Goal: Task Accomplishment & Management: Complete application form

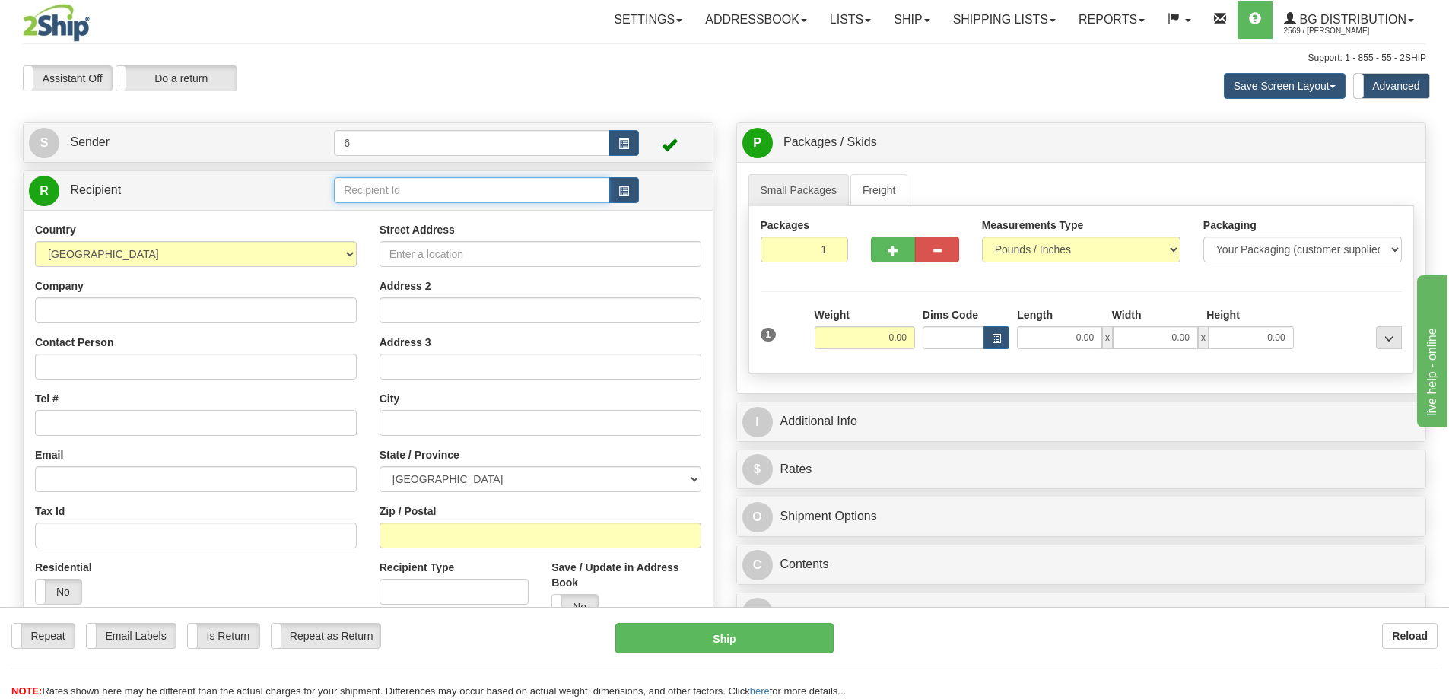
click at [386, 195] on input "text" at bounding box center [471, 190] width 275 height 26
type input "ASSA01"
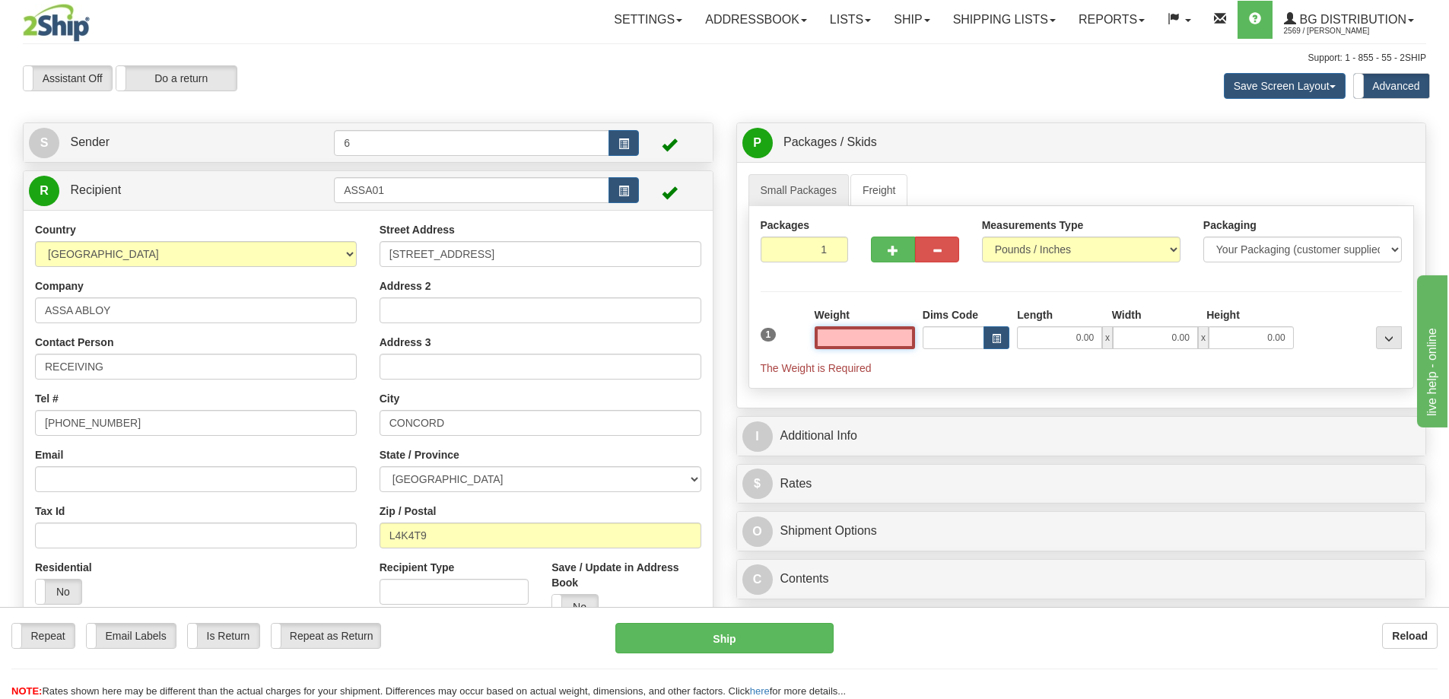
click at [863, 341] on input "text" at bounding box center [864, 337] width 100 height 23
type input "4.00"
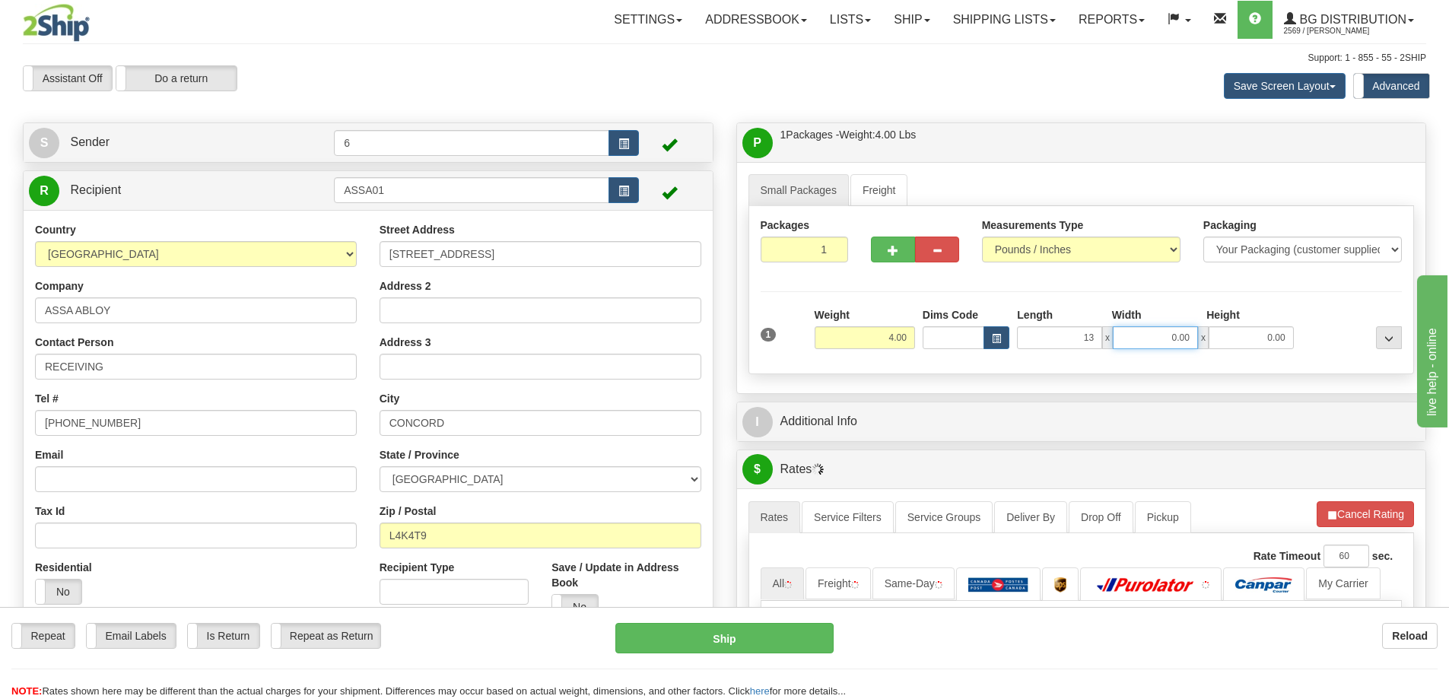
type input "13.00"
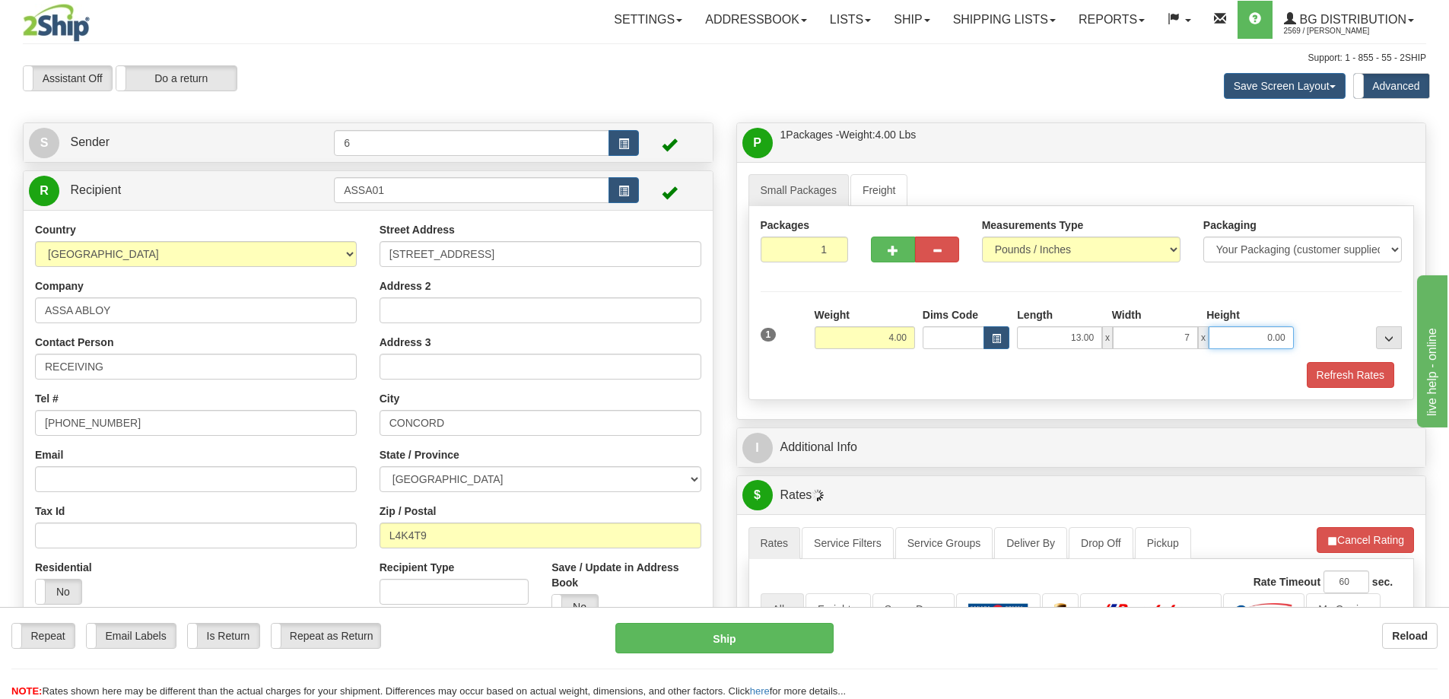
type input "7.00"
click at [1366, 379] on button "Refresh Rates" at bounding box center [1349, 375] width 87 height 26
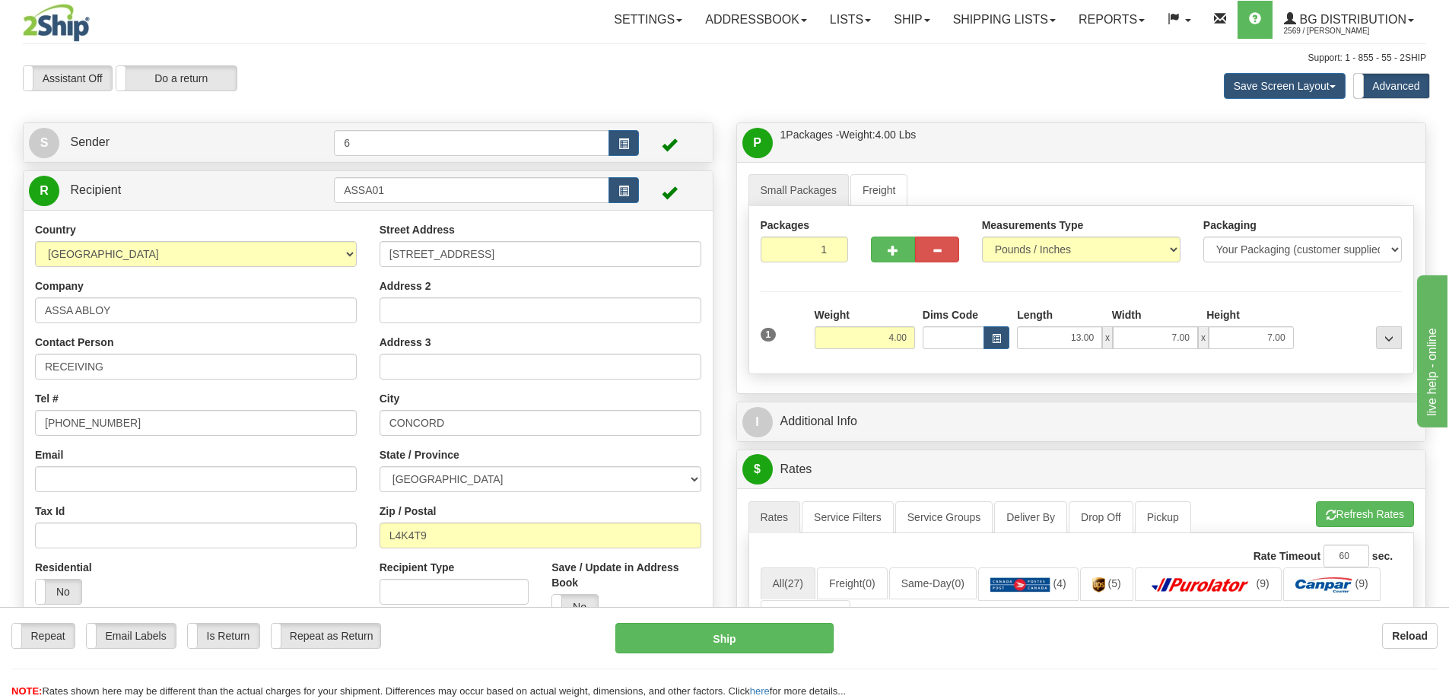
click at [909, 397] on div "P Packages / Skids 1 Packages - Weight: 4.00 Lbs 1 Skids - Weight: NaN Lbs Ship…" at bounding box center [1081, 658] width 713 height 1072
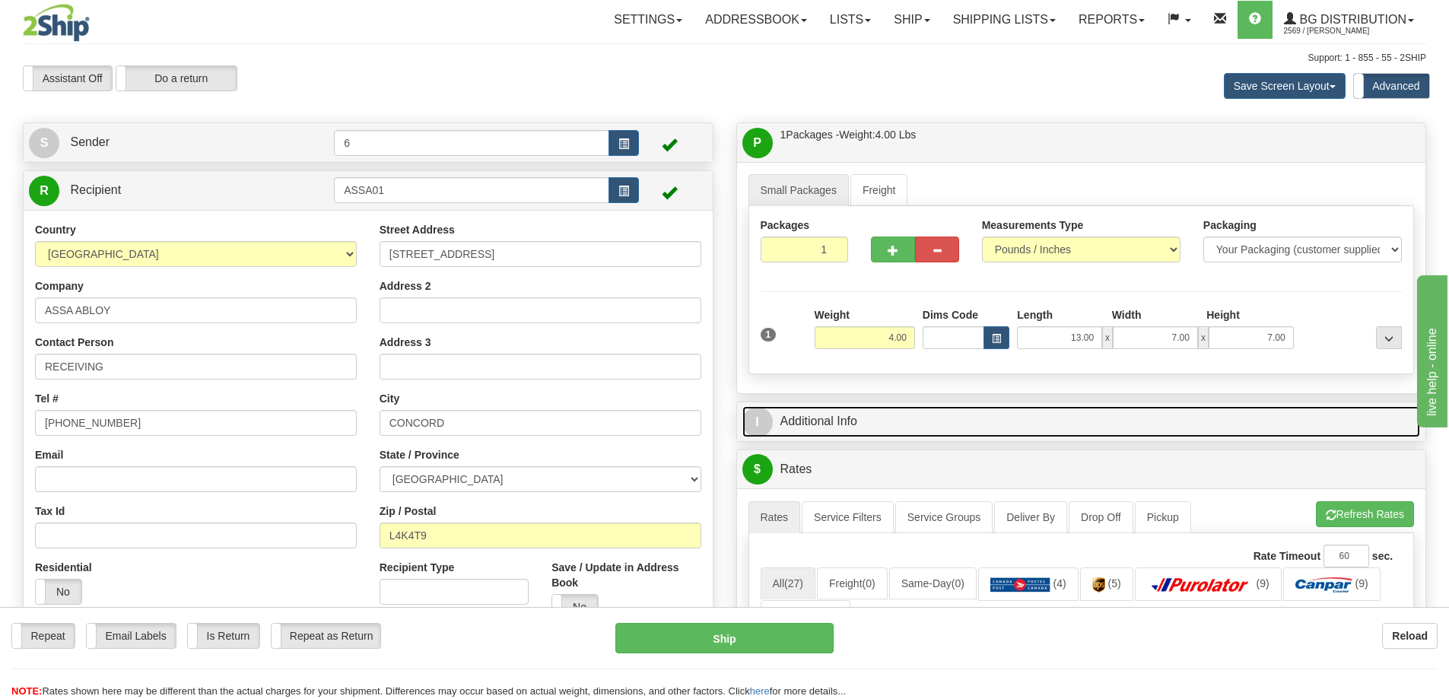
click at [912, 423] on link "I Additional Info" at bounding box center [1081, 421] width 678 height 31
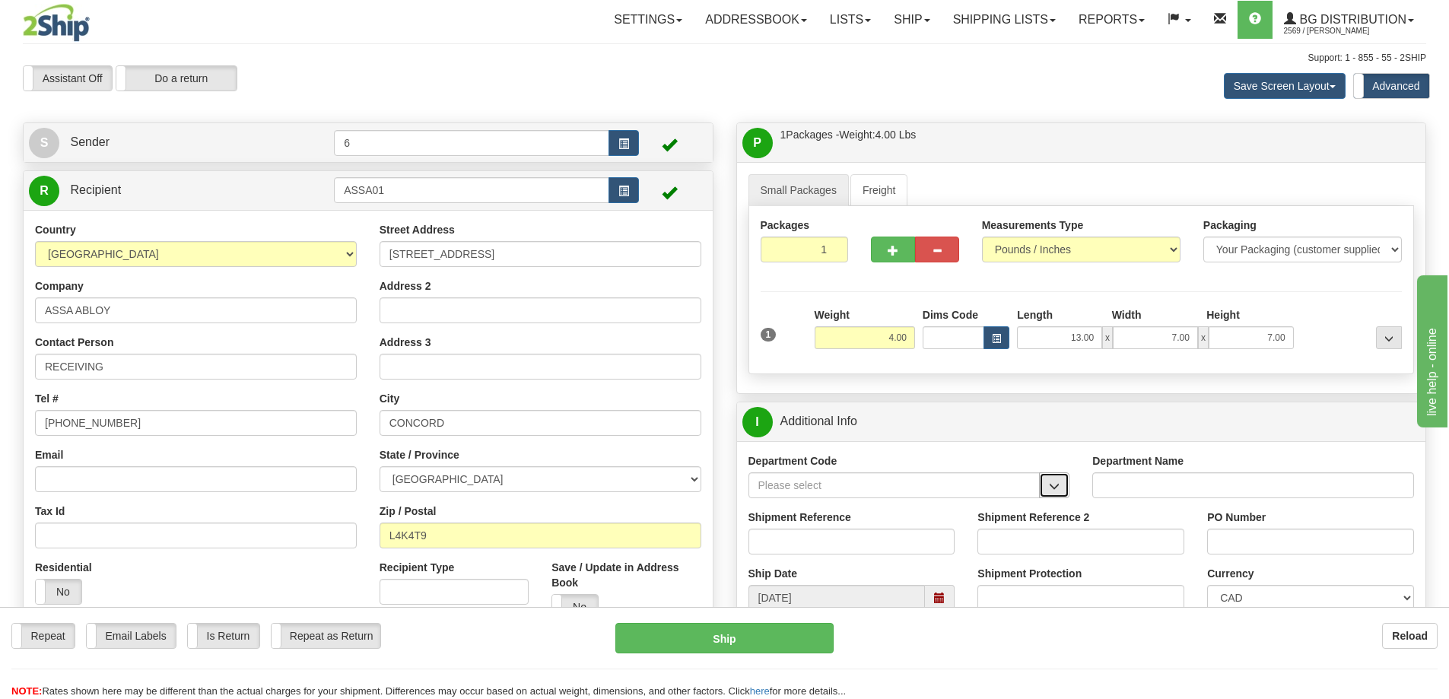
click at [1066, 481] on button "button" at bounding box center [1054, 485] width 30 height 26
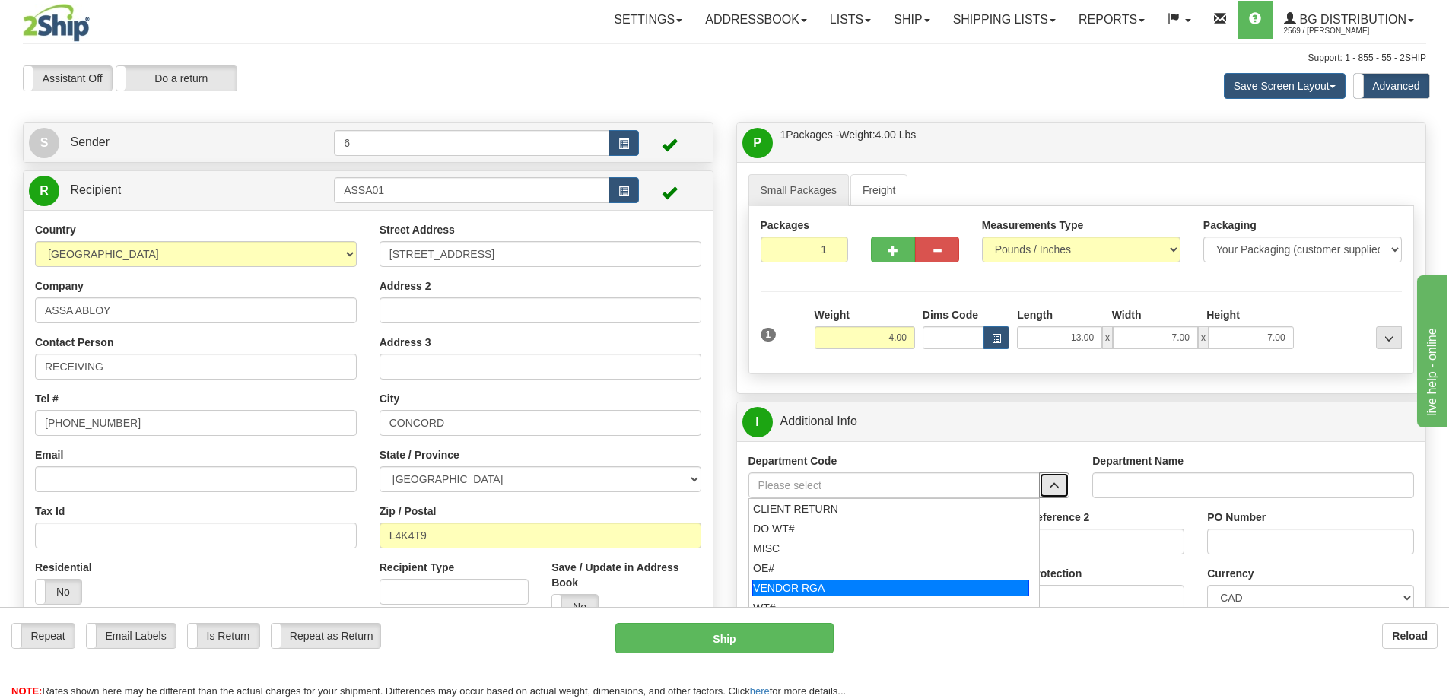
click at [811, 589] on div "VENDOR RGA" at bounding box center [890, 587] width 277 height 17
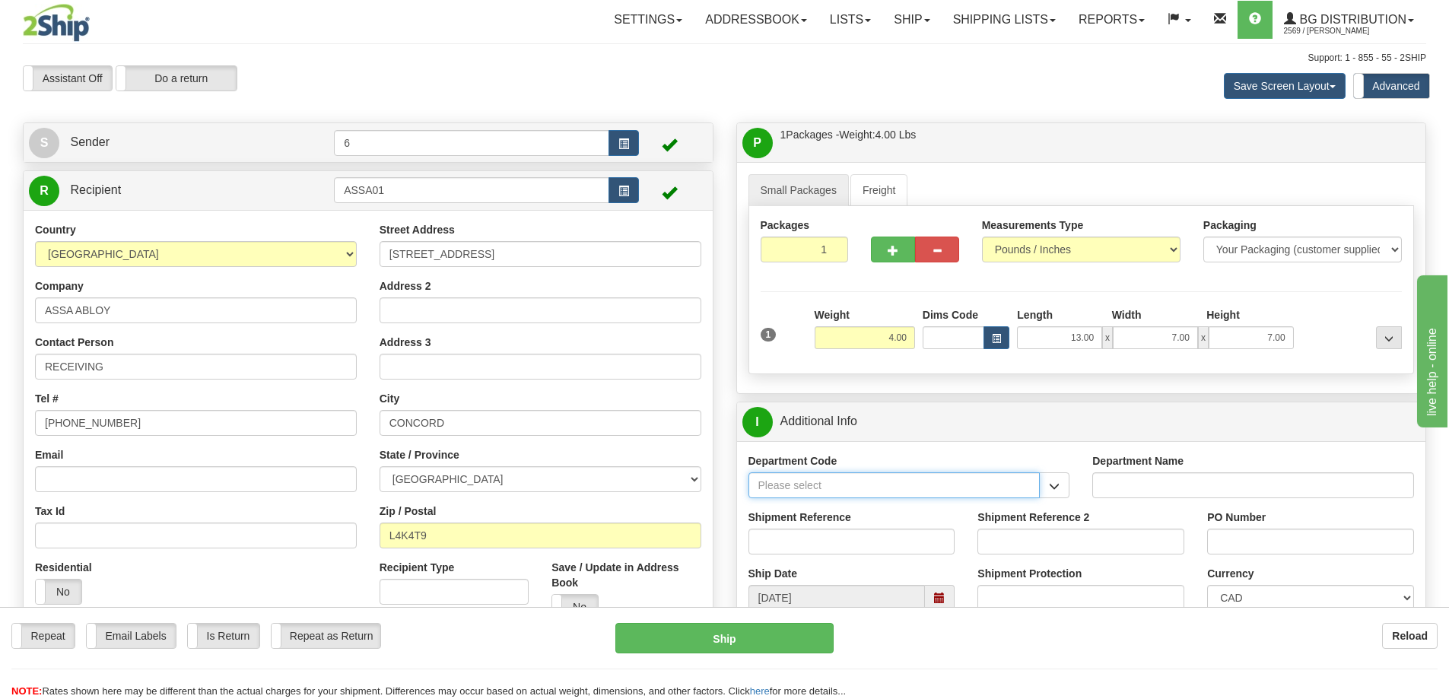
type input "VENDOR RGA"
type input "VENDOR RETURNS"
click at [797, 544] on input "Shipment Reference" at bounding box center [851, 541] width 207 height 26
type input "RGA 1601433"
paste input "RGA 1601433"
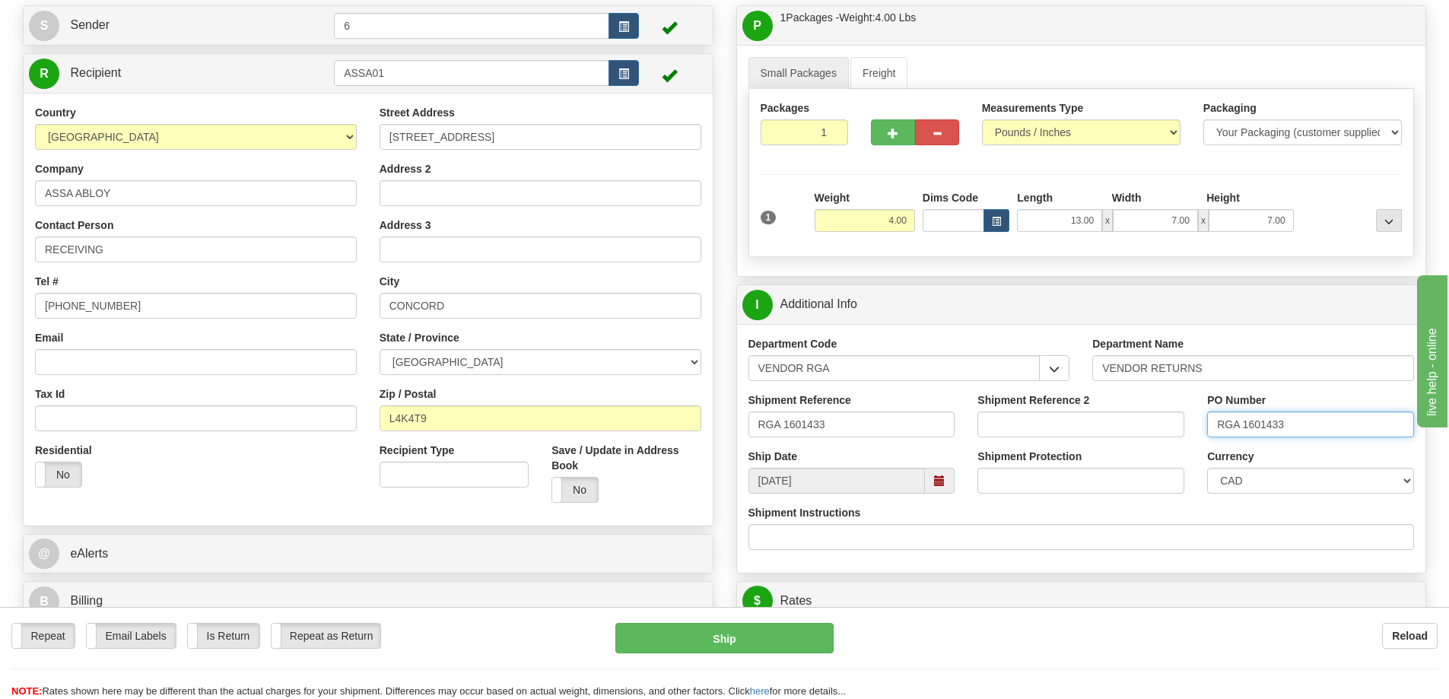
scroll to position [380, 0]
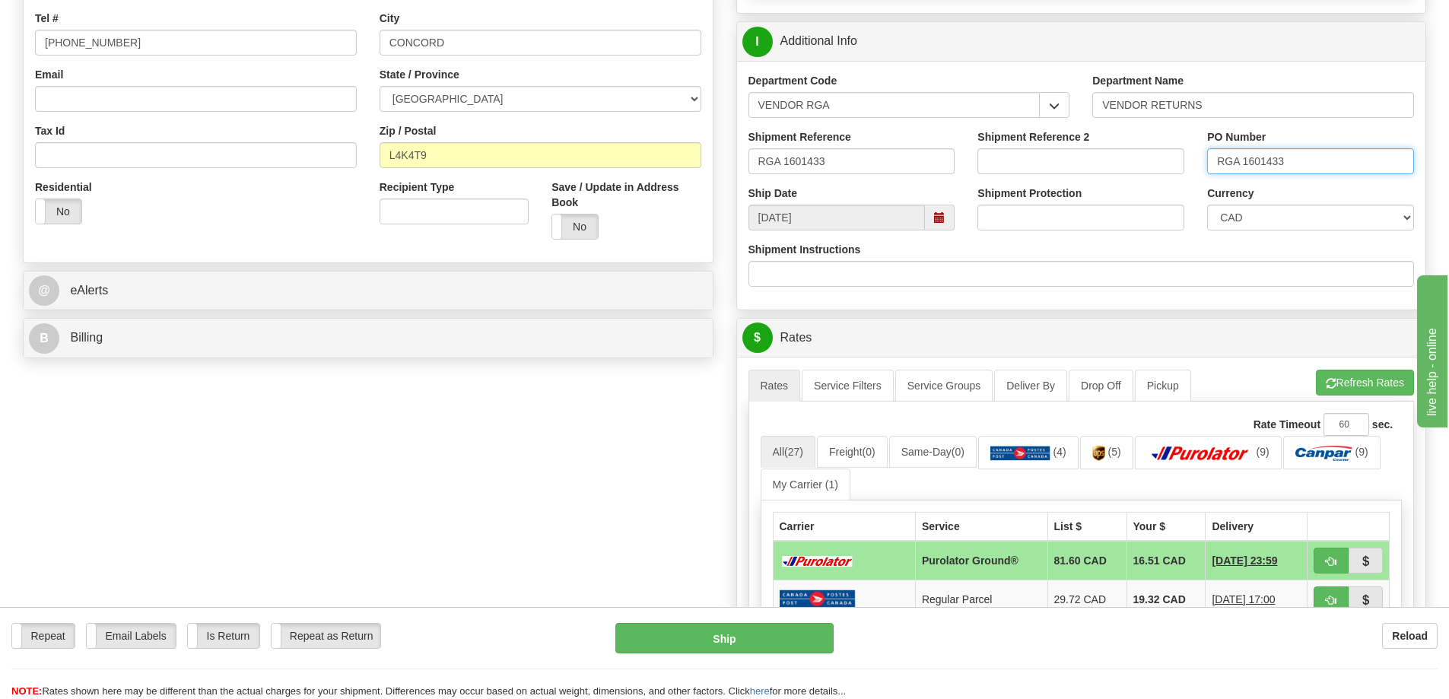
type input "RGA 1601433"
click at [1376, 369] on div "A change has been made which could impact your rate estimate. To ensure the est…" at bounding box center [1081, 634] width 689 height 554
click at [1379, 389] on button "Refresh Rates" at bounding box center [1364, 383] width 98 height 26
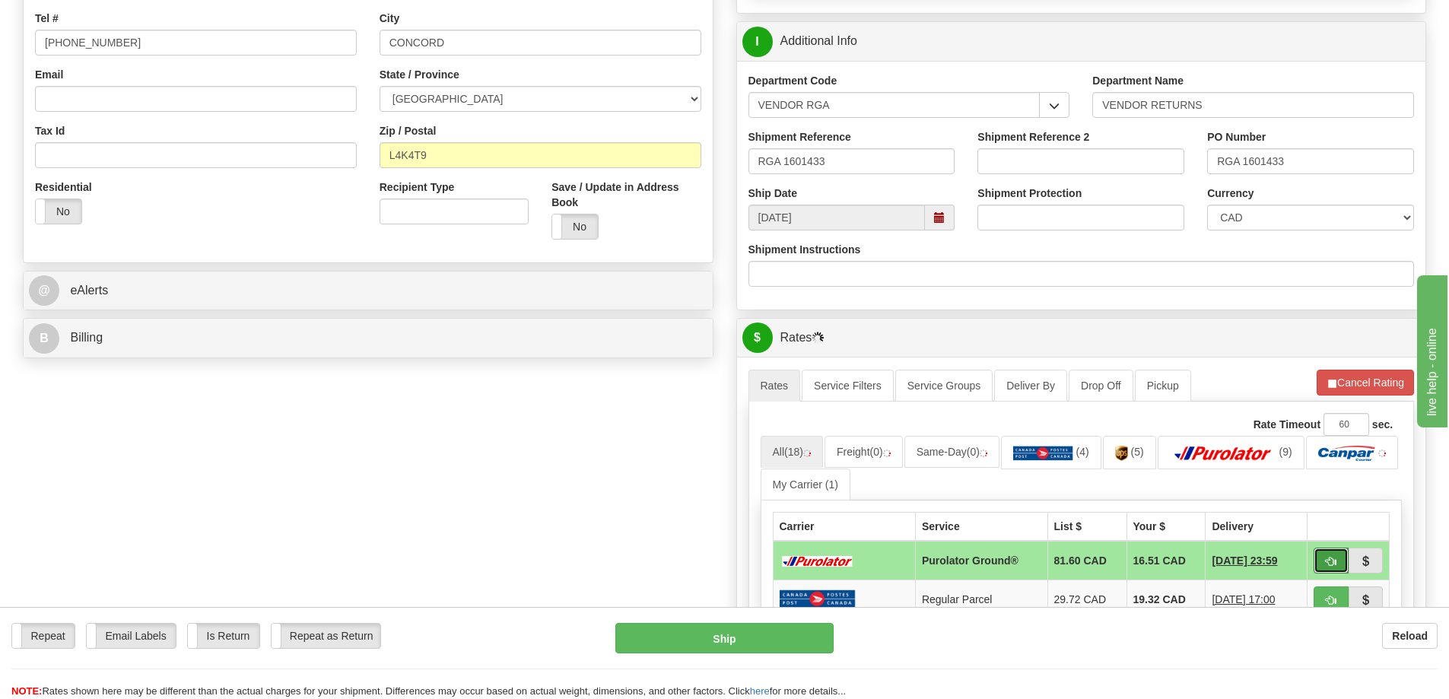
click at [1326, 563] on span "button" at bounding box center [1330, 562] width 11 height 10
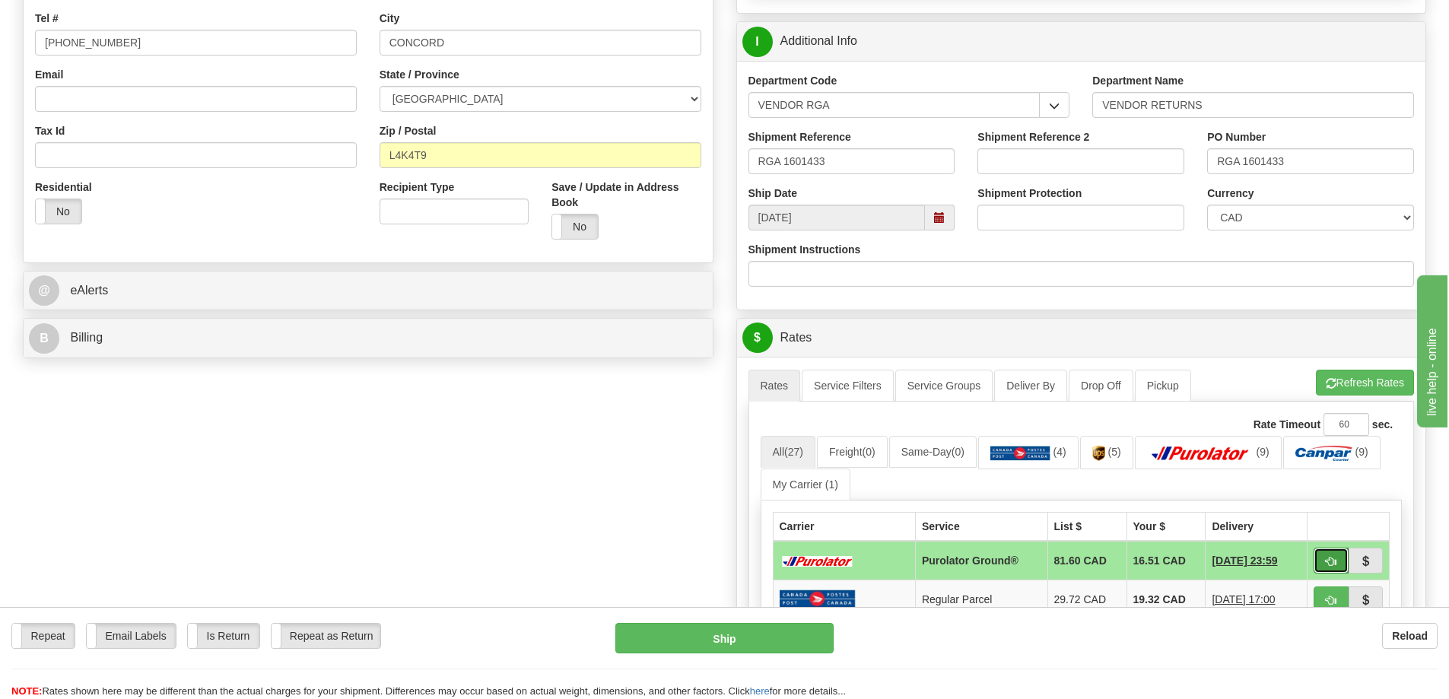
click at [1333, 557] on span "button" at bounding box center [1330, 562] width 11 height 10
type input "260"
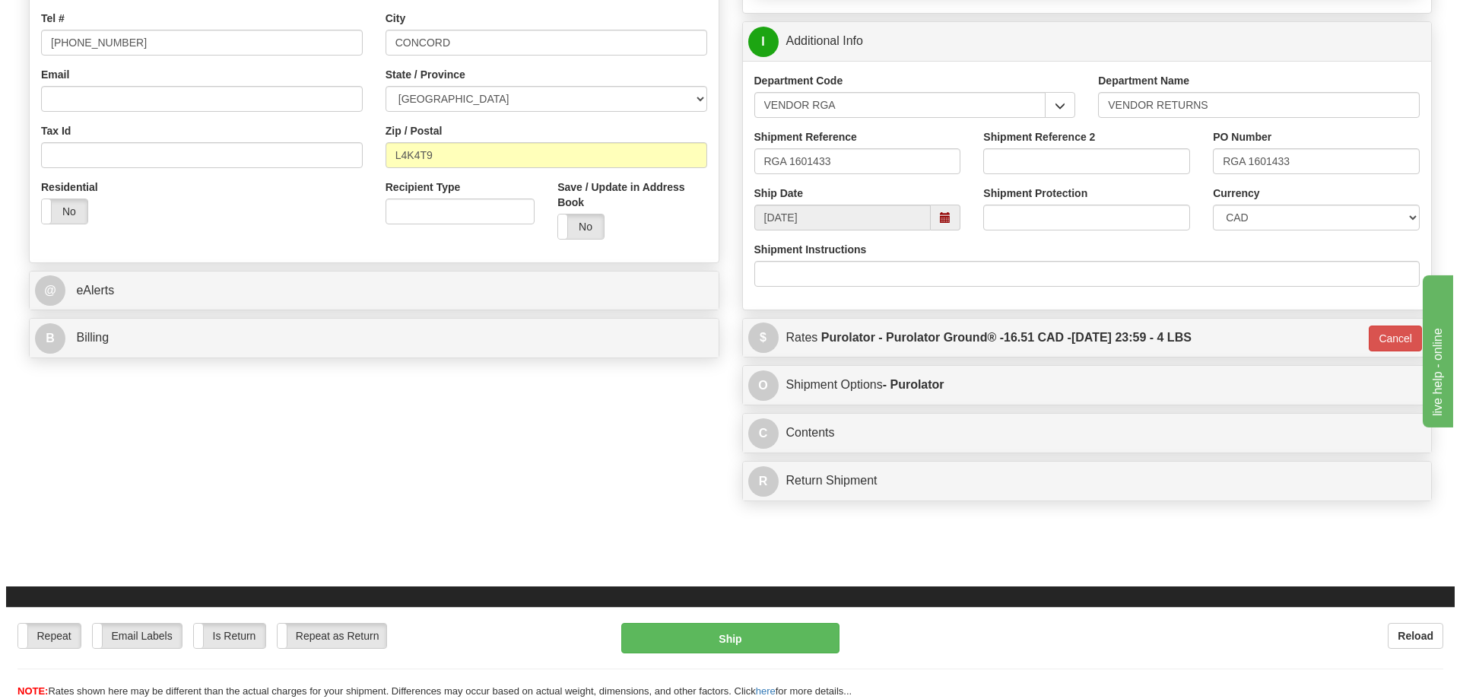
scroll to position [0, 0]
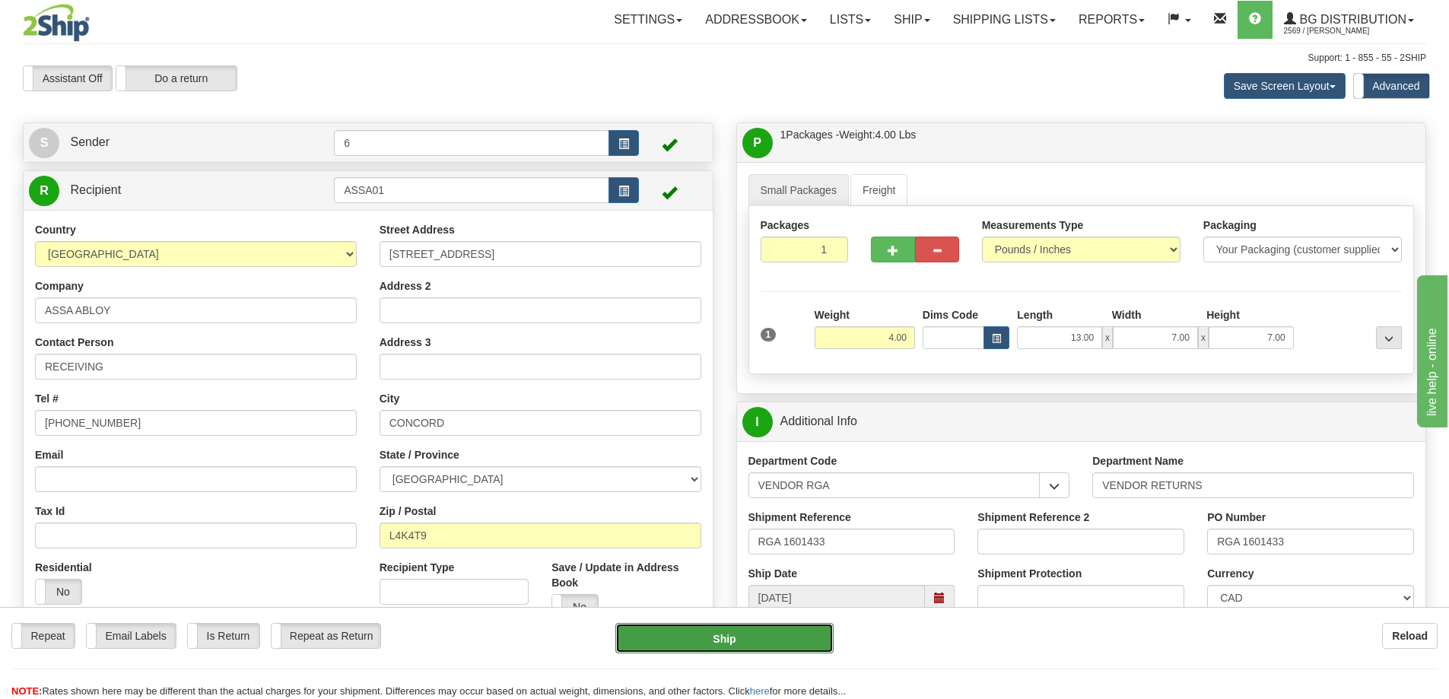
click at [742, 636] on button "Ship" at bounding box center [724, 638] width 218 height 30
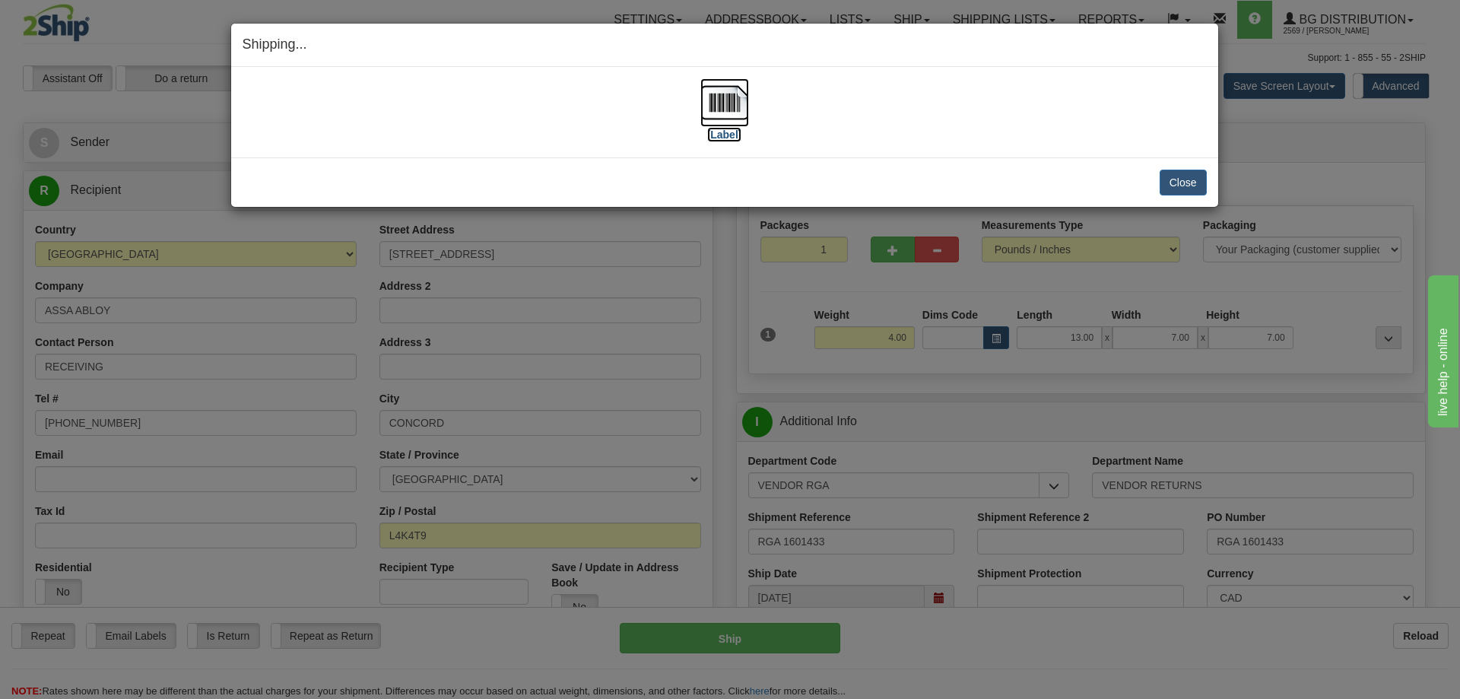
click at [728, 137] on label "[Label]" at bounding box center [724, 134] width 35 height 15
click at [1197, 181] on button "Close" at bounding box center [1183, 183] width 47 height 26
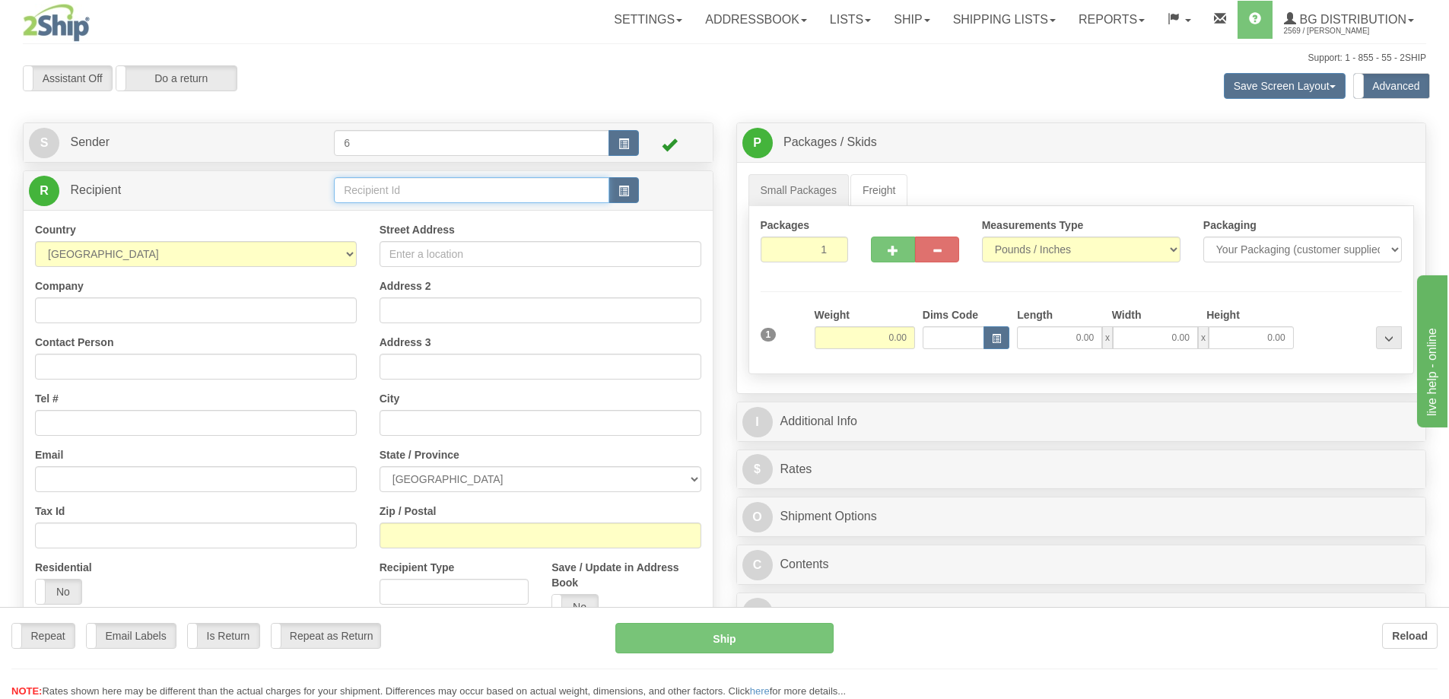
click at [370, 192] on input "text" at bounding box center [471, 190] width 275 height 26
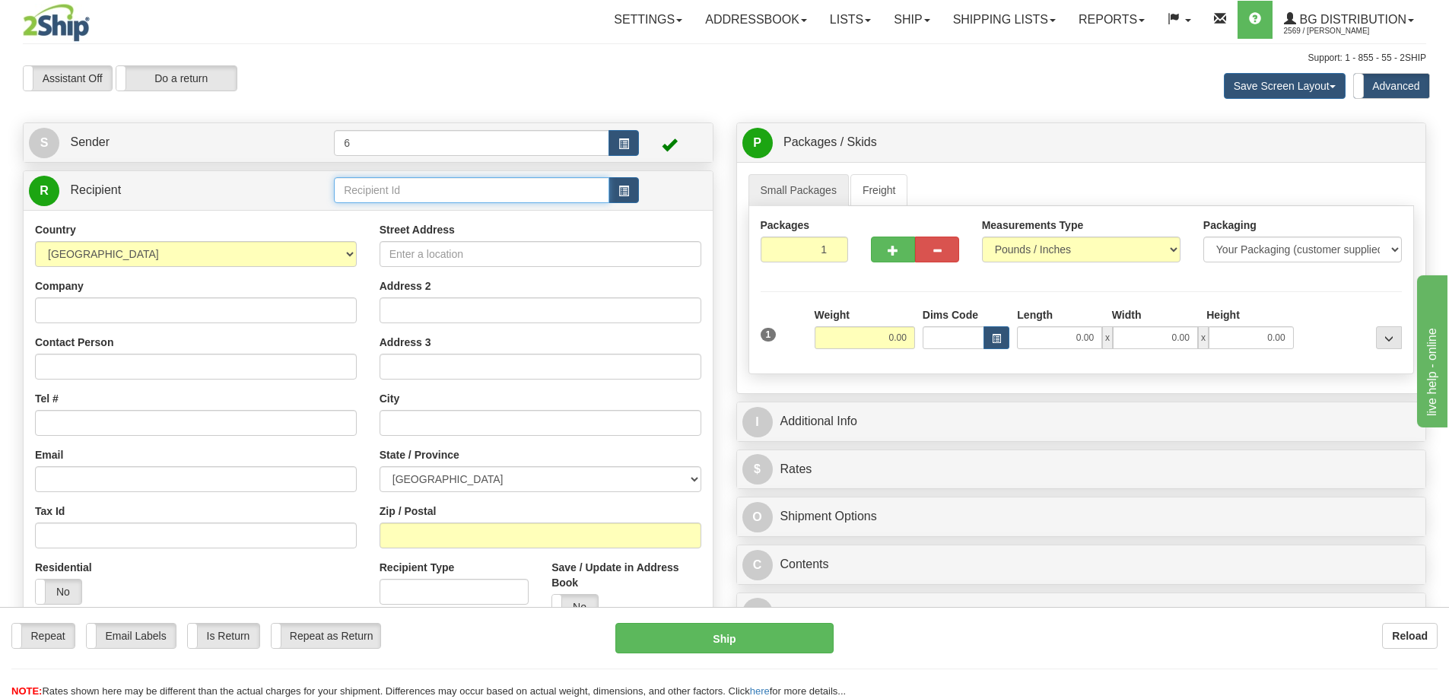
drag, startPoint x: 370, startPoint y: 192, endPoint x: 344, endPoint y: 177, distance: 29.0
click at [360, 181] on input "text" at bounding box center [471, 190] width 275 height 26
type input "910932"
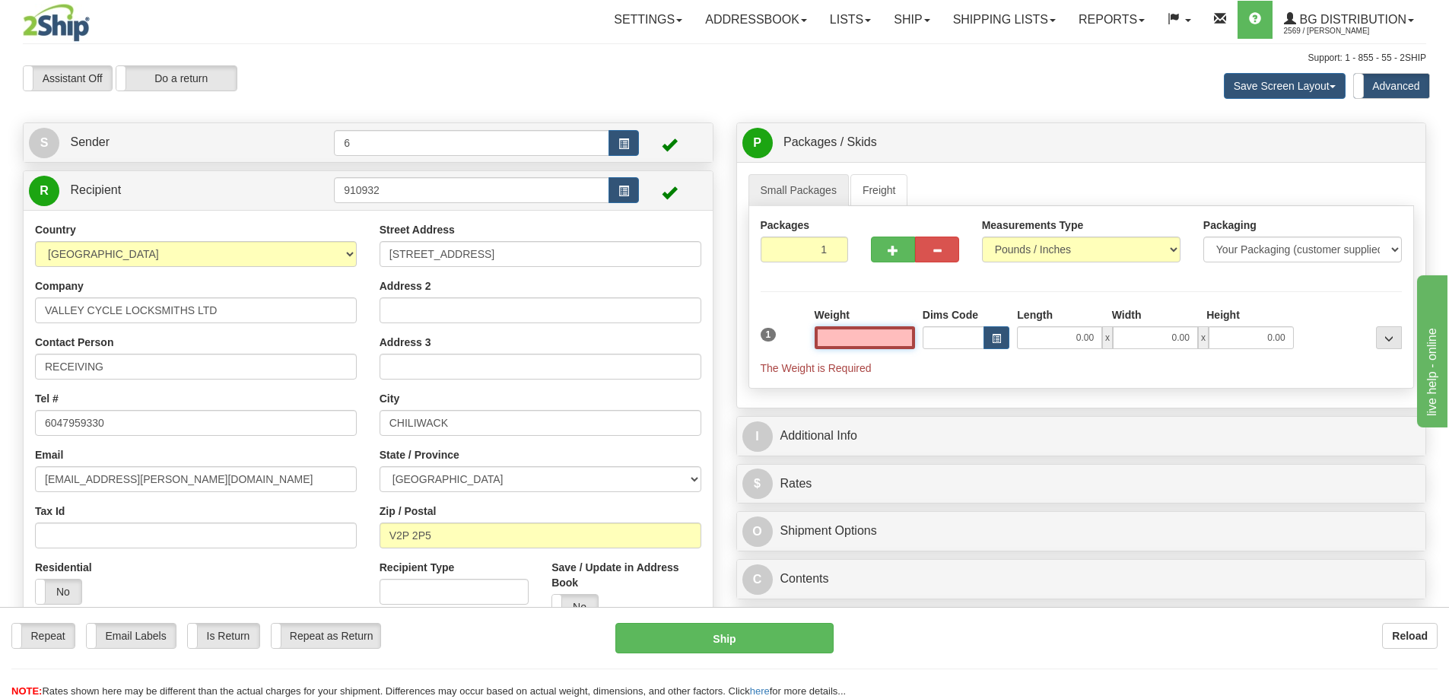
drag, startPoint x: 887, startPoint y: 346, endPoint x: 888, endPoint y: 333, distance: 12.9
click at [888, 337] on input "text" at bounding box center [864, 337] width 100 height 23
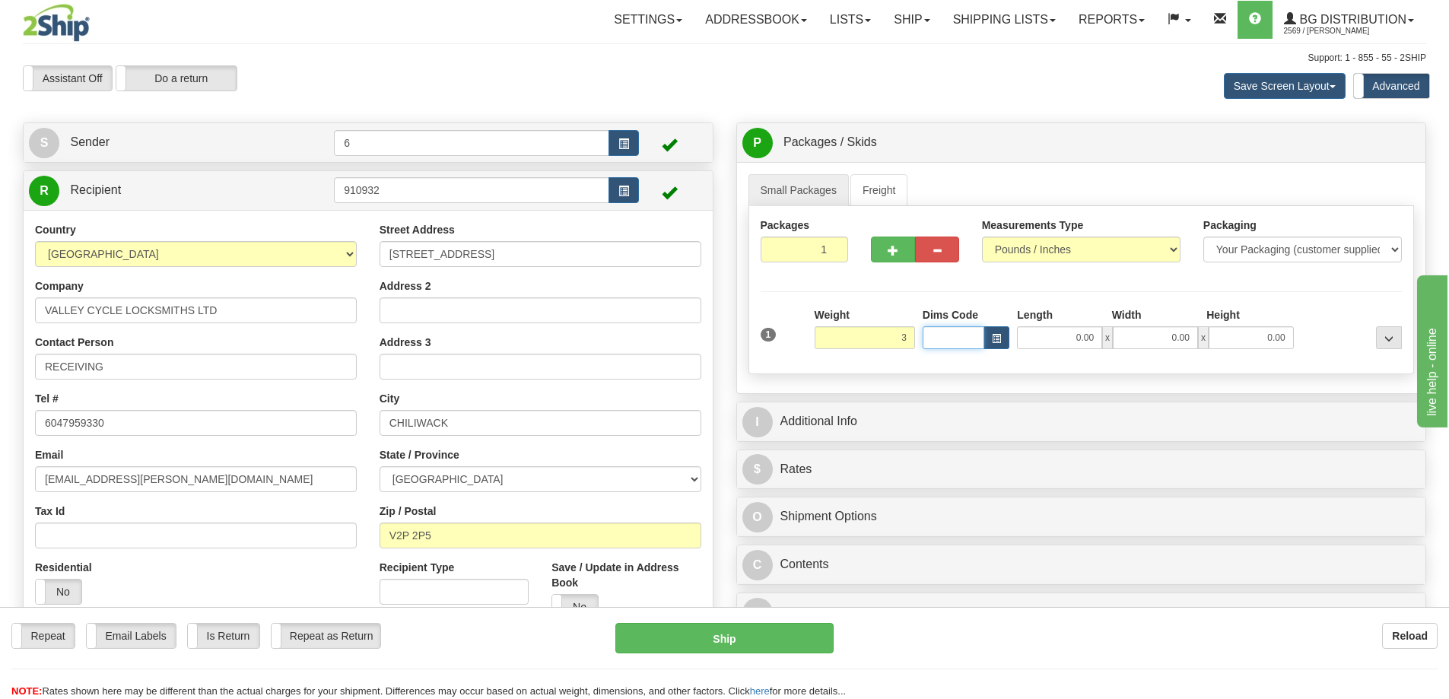
type input "3.00"
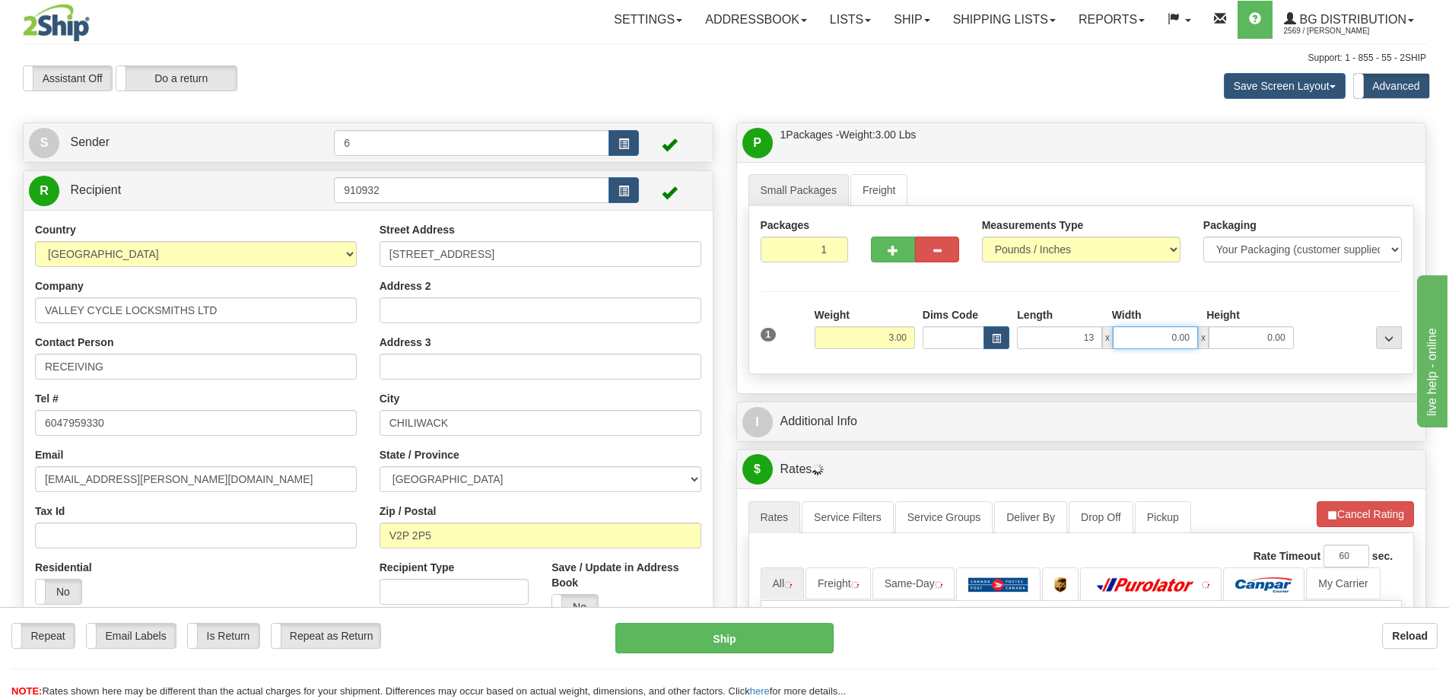
type input "13.00"
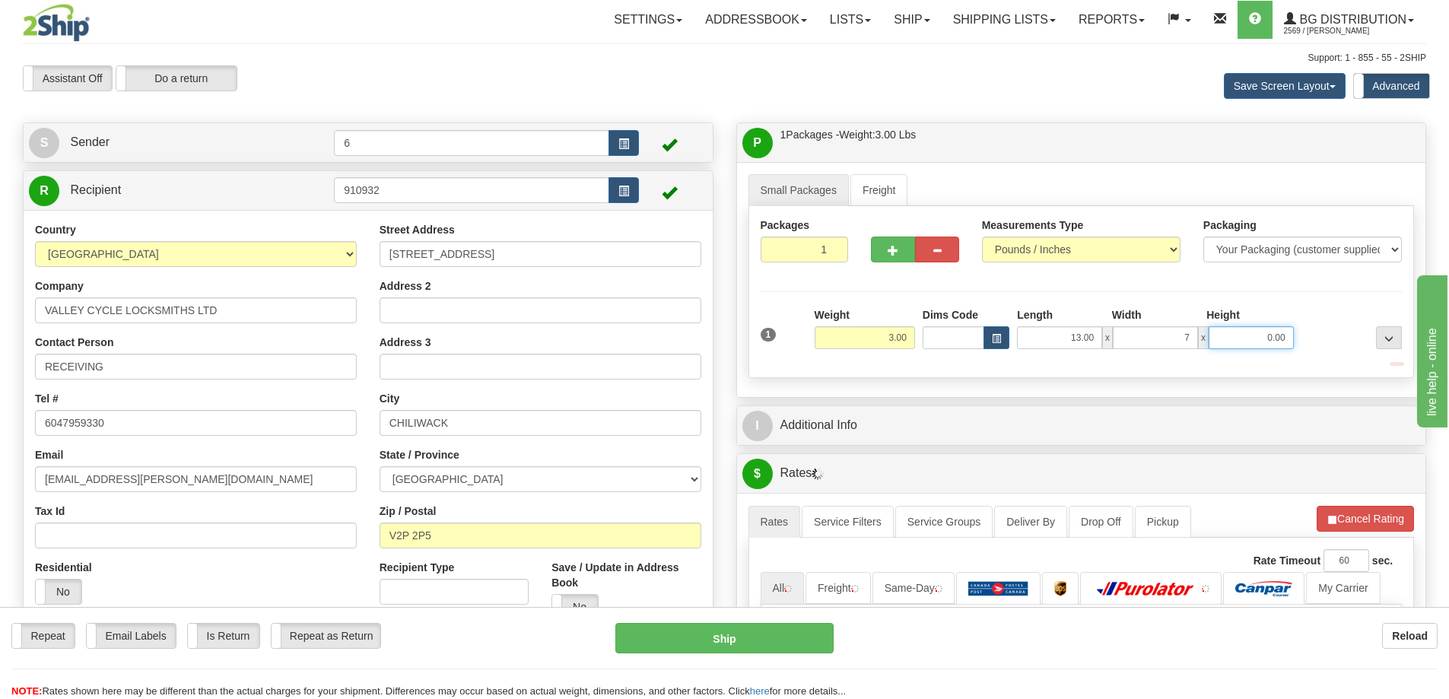
type input "7.00"
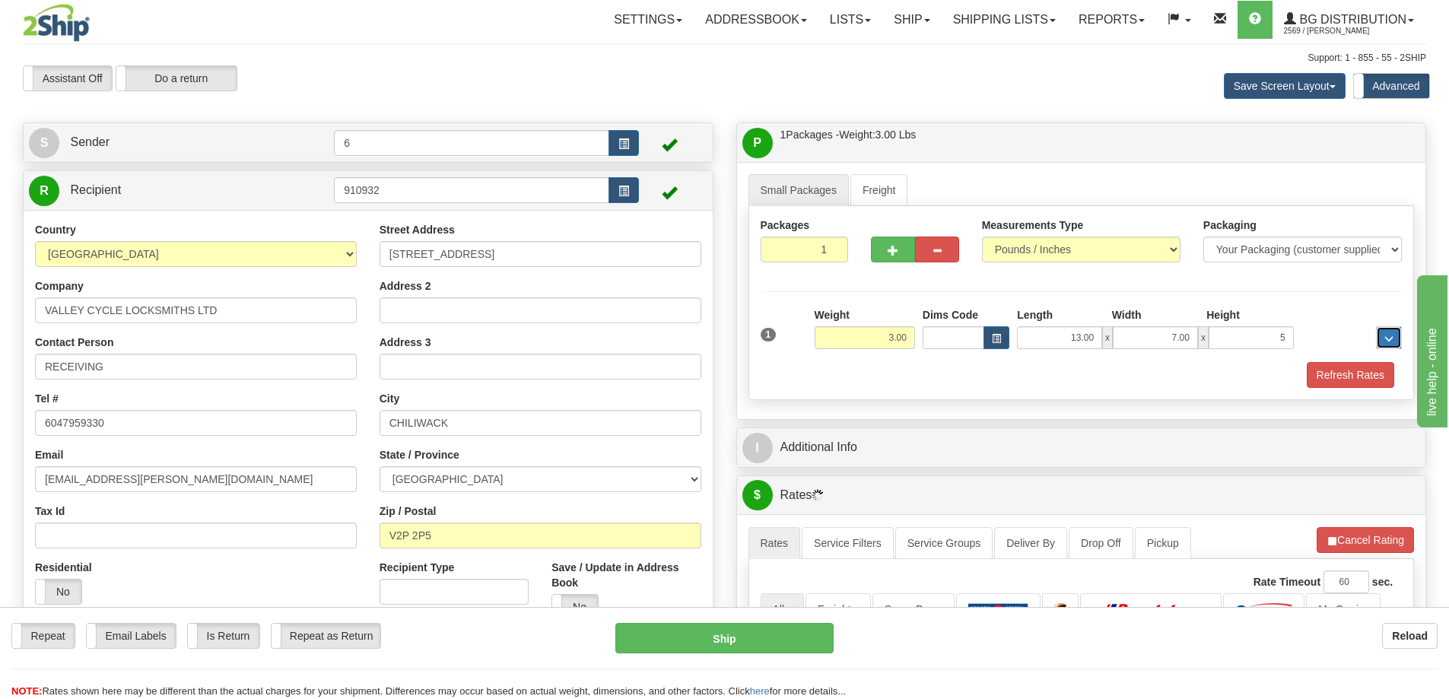
type input "5.00"
click at [1338, 373] on button "Refresh Rates" at bounding box center [1349, 375] width 87 height 26
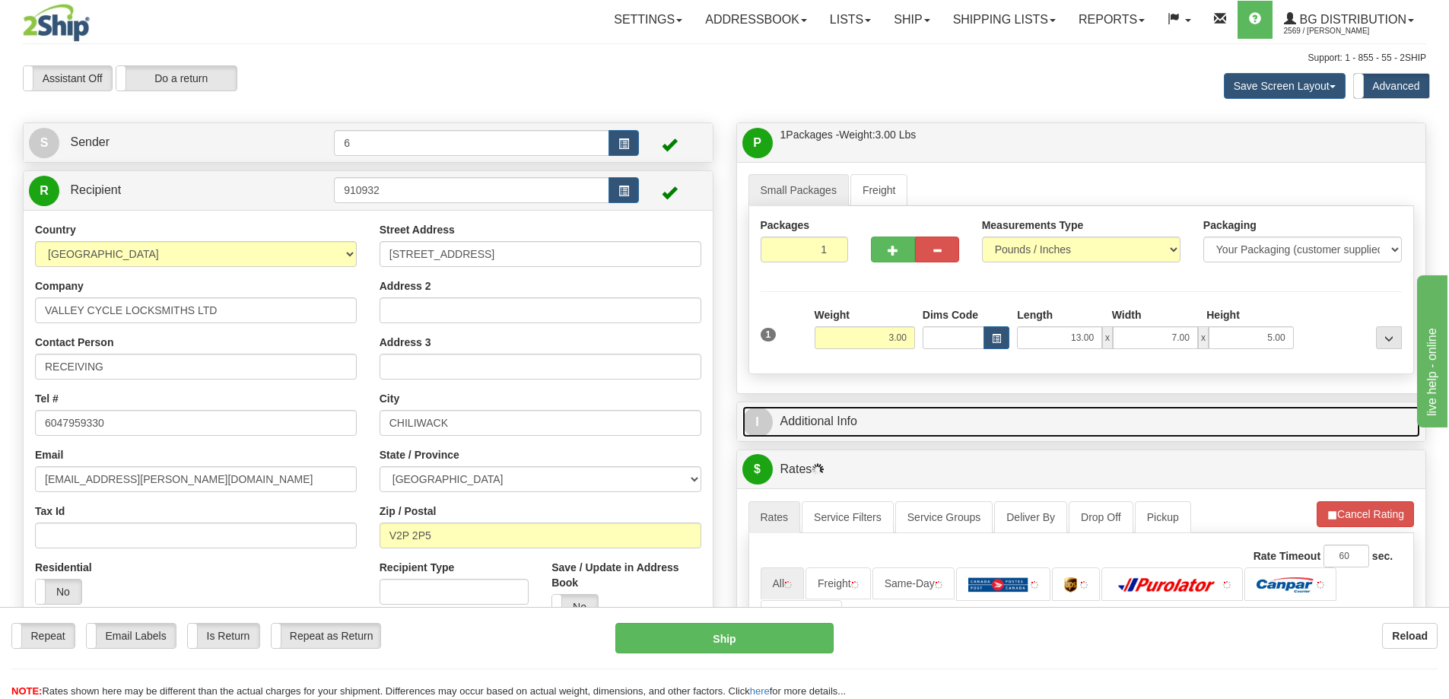
drag, startPoint x: 1207, startPoint y: 419, endPoint x: 1198, endPoint y: 416, distance: 8.9
click at [1207, 419] on link "I Additional Info" at bounding box center [1081, 421] width 678 height 31
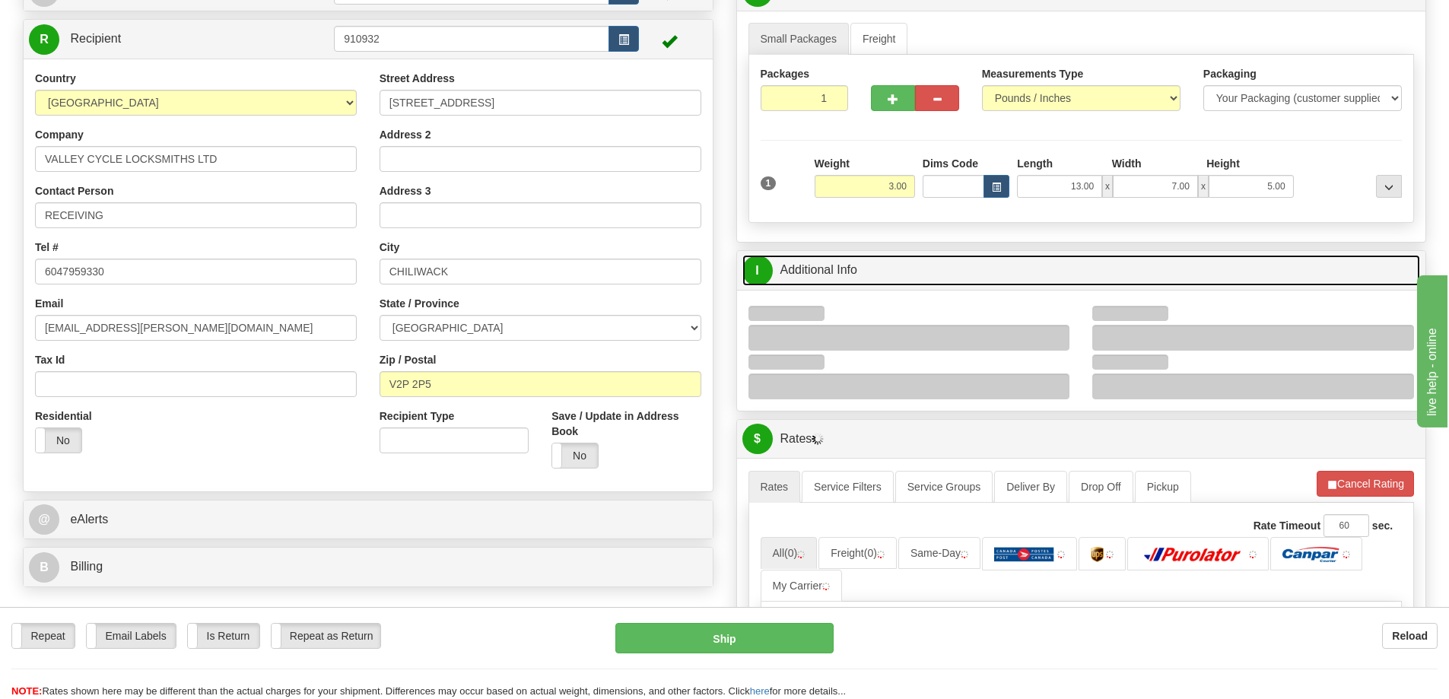
scroll to position [152, 0]
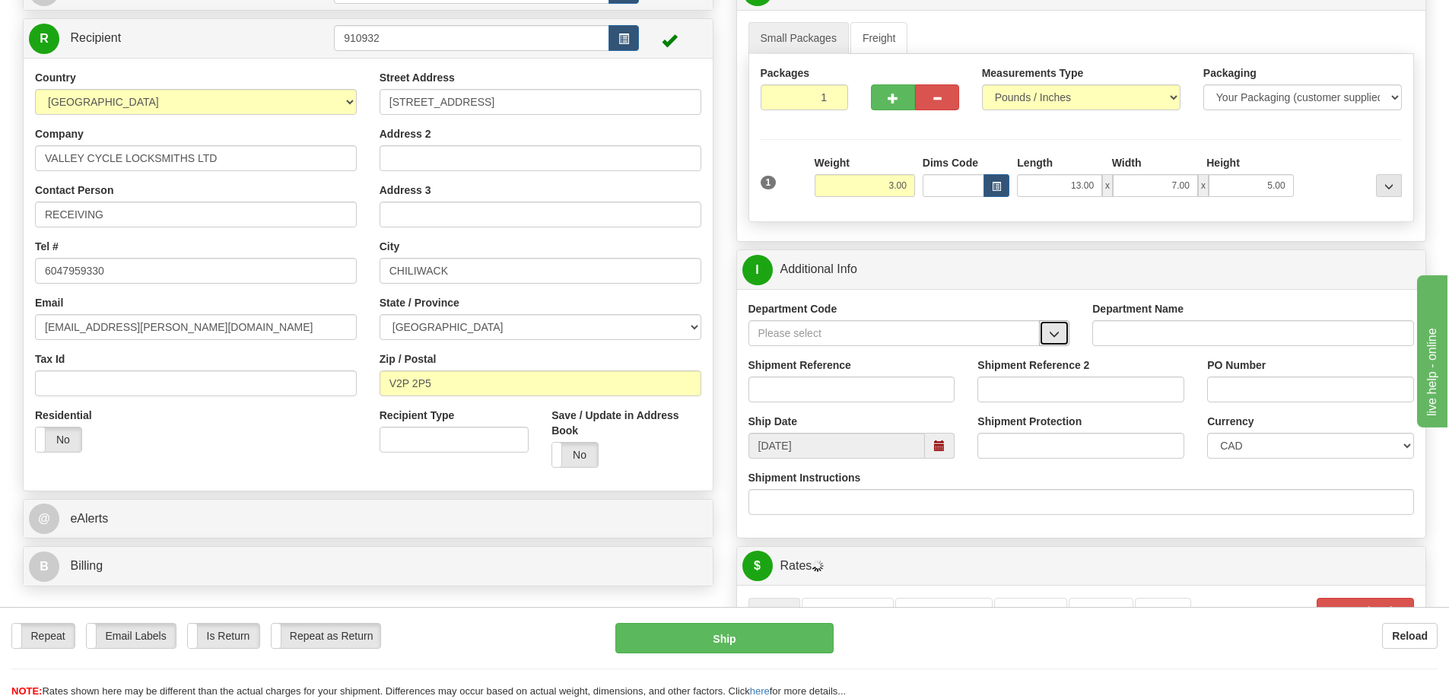
click at [1058, 332] on span "button" at bounding box center [1054, 334] width 11 height 10
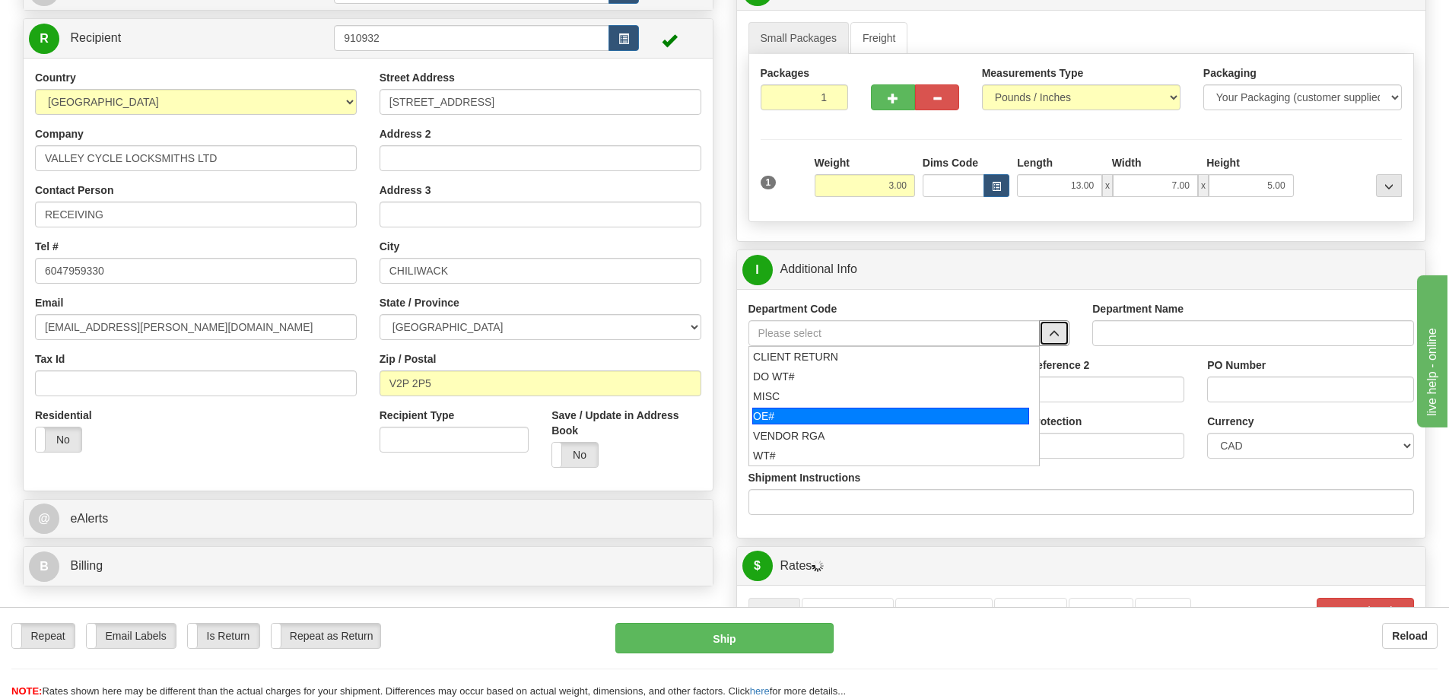
click at [833, 422] on div "OE#" at bounding box center [890, 416] width 277 height 17
type input "OE#"
type input "ORDERS"
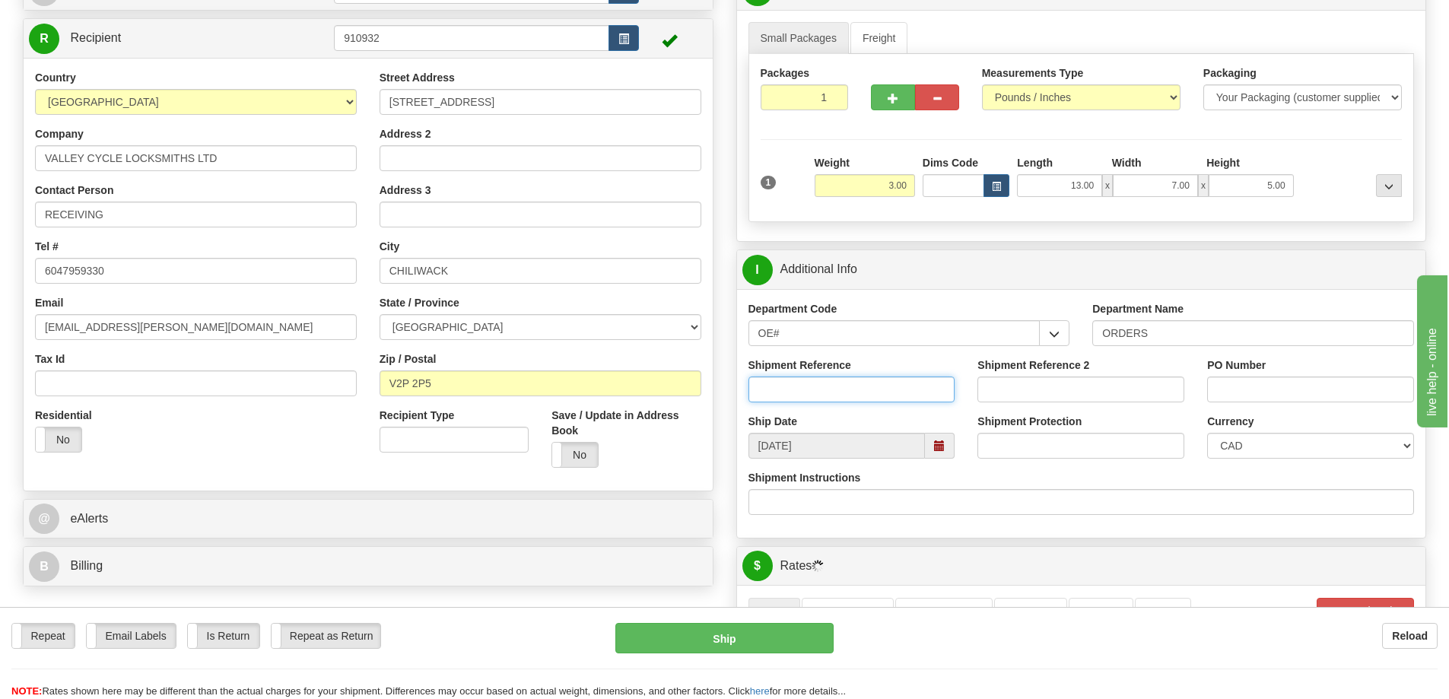
click at [837, 394] on input "Shipment Reference" at bounding box center [851, 389] width 207 height 26
type input "60030495-01"
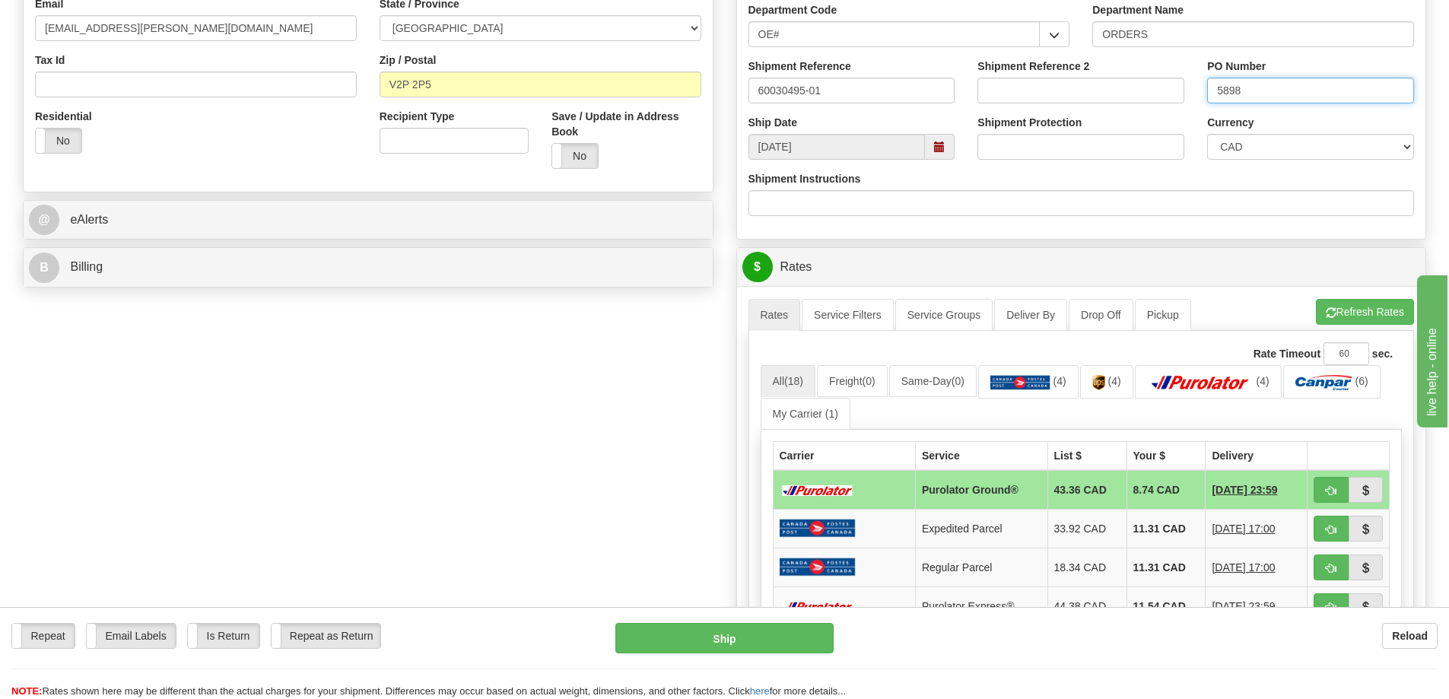
scroll to position [684, 0]
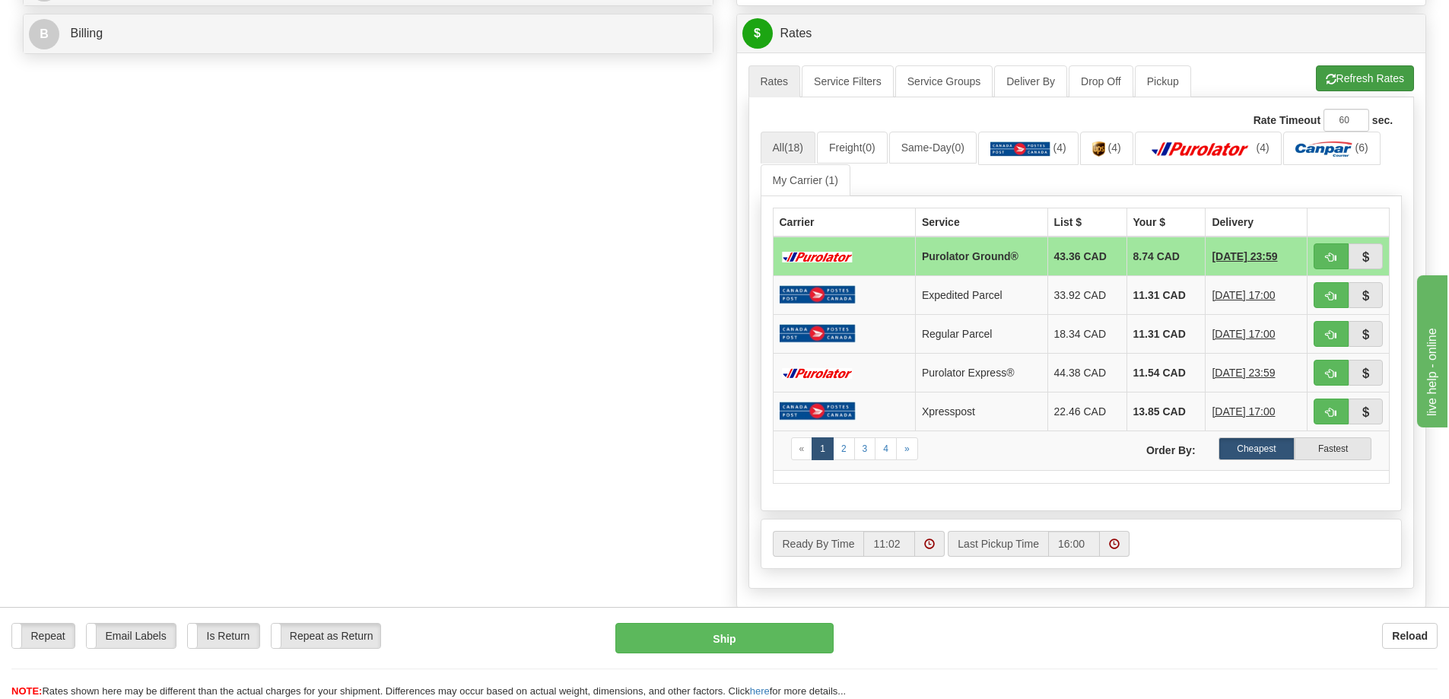
type input "5898"
click at [1346, 83] on button "Refresh Rates" at bounding box center [1364, 78] width 98 height 26
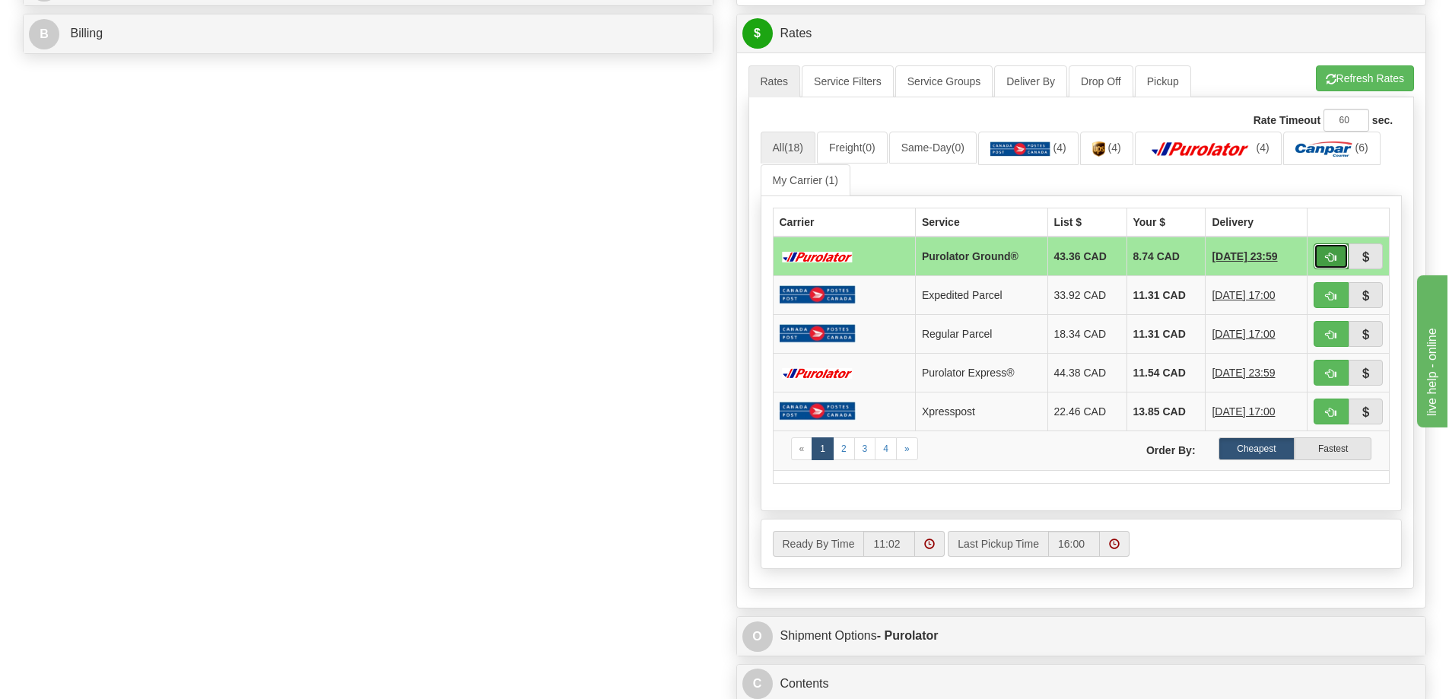
click at [1330, 265] on button "button" at bounding box center [1330, 256] width 35 height 26
type input "260"
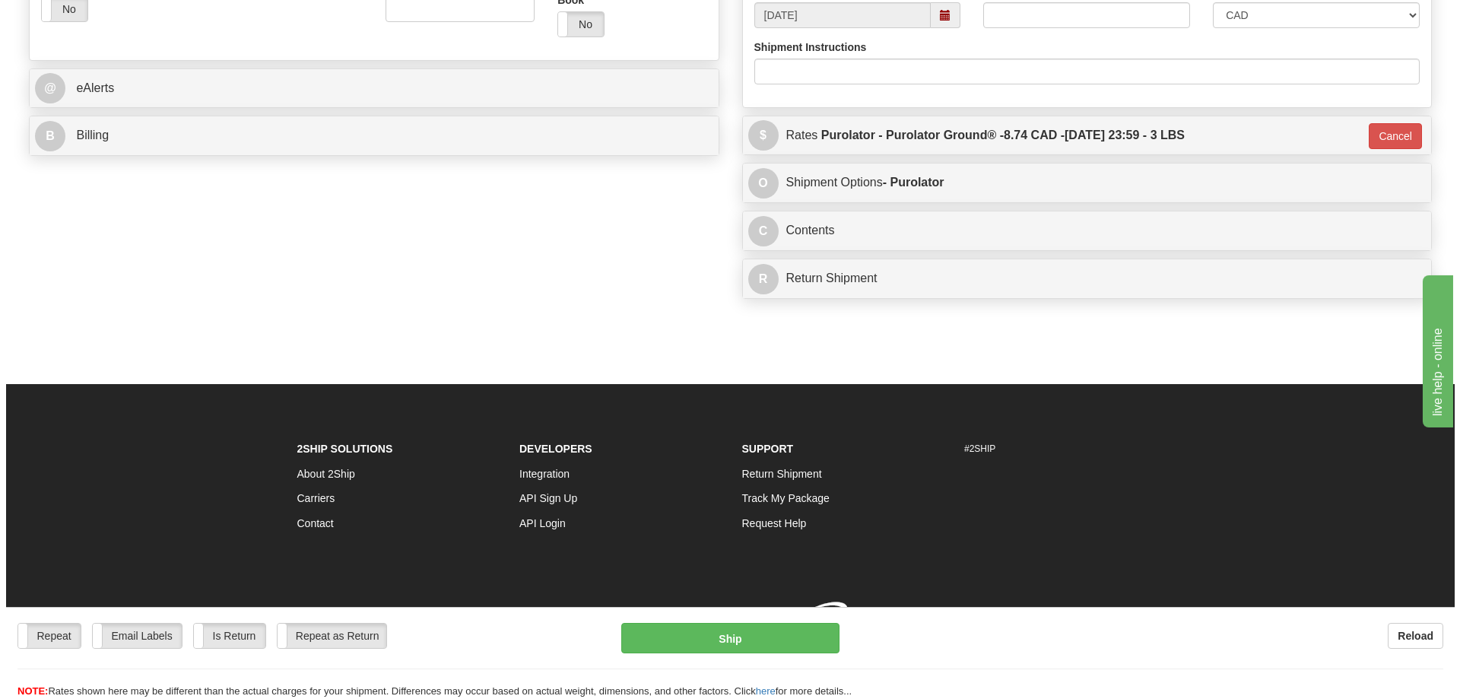
scroll to position [652, 0]
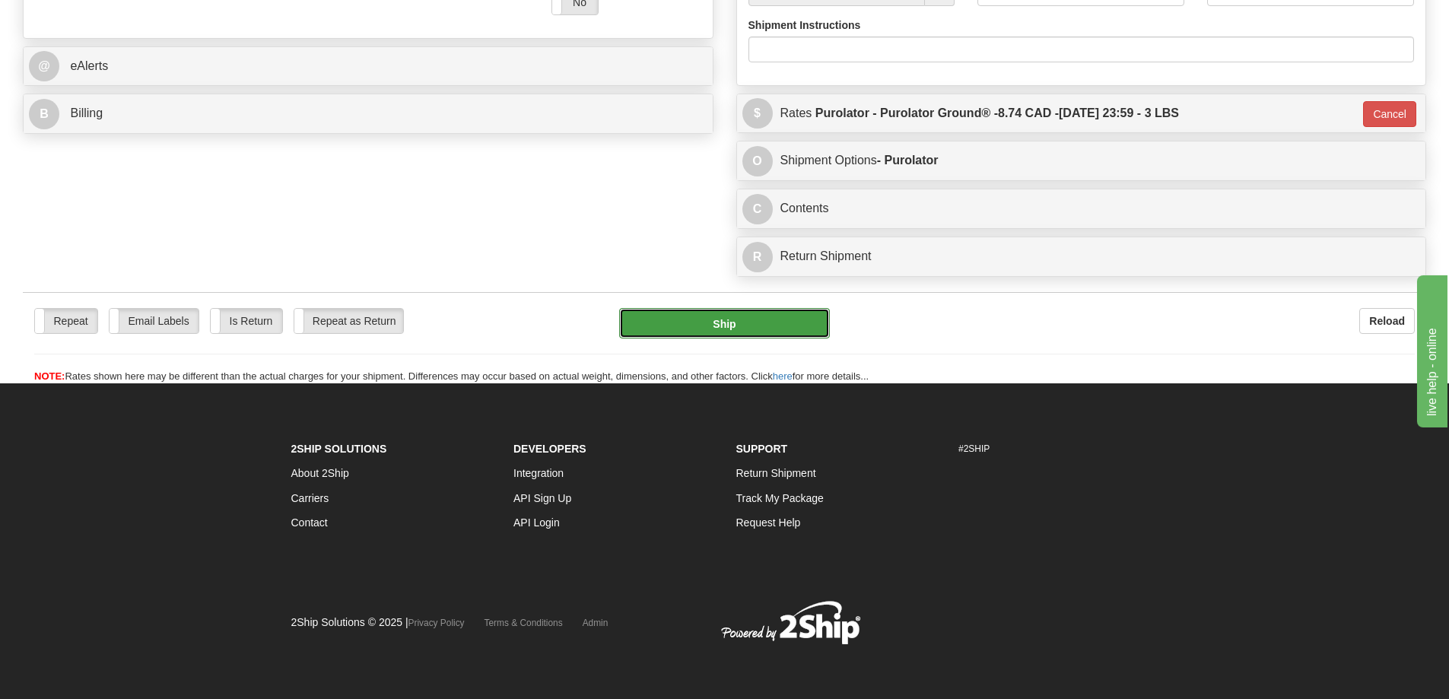
click at [779, 308] on button "Ship" at bounding box center [724, 323] width 211 height 30
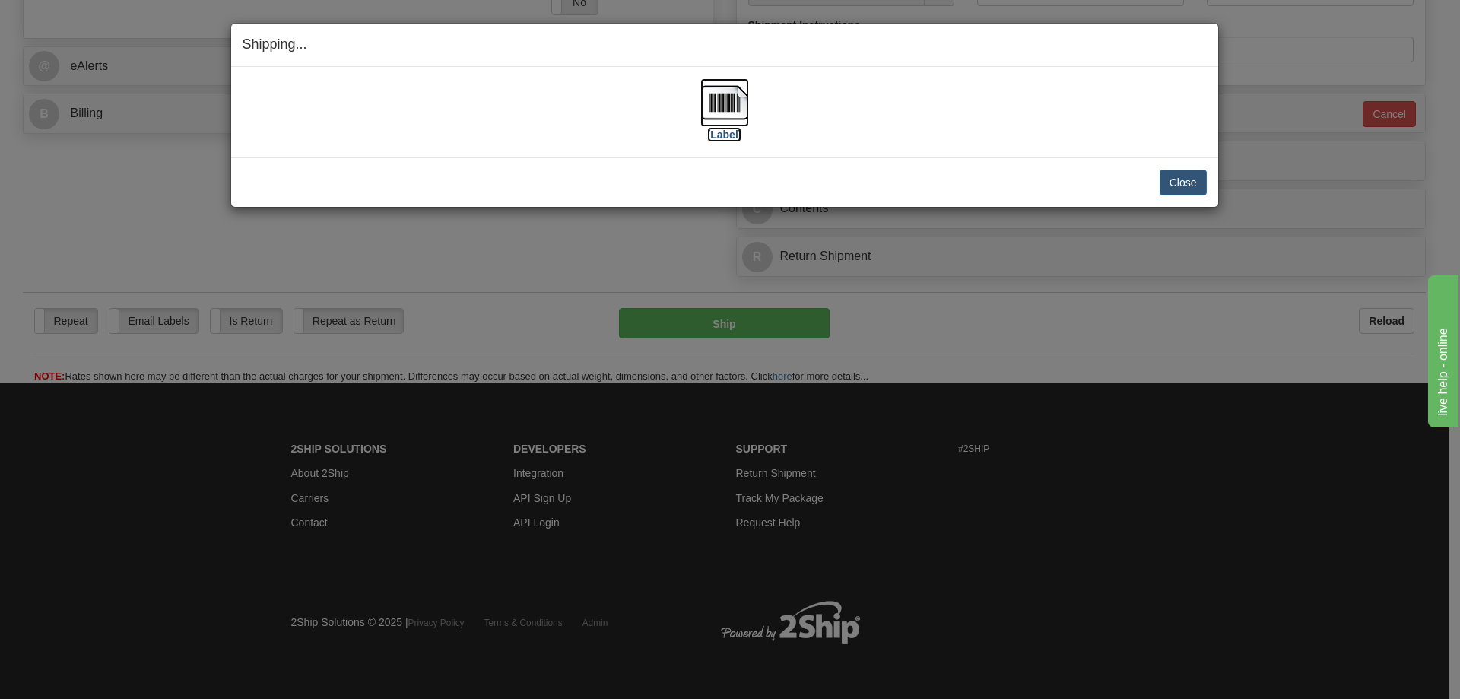
click at [735, 134] on label "[Label]" at bounding box center [724, 134] width 35 height 15
click at [1160, 177] on button "Close" at bounding box center [1183, 183] width 47 height 26
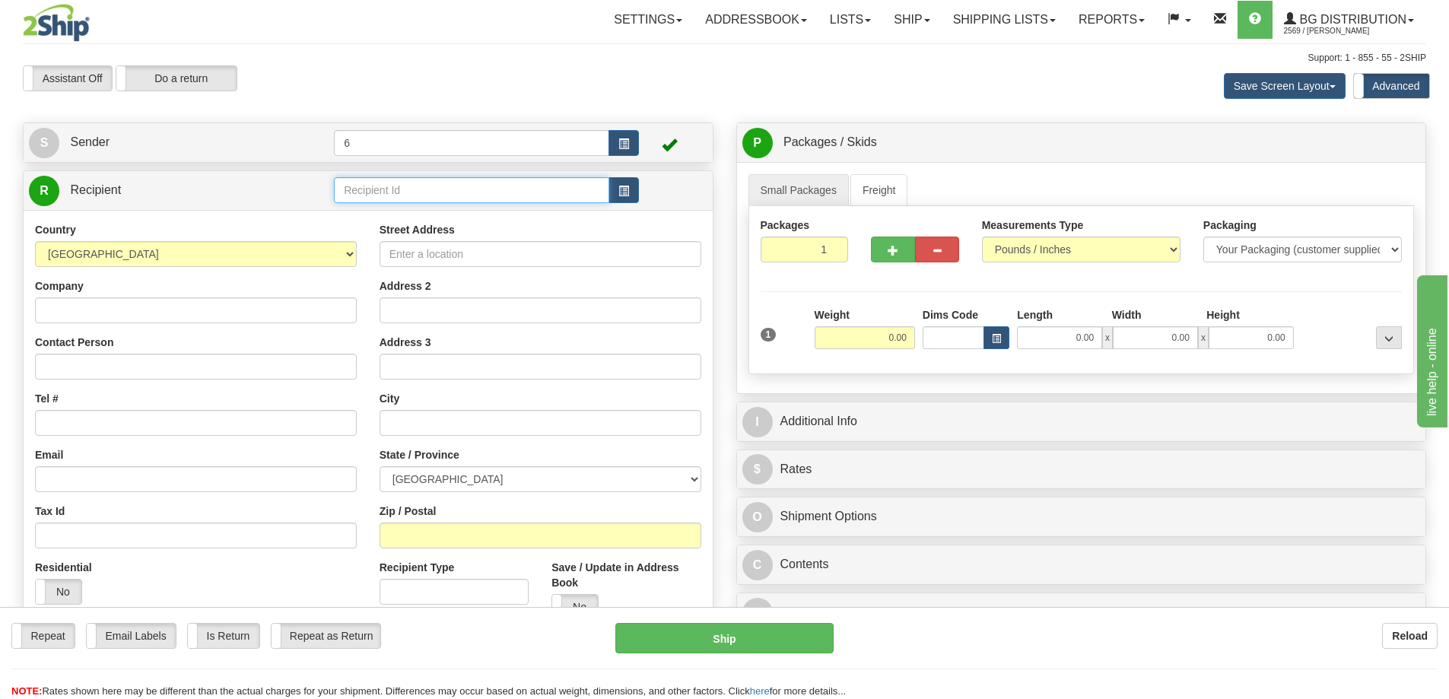
click at [488, 201] on input "text" at bounding box center [471, 190] width 275 height 26
type input "44008"
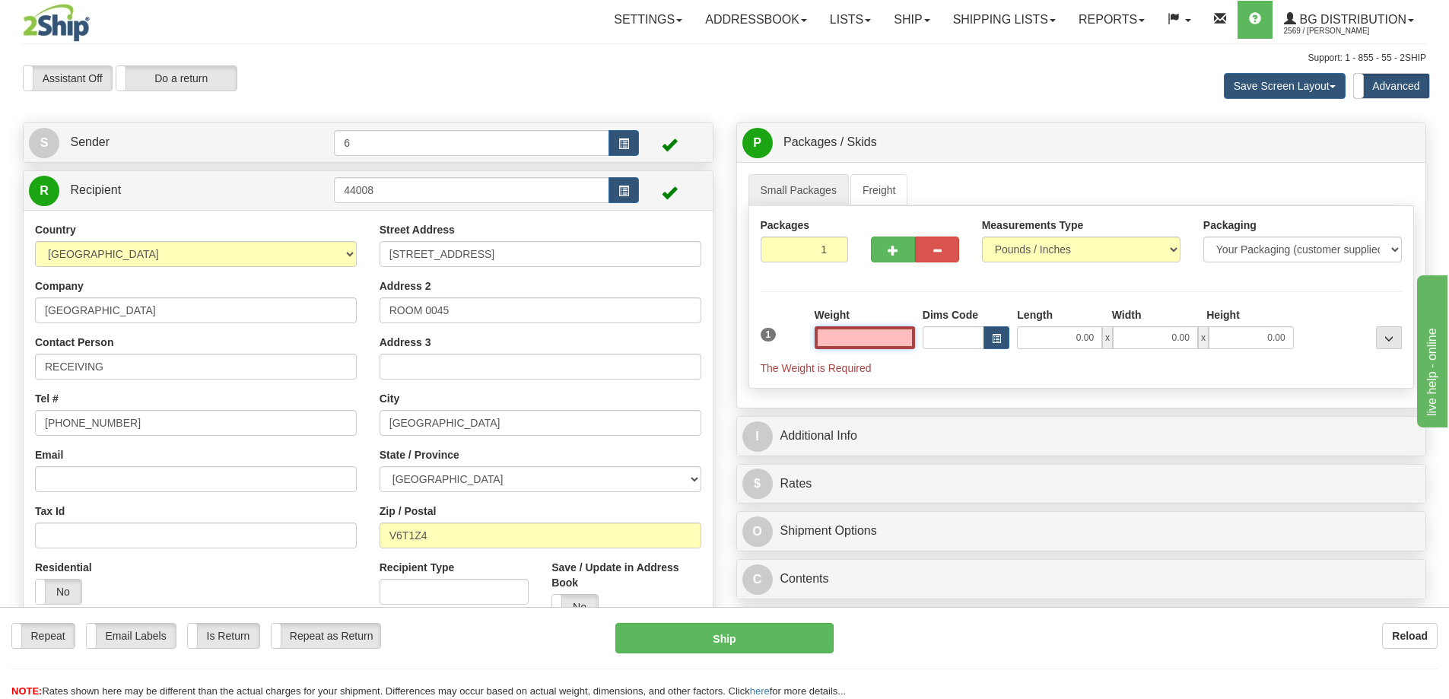
click at [874, 344] on input "text" at bounding box center [864, 337] width 100 height 23
type input "3.00"
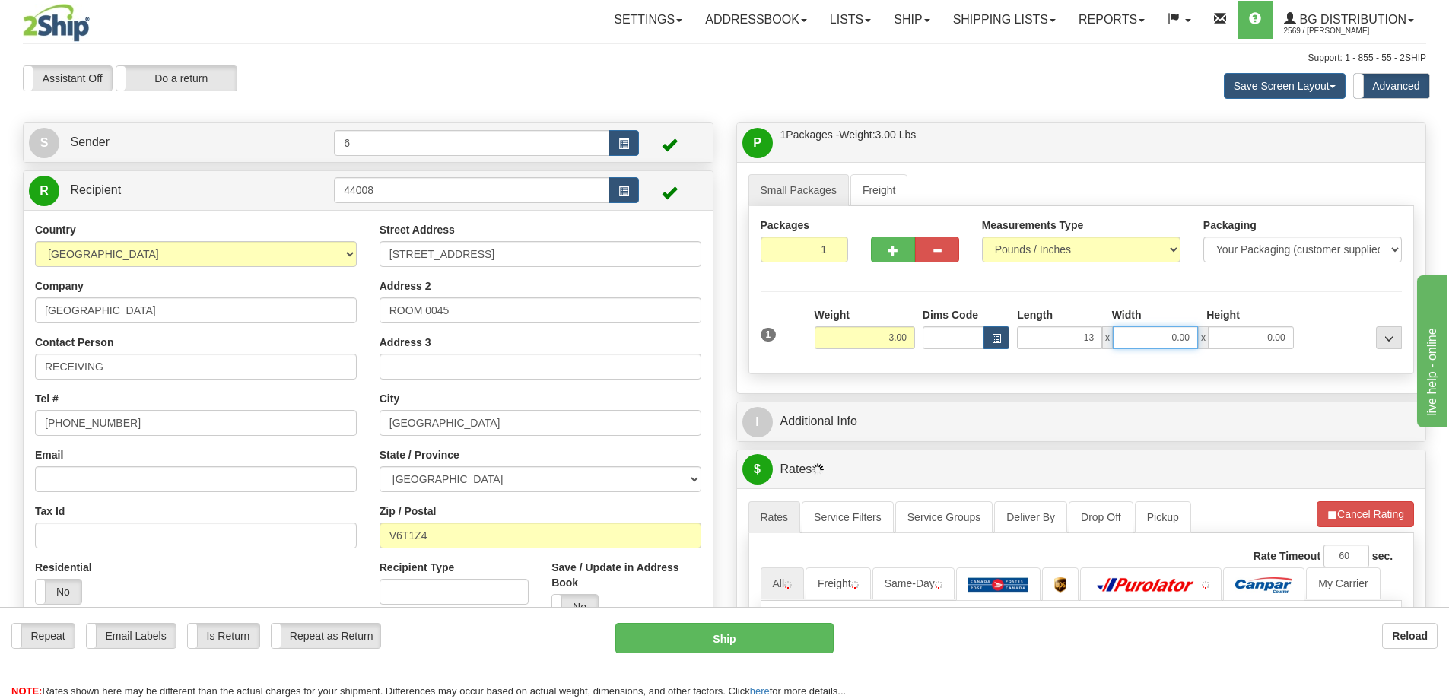
type input "13.00"
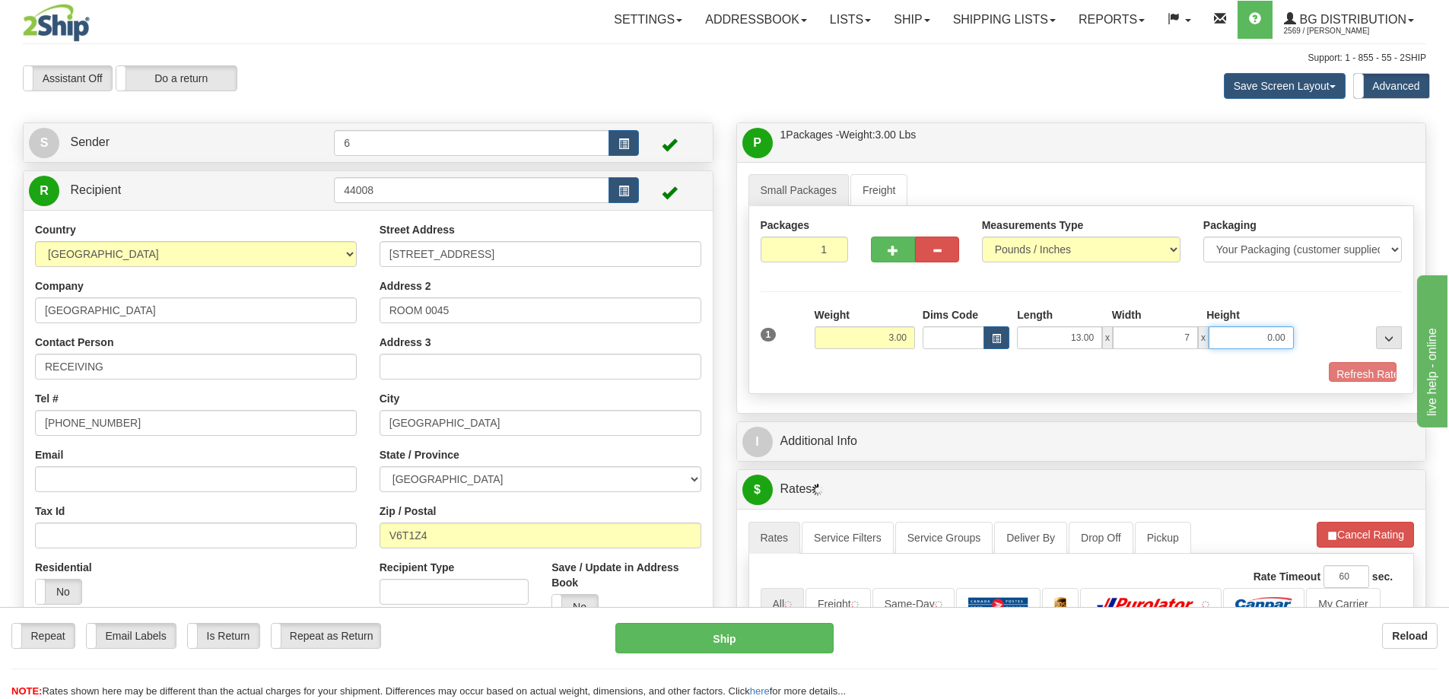
type input "7.00"
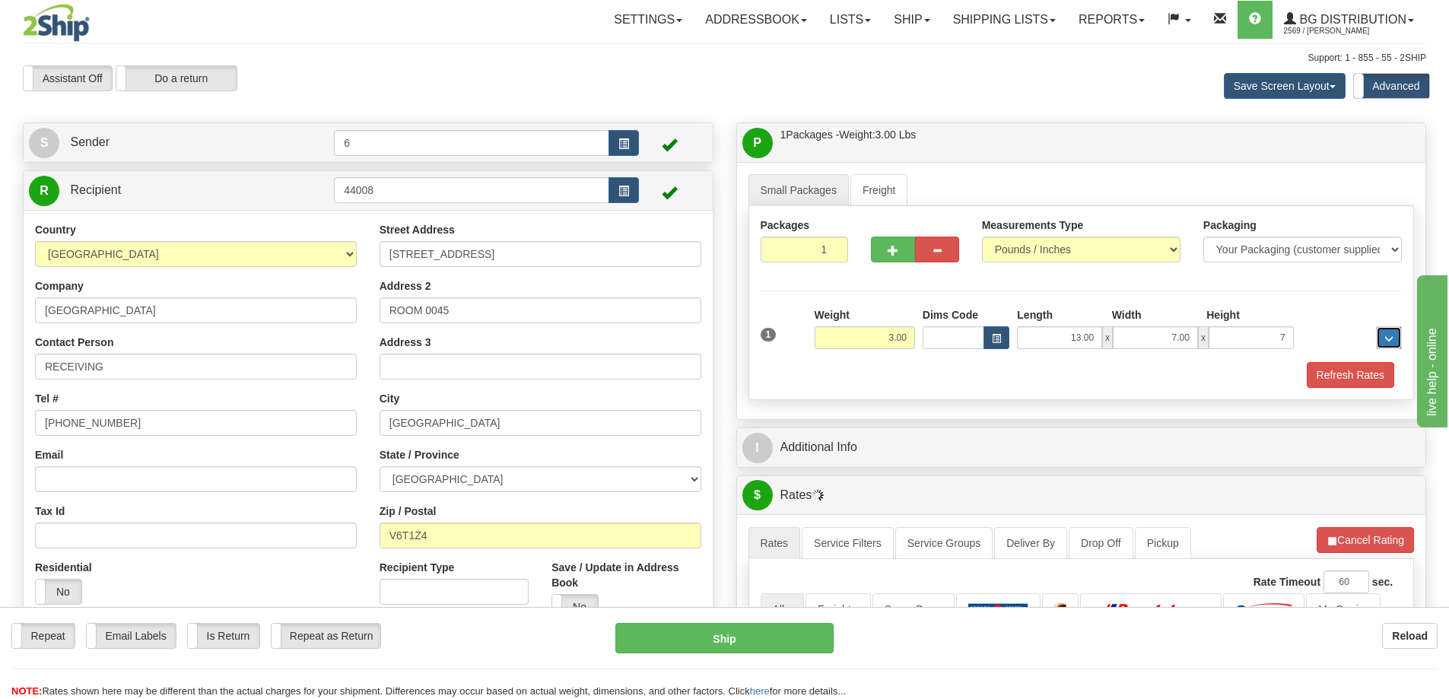
type input "7.00"
click at [1342, 367] on button "Refresh Rates" at bounding box center [1349, 375] width 87 height 26
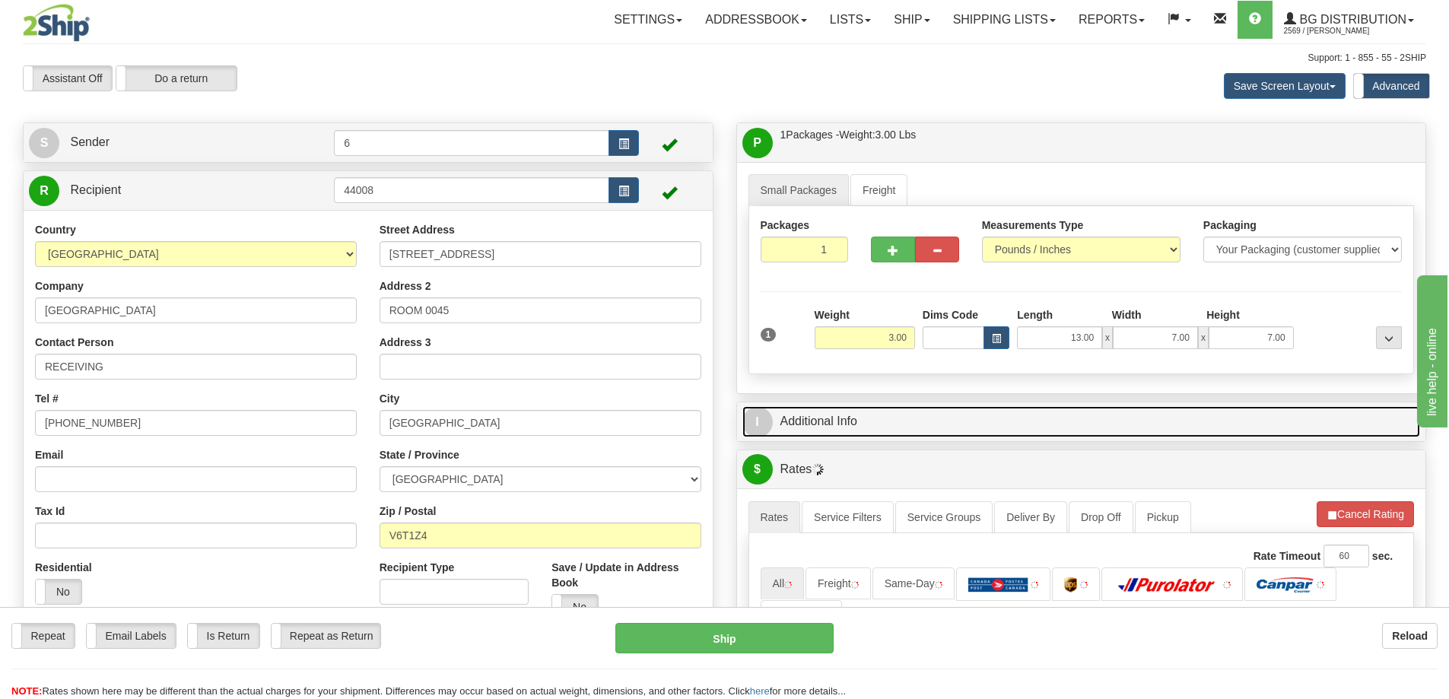
click at [1268, 414] on link "I Additional Info" at bounding box center [1081, 421] width 678 height 31
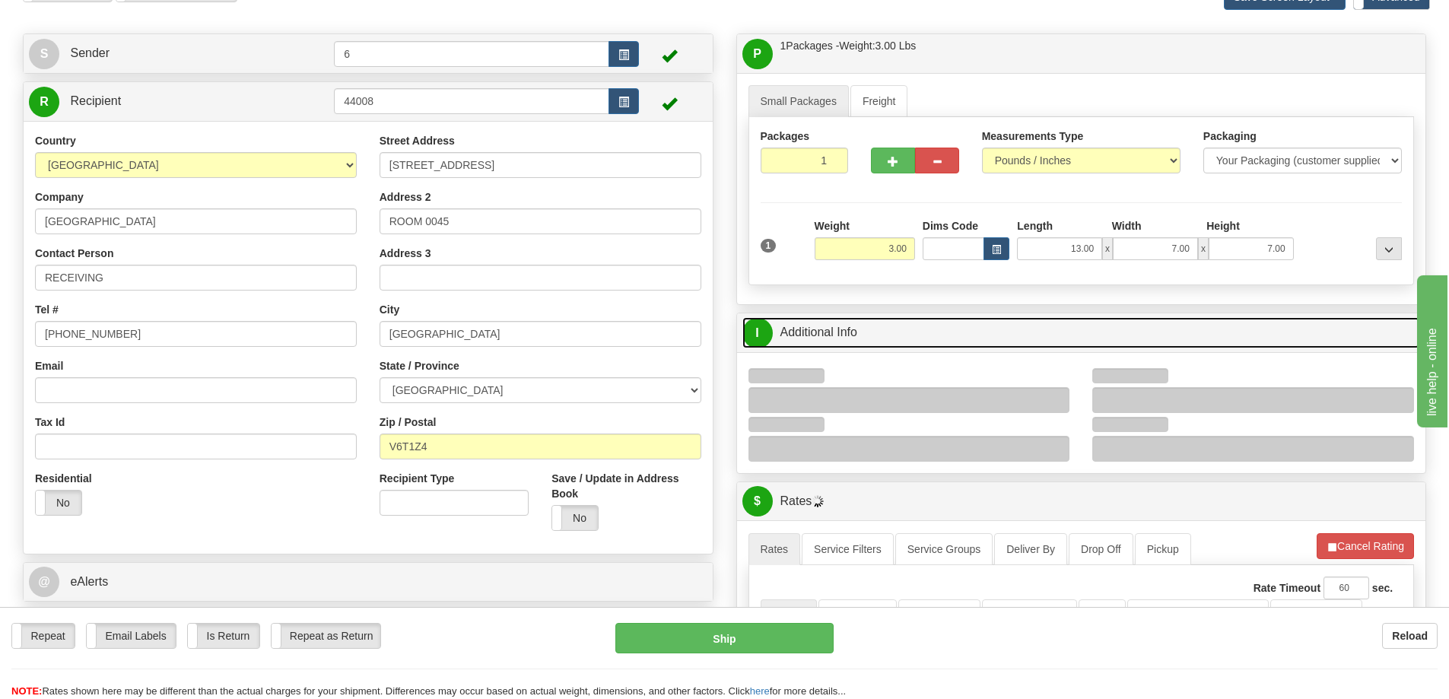
scroll to position [228, 0]
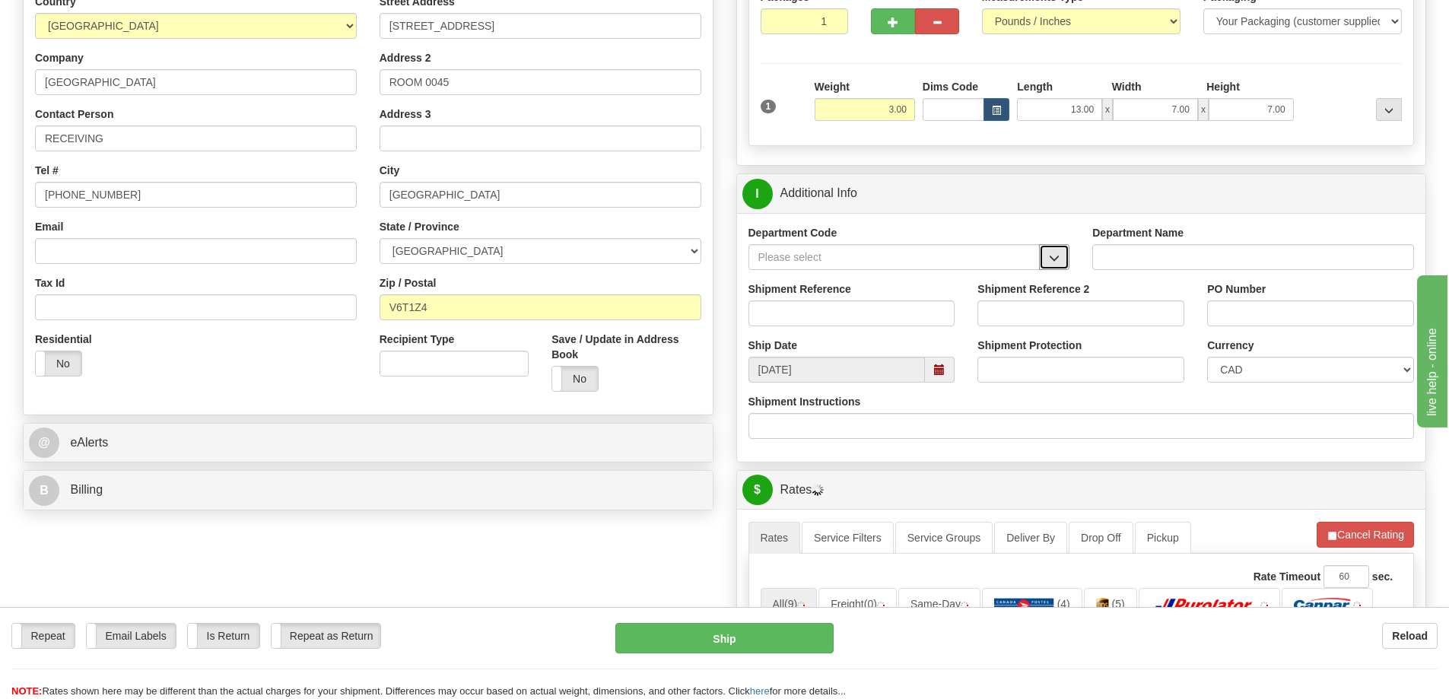
drag, startPoint x: 1057, startPoint y: 263, endPoint x: 1017, endPoint y: 271, distance: 40.4
click at [1056, 263] on span "button" at bounding box center [1054, 258] width 11 height 10
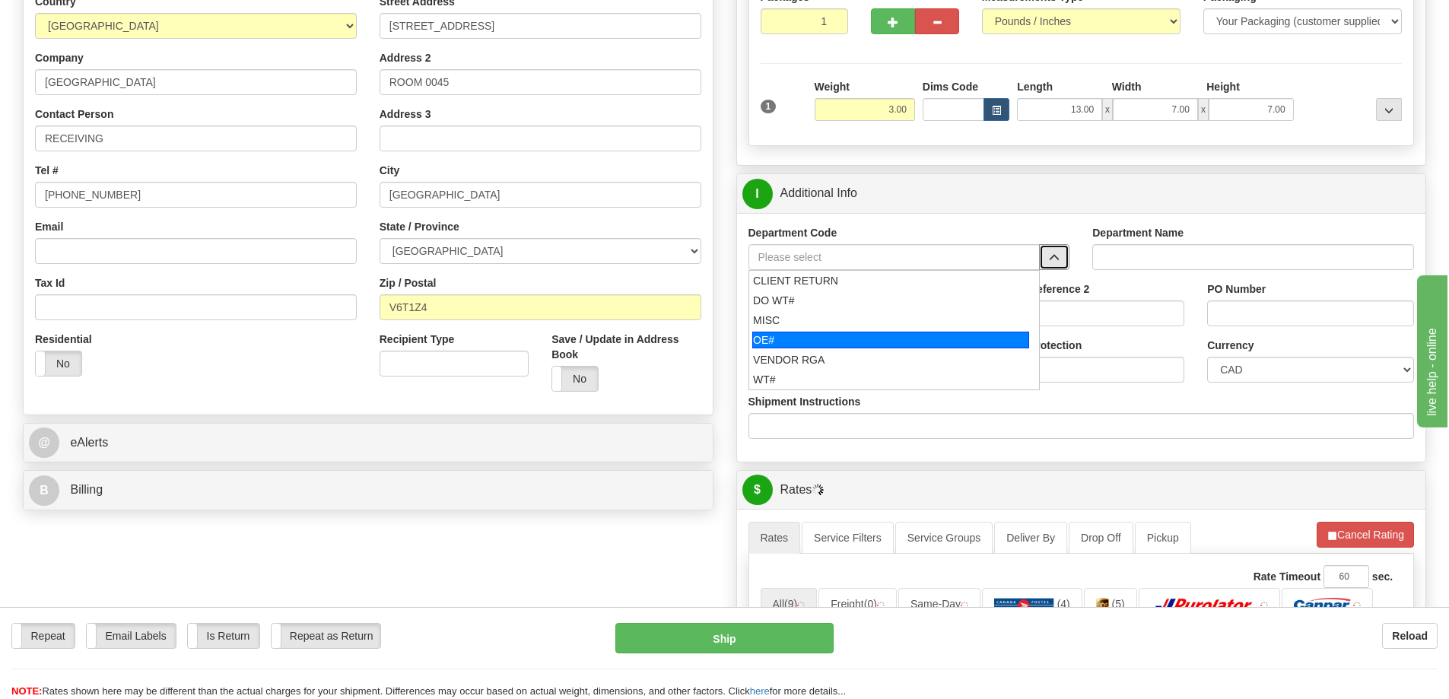
click at [804, 336] on div "OE#" at bounding box center [890, 340] width 277 height 17
type input "OE#"
type input "ORDERS"
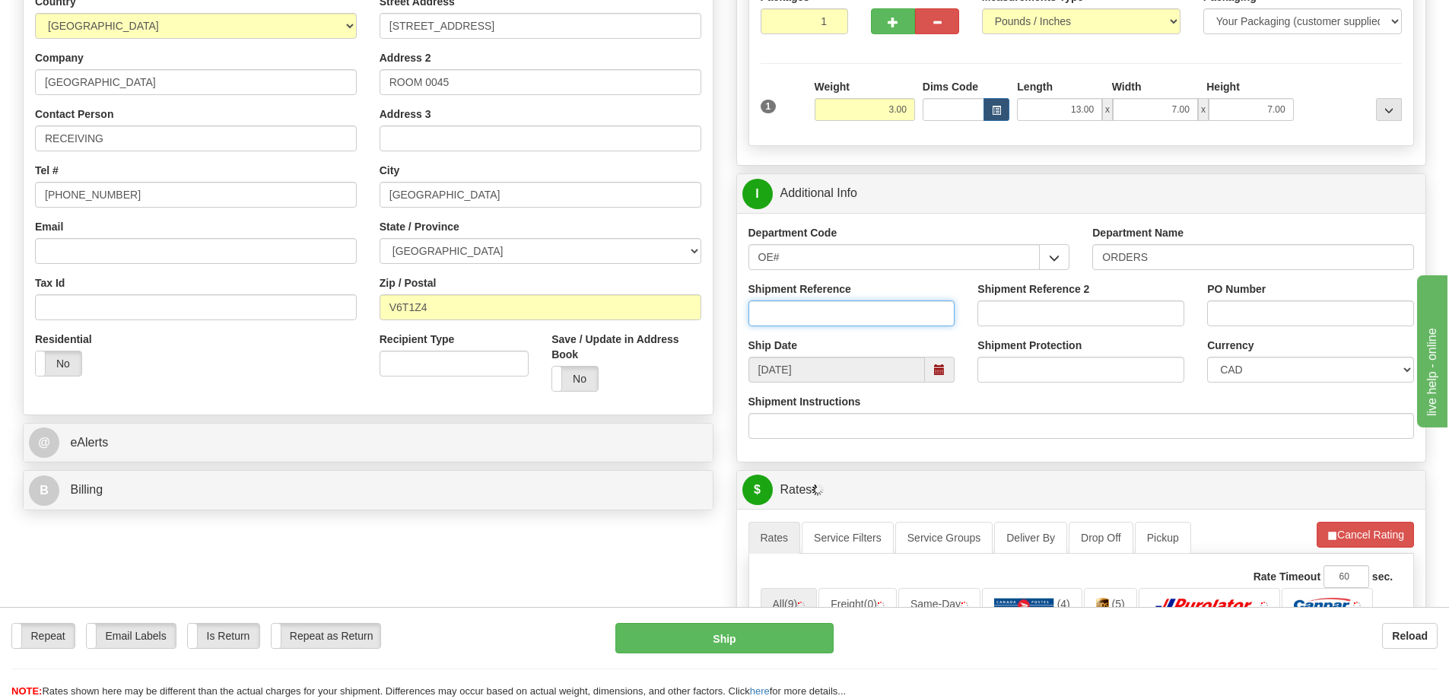
click at [799, 313] on input "Shipment Reference" at bounding box center [851, 313] width 207 height 26
type input "60033584-00"
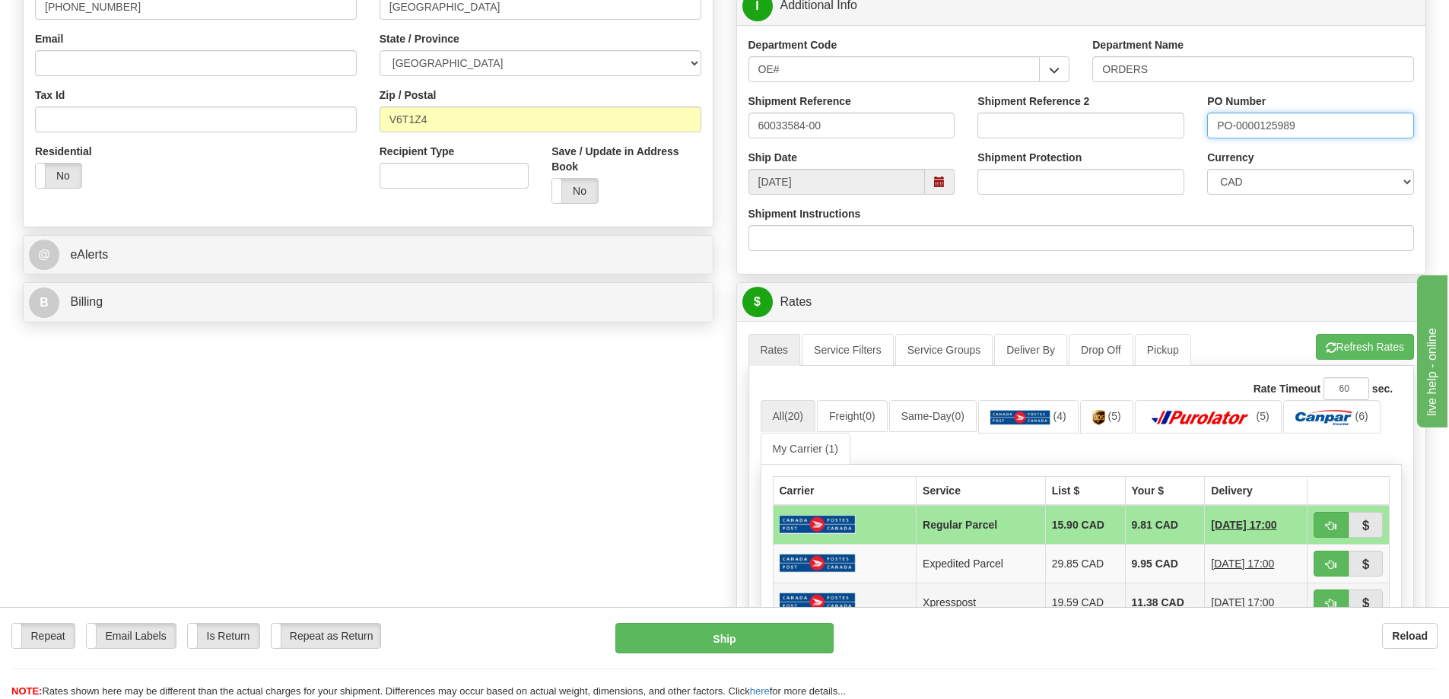
scroll to position [684, 0]
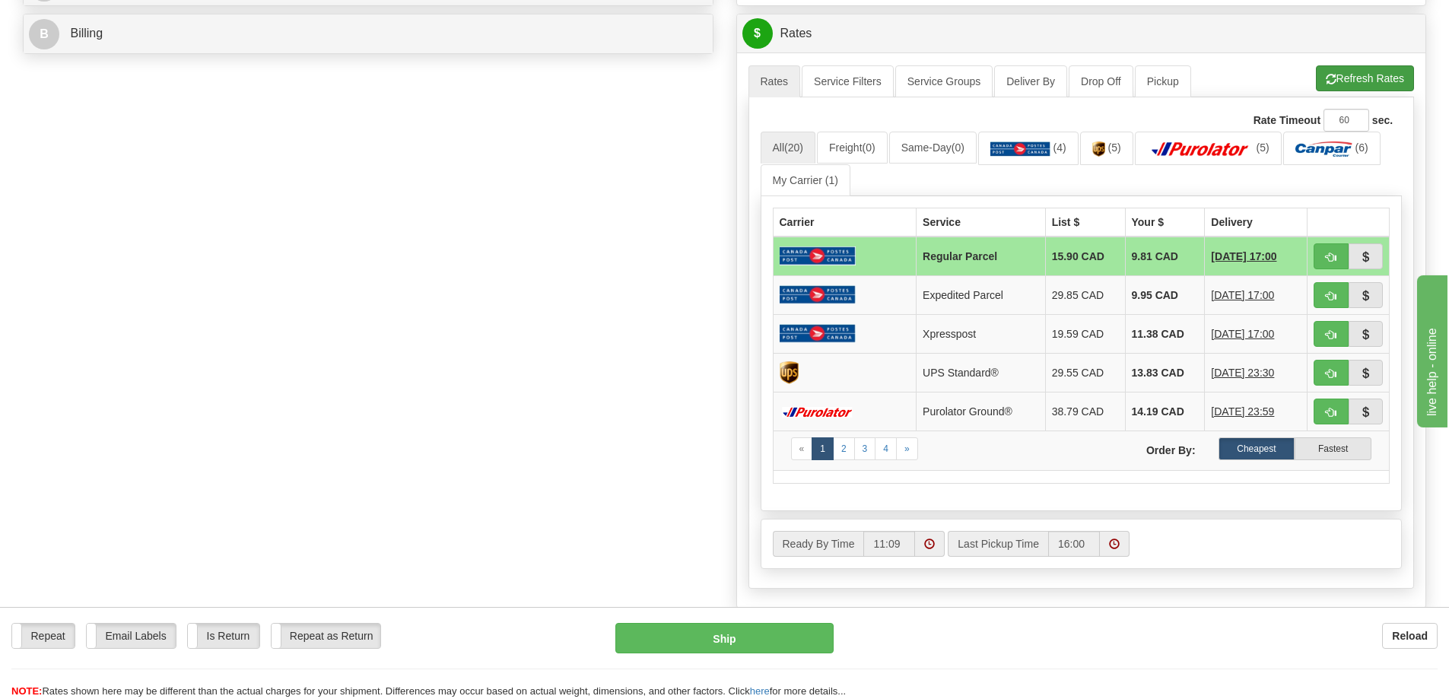
type input "PO-0000125989"
click at [1356, 86] on button "Refresh Rates" at bounding box center [1364, 78] width 98 height 26
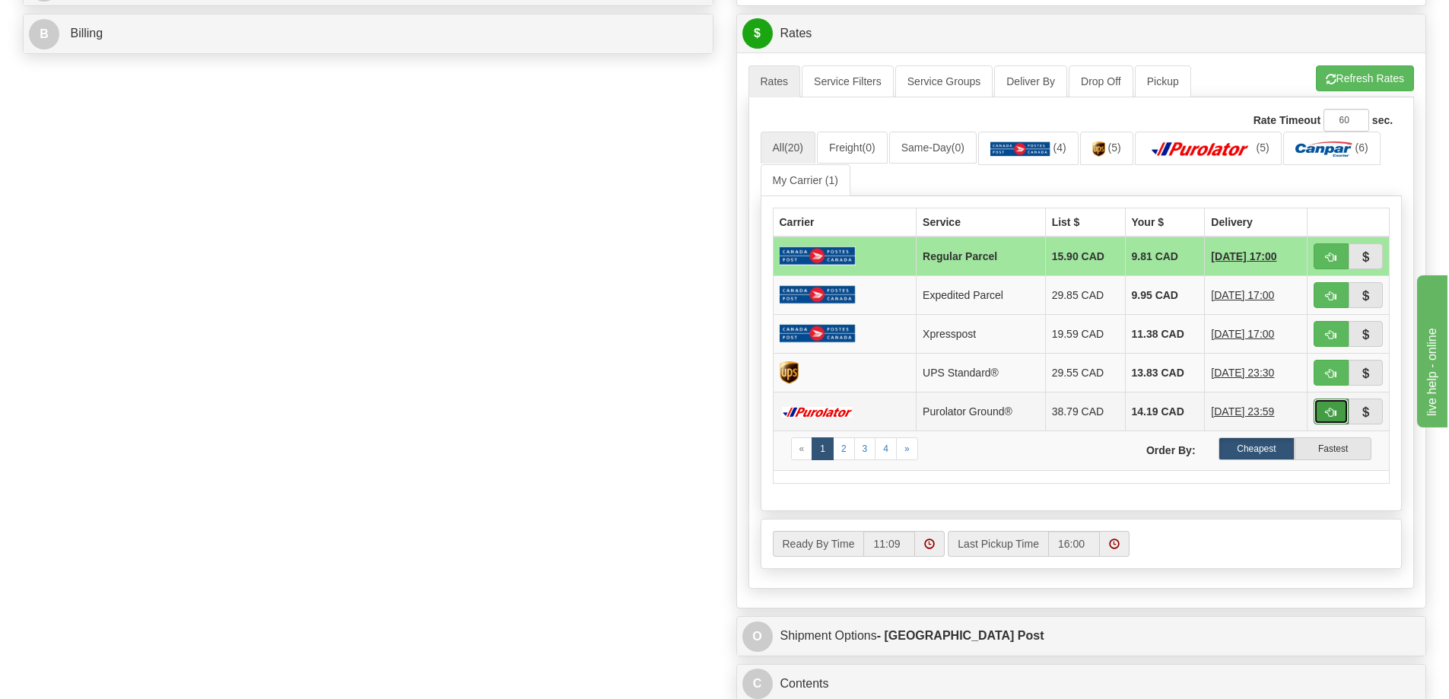
click at [1325, 414] on span "button" at bounding box center [1330, 413] width 11 height 10
type input "260"
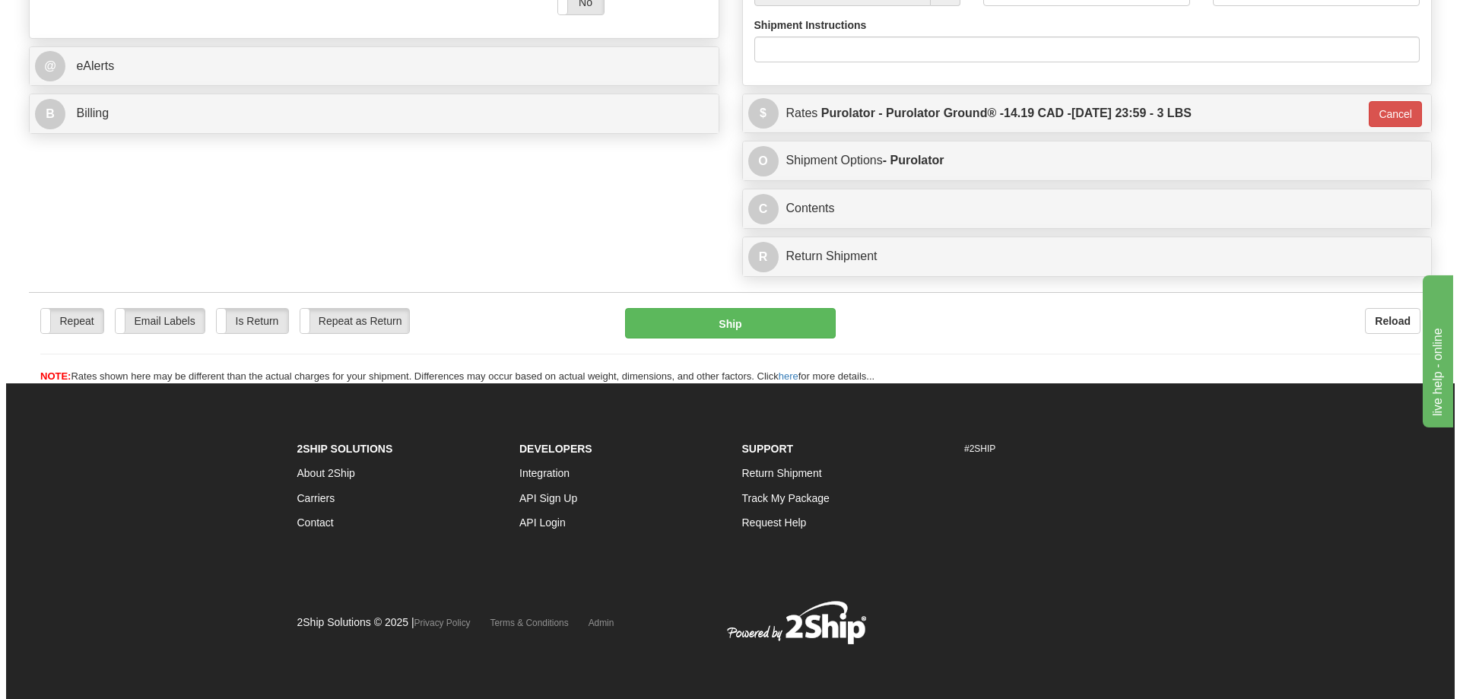
scroll to position [652, 0]
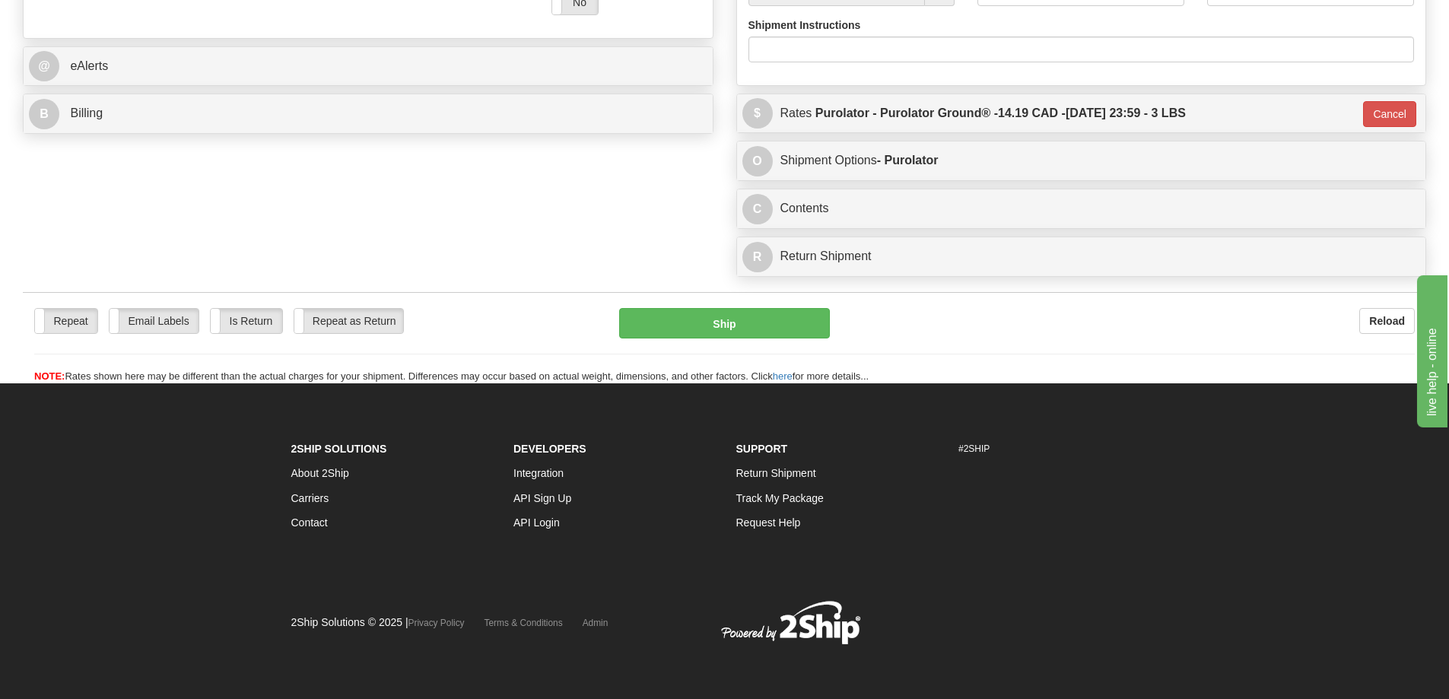
click at [699, 292] on div "Repeat Repeat Email Labels Email Labels Edit Is Return Is Return Repeat as Retu…" at bounding box center [724, 338] width 1403 height 92
click at [694, 308] on button "Ship" at bounding box center [724, 323] width 211 height 30
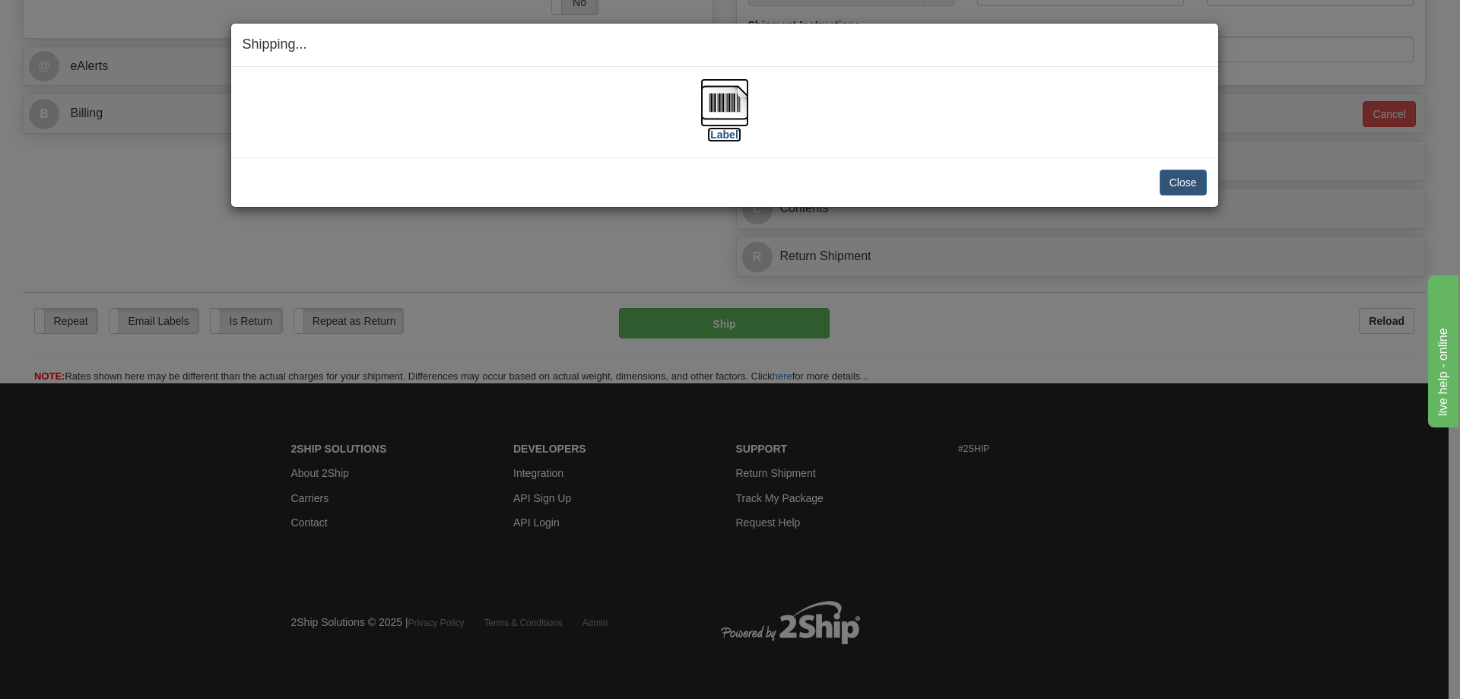
click at [731, 138] on label "[Label]" at bounding box center [724, 134] width 35 height 15
click at [1180, 170] on button "Close" at bounding box center [1183, 183] width 47 height 26
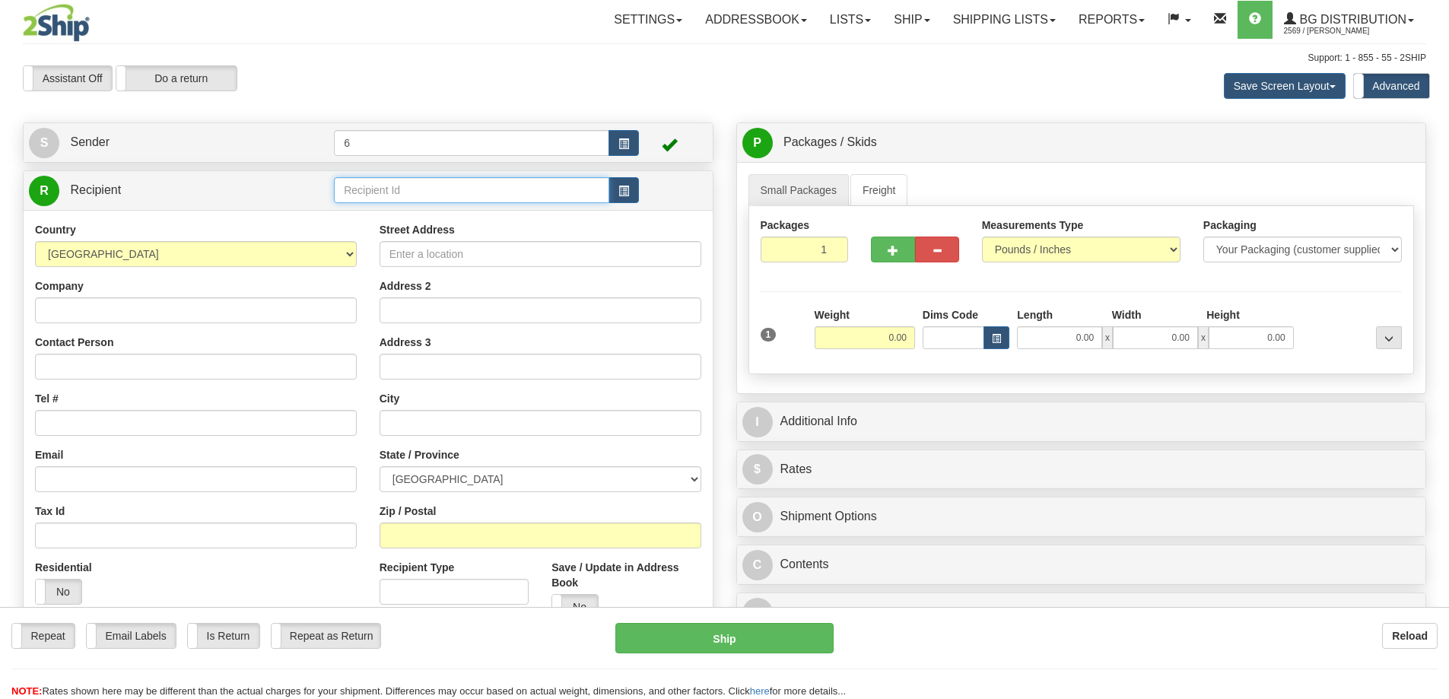
click at [370, 196] on input "text" at bounding box center [471, 190] width 275 height 26
drag, startPoint x: 370, startPoint y: 196, endPoint x: 343, endPoint y: 122, distance: 78.7
click at [355, 138] on div "Create a label for the return Create Pickup Without Label S Sender 6" at bounding box center [367, 462] width 713 height 680
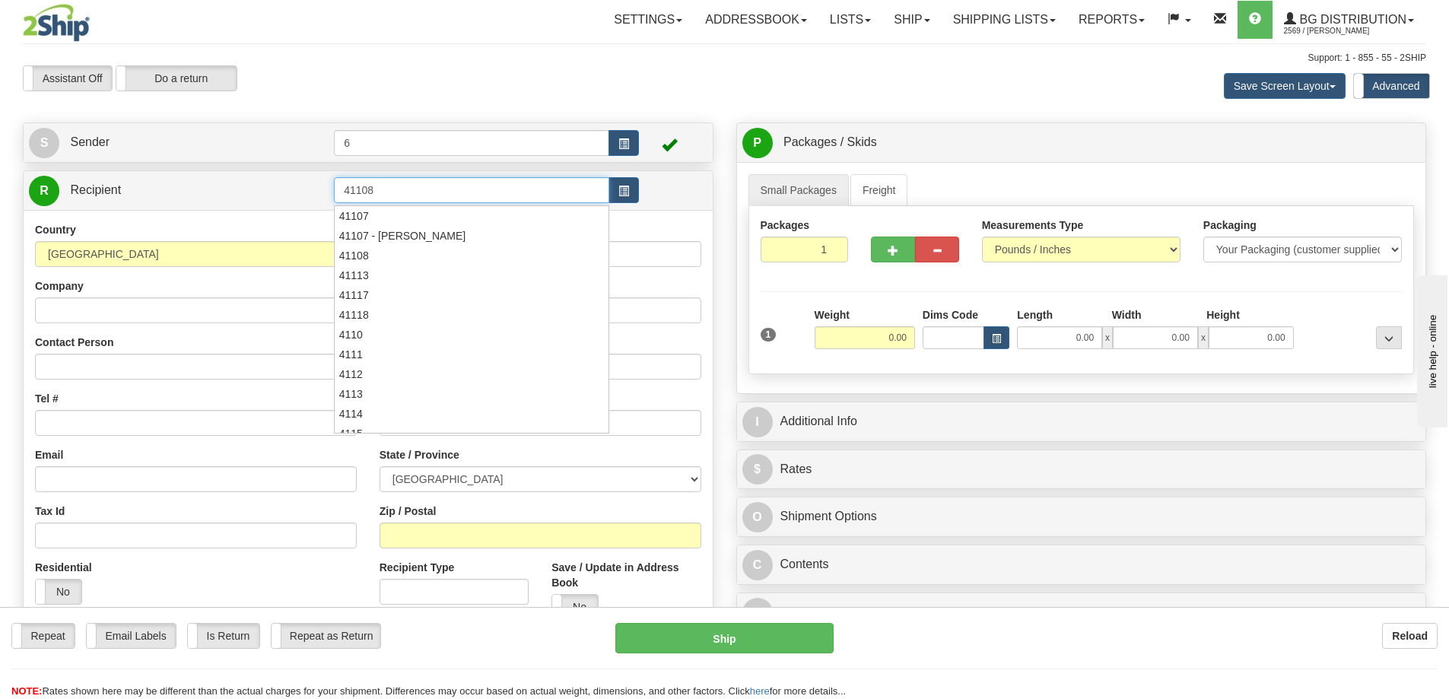
type input "41108"
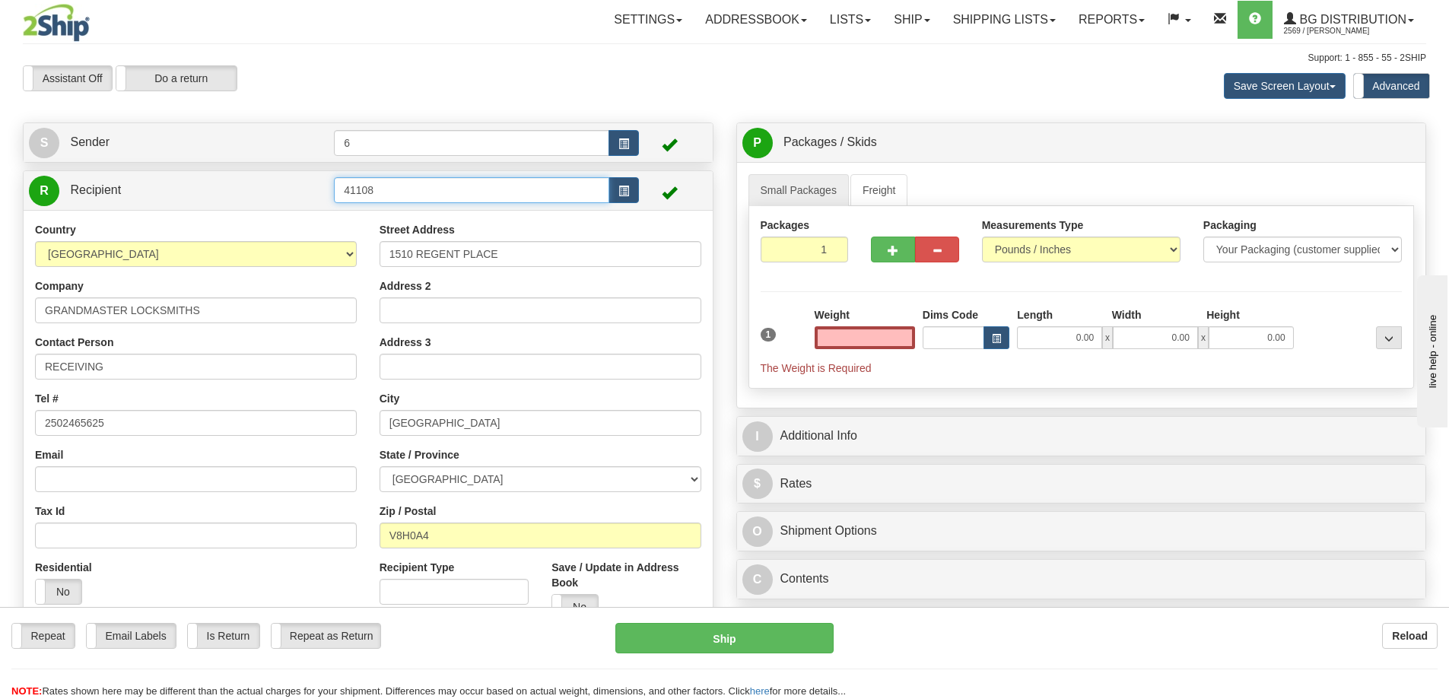
type input "0.00"
click at [423, 186] on input "41108" at bounding box center [471, 190] width 275 height 26
type input "41108 - GREEN"
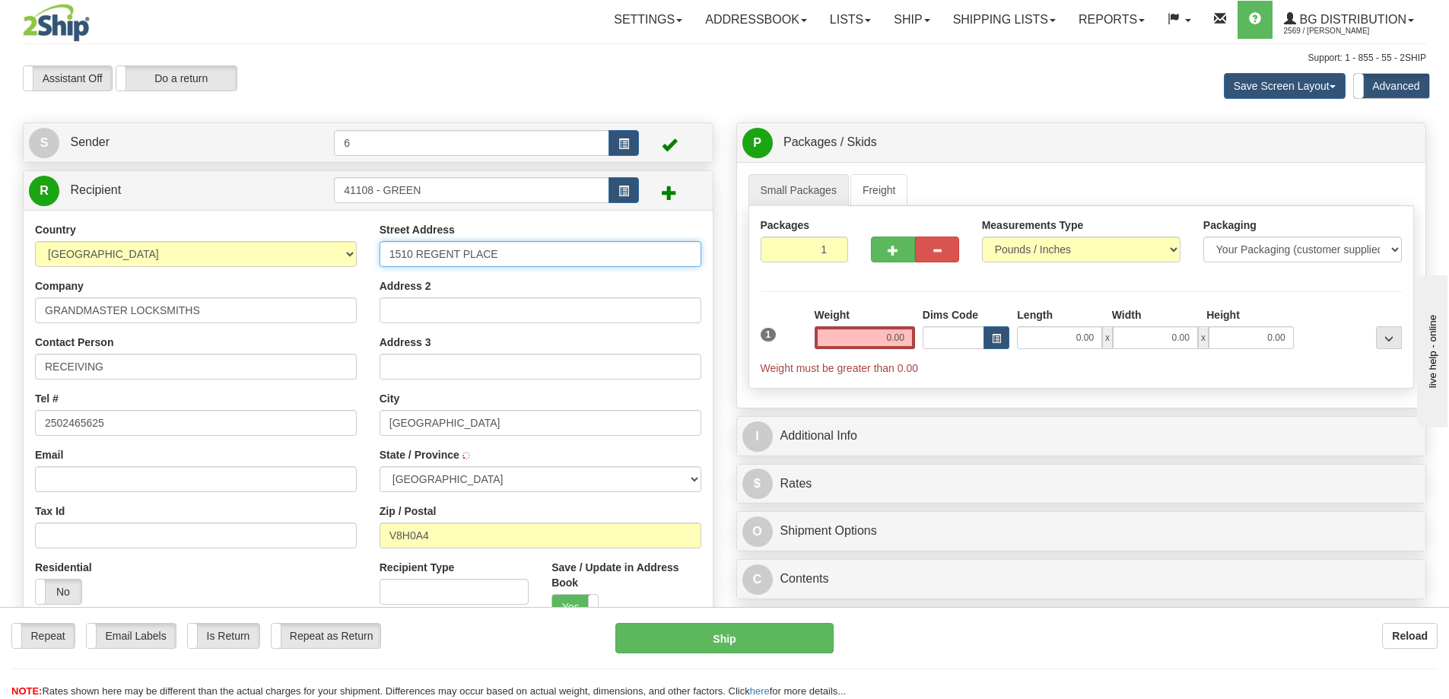
drag, startPoint x: 524, startPoint y: 255, endPoint x: 214, endPoint y: 250, distance: 310.3
click at [217, 252] on div "Country AFGHANISTAN ALAND ISLANDS ALBANIA ALGERIA AMERICAN SAMOA ANDORRA ANGOLA…" at bounding box center [368, 454] width 689 height 465
type input "2945 GREEN ROAD"
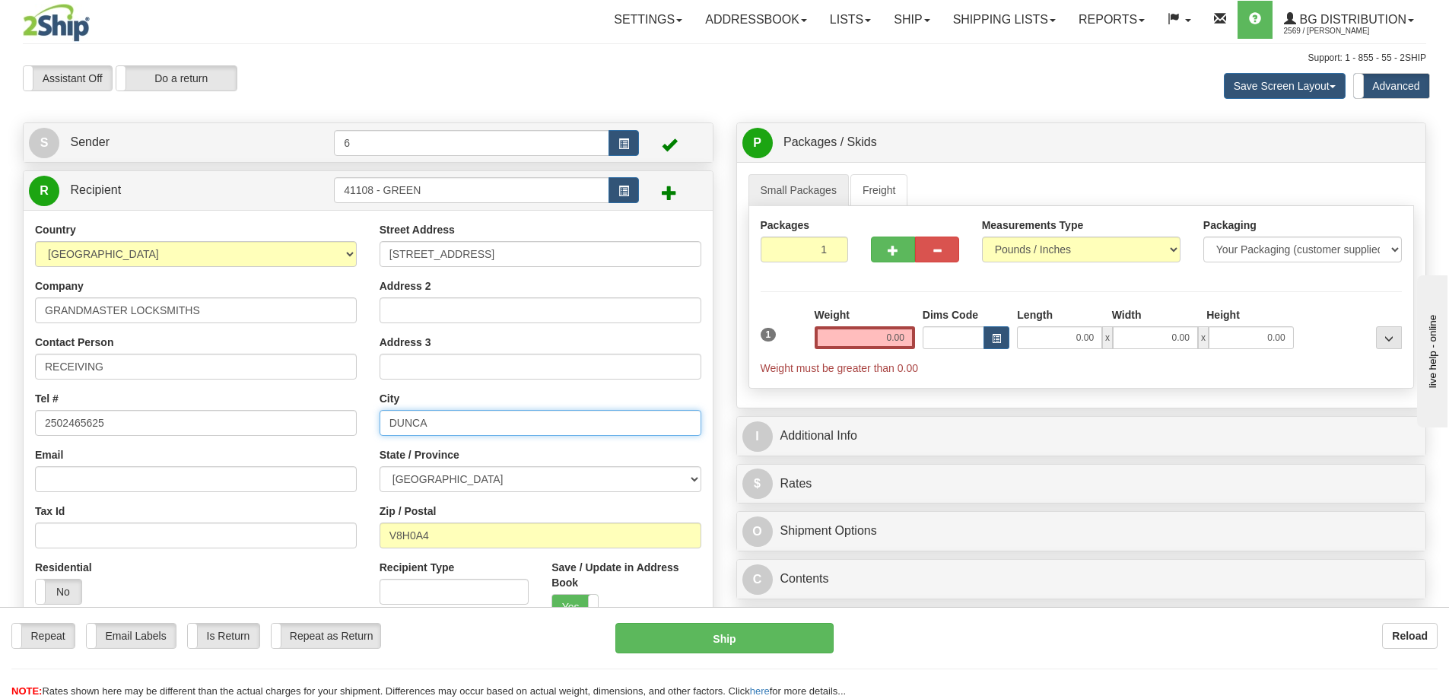
type input "DUNCA"
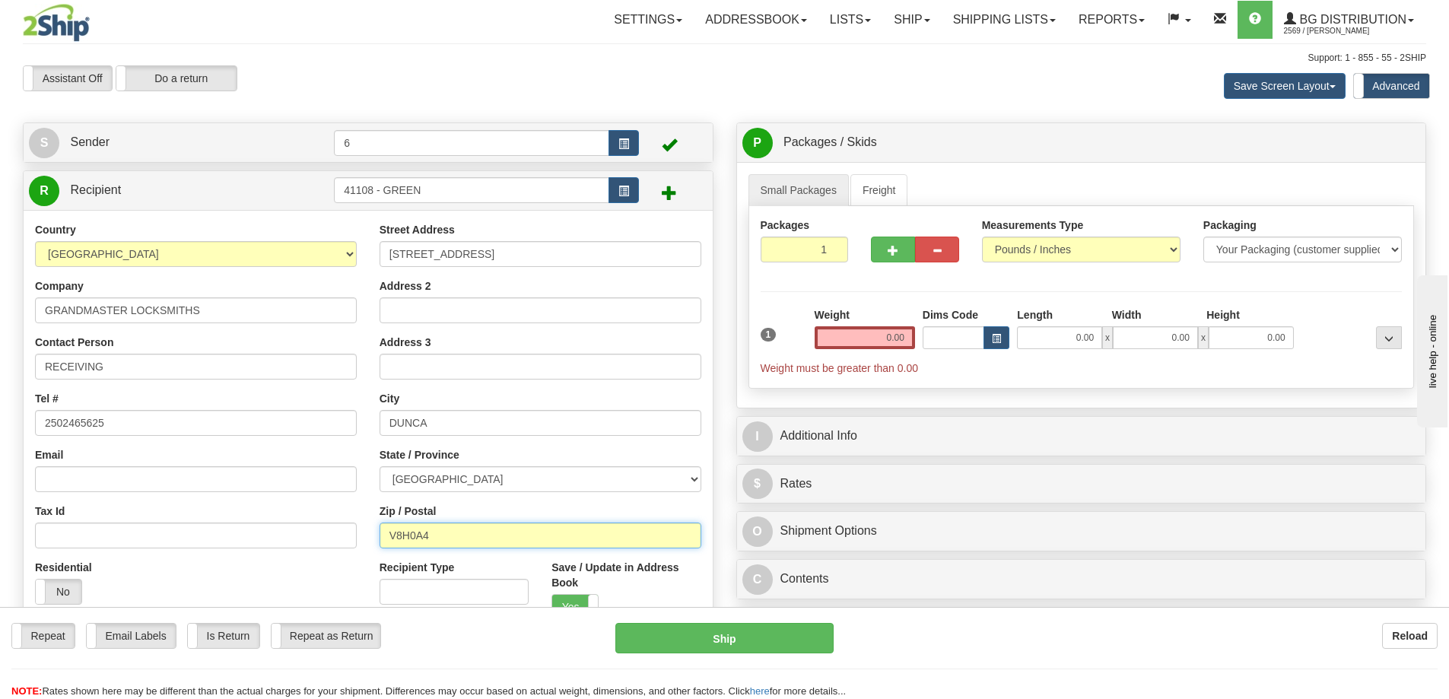
click at [436, 536] on input "V8H0A4" at bounding box center [540, 535] width 322 height 26
drag, startPoint x: 454, startPoint y: 547, endPoint x: 276, endPoint y: 532, distance: 178.6
click at [276, 532] on div "Country AFGHANISTAN ALAND ISLANDS ALBANIA ALGERIA AMERICAN SAMOA ANDORRA ANGOLA…" at bounding box center [368, 454] width 689 height 465
type input "C"
type input "V9L6C7"
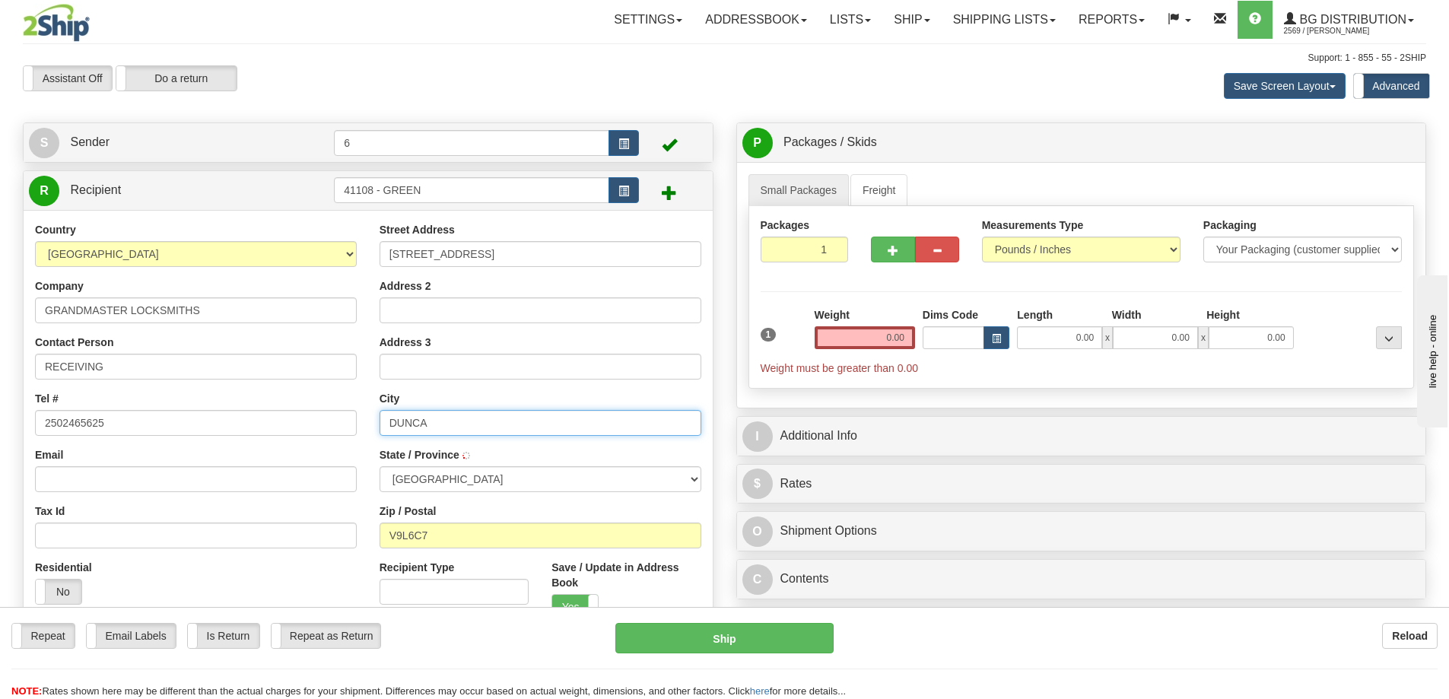
click at [444, 424] on input "DUNCA" at bounding box center [540, 423] width 322 height 26
type input "DUNCAN"
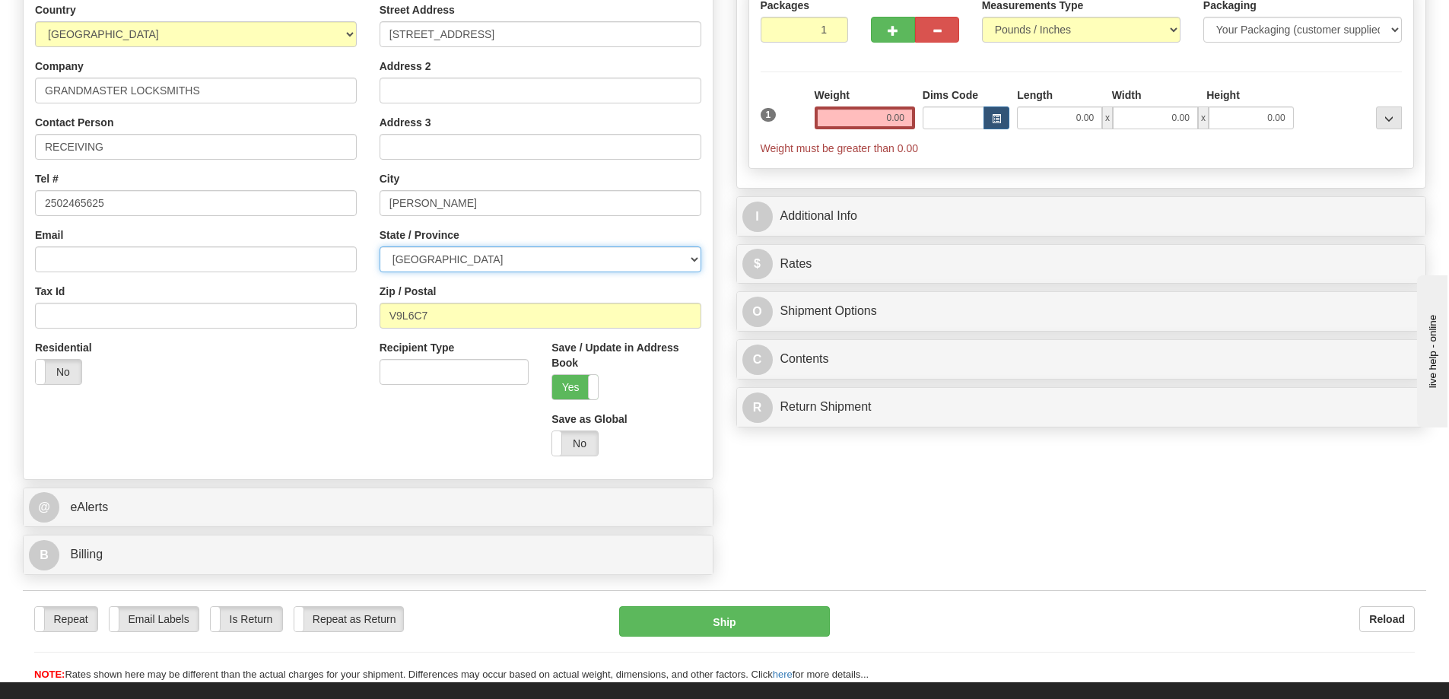
scroll to position [228, 0]
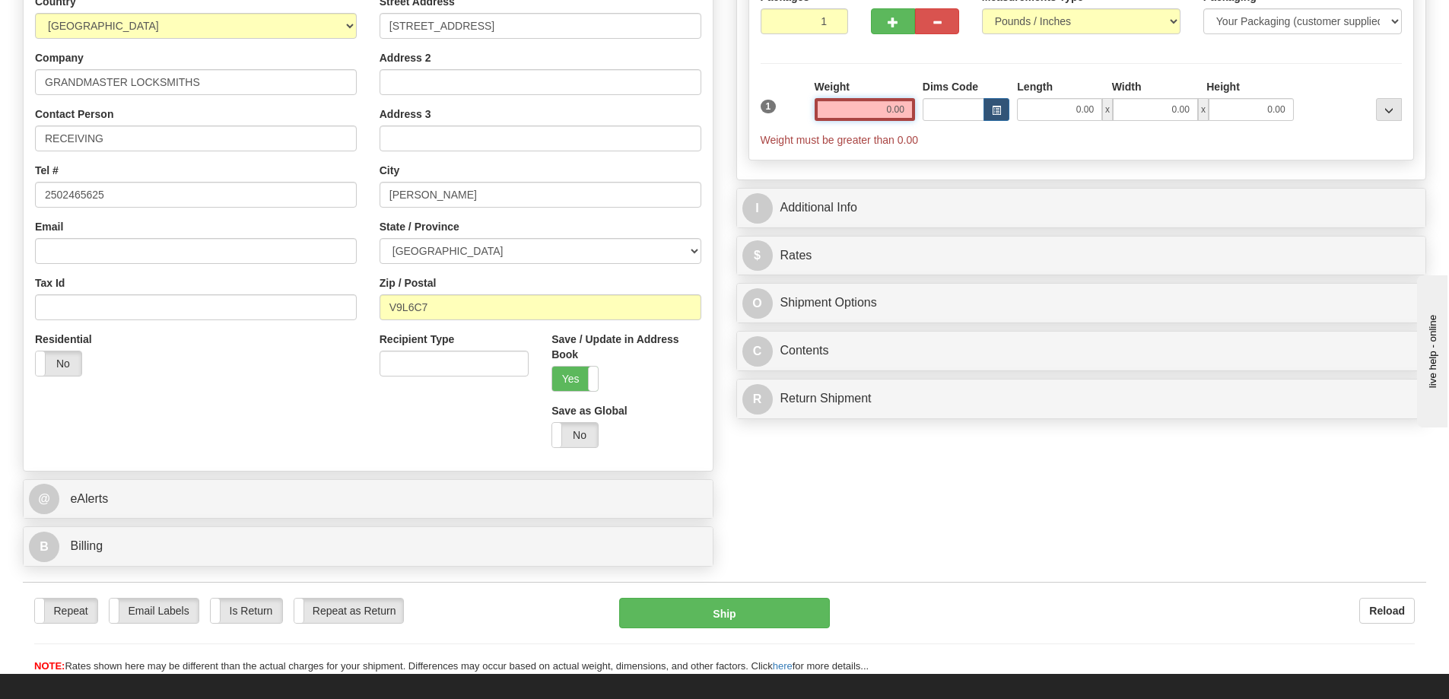
click at [899, 116] on input "0.00" at bounding box center [864, 109] width 100 height 23
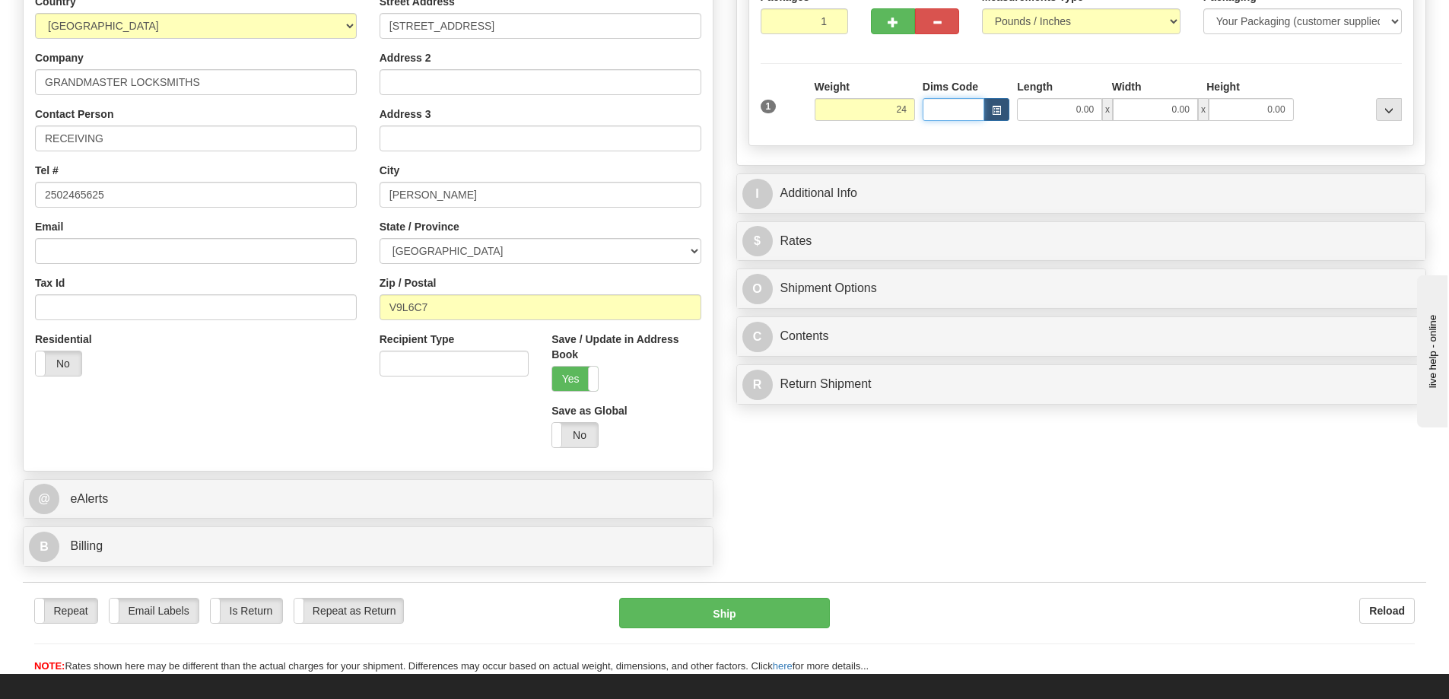
type input "24.00"
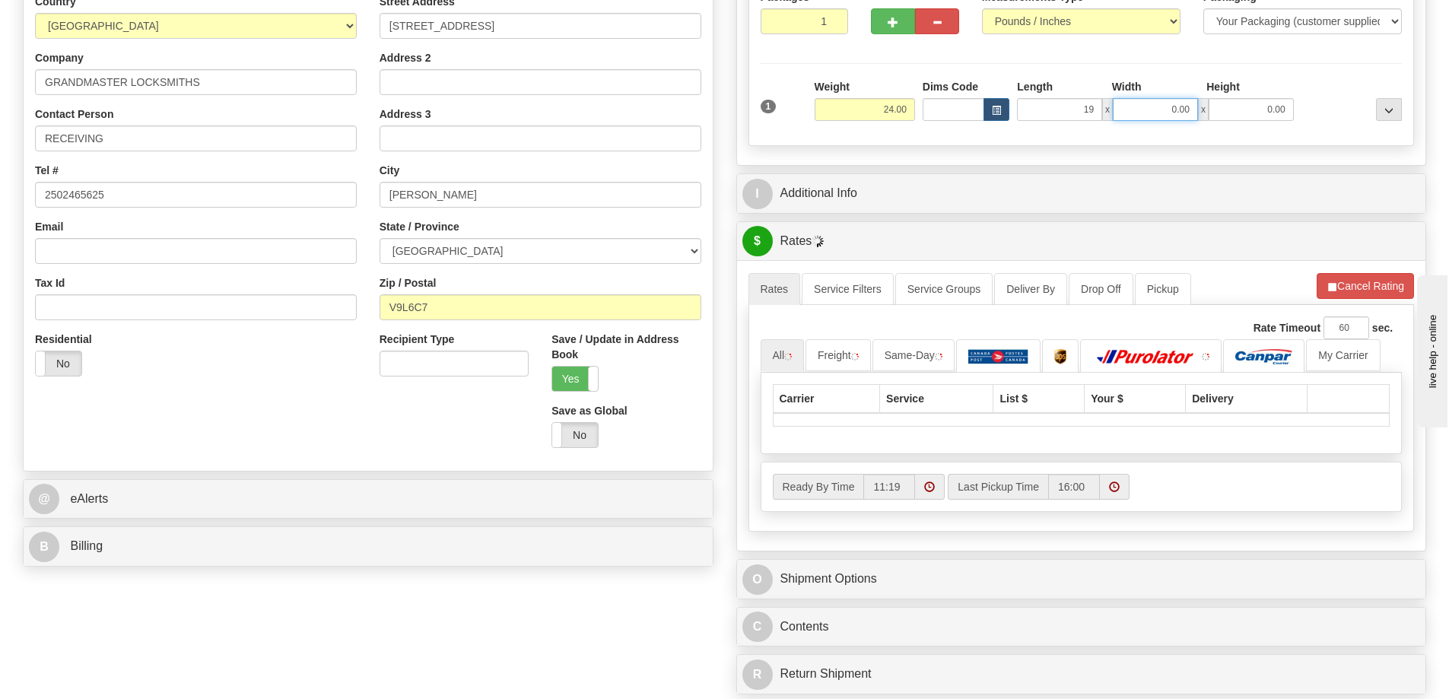
type input "19.00"
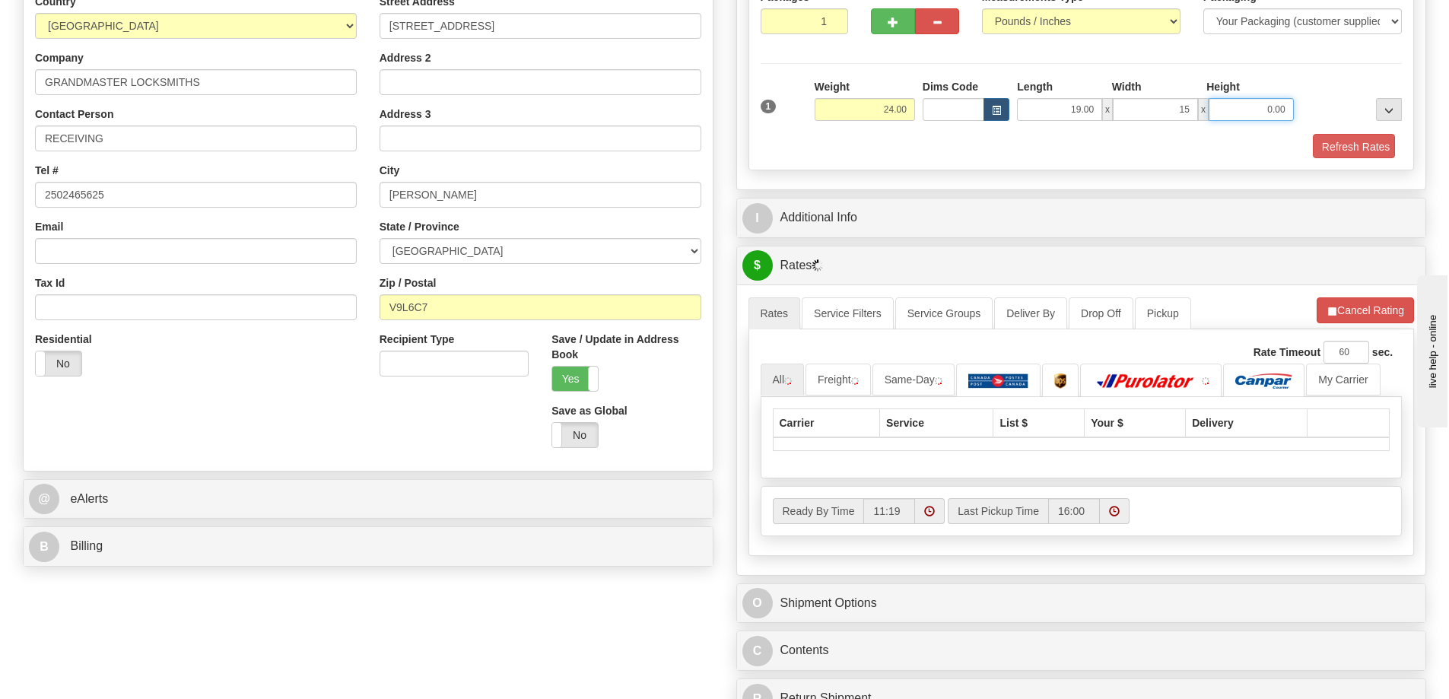
type input "15.00"
type input "13.00"
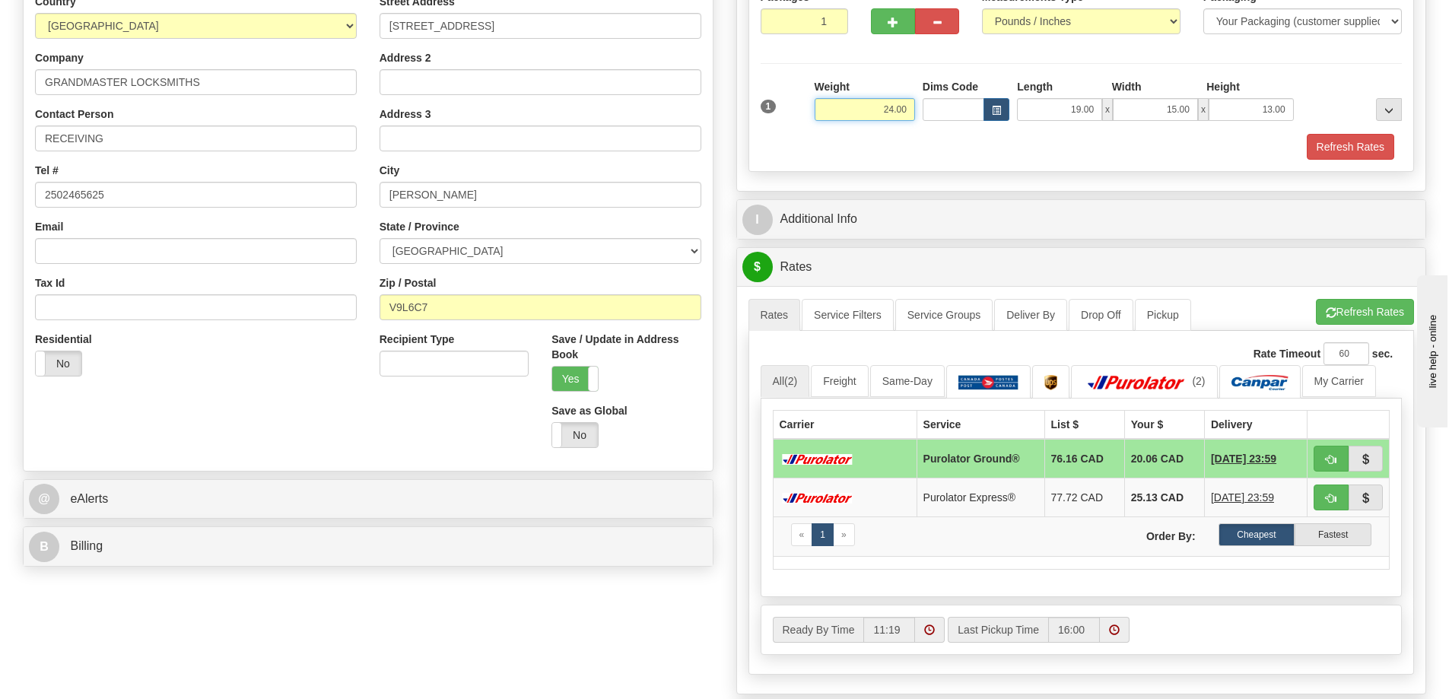
drag, startPoint x: 897, startPoint y: 115, endPoint x: 912, endPoint y: 111, distance: 16.4
drag, startPoint x: 912, startPoint y: 111, endPoint x: 892, endPoint y: 19, distance: 94.3
click at [892, 19] on span "button" at bounding box center [892, 22] width 11 height 10
radio input "true"
type input "2"
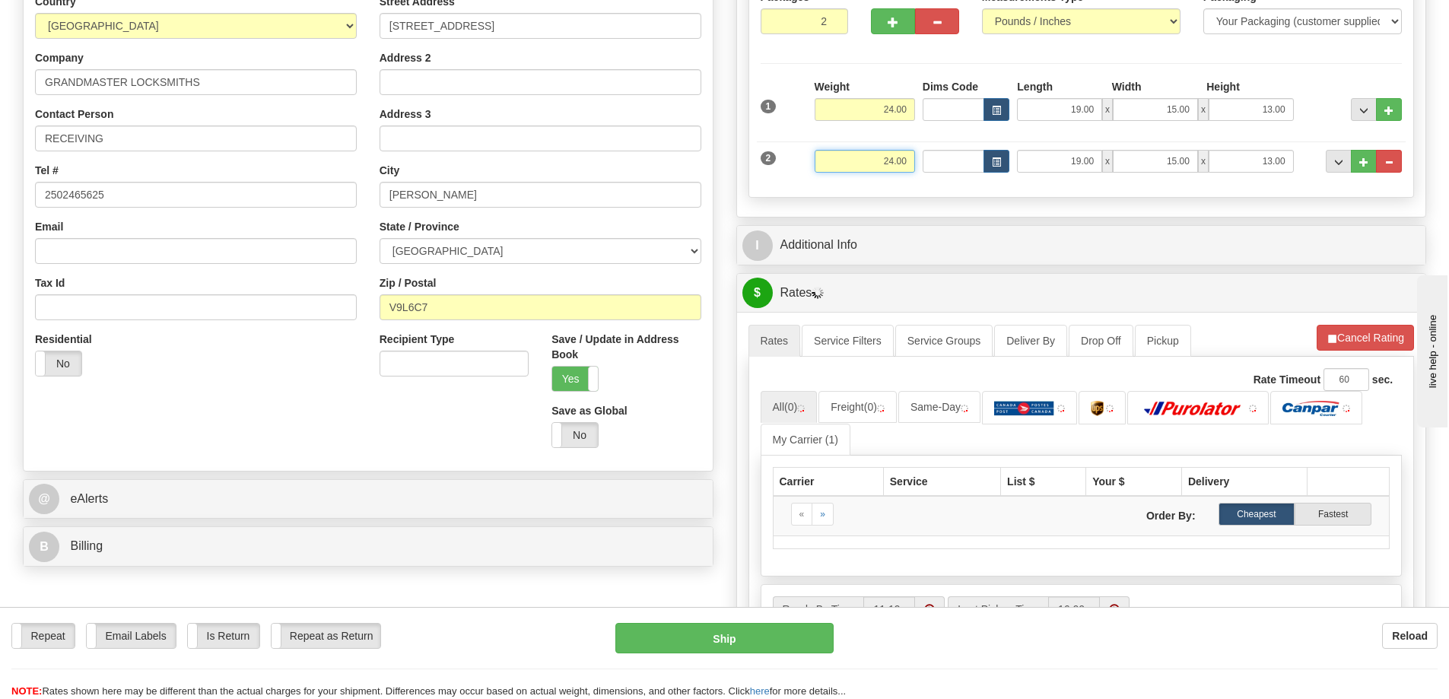
drag, startPoint x: 918, startPoint y: 172, endPoint x: 951, endPoint y: 164, distance: 34.3
click at [968, 175] on div "2 Weight 24.00 Dims Code Length Width Height" at bounding box center [1081, 159] width 649 height 51
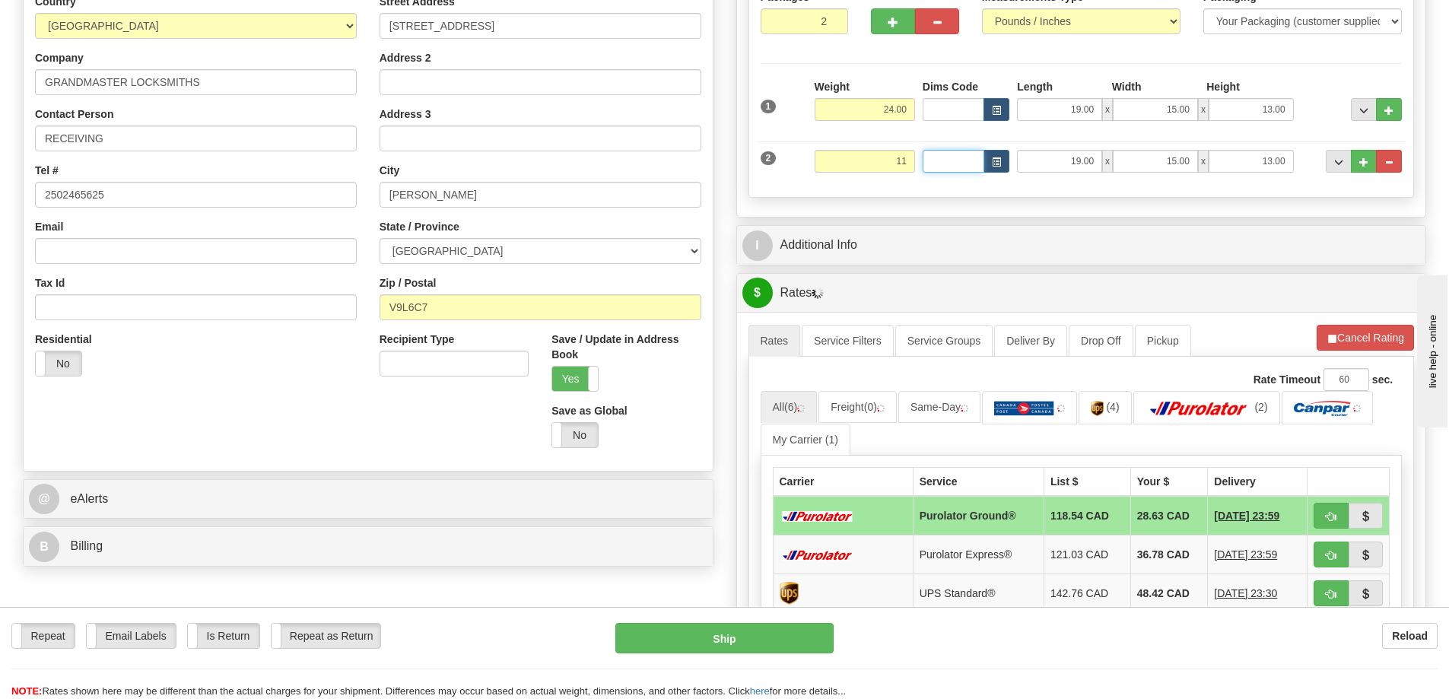
type input "11.00"
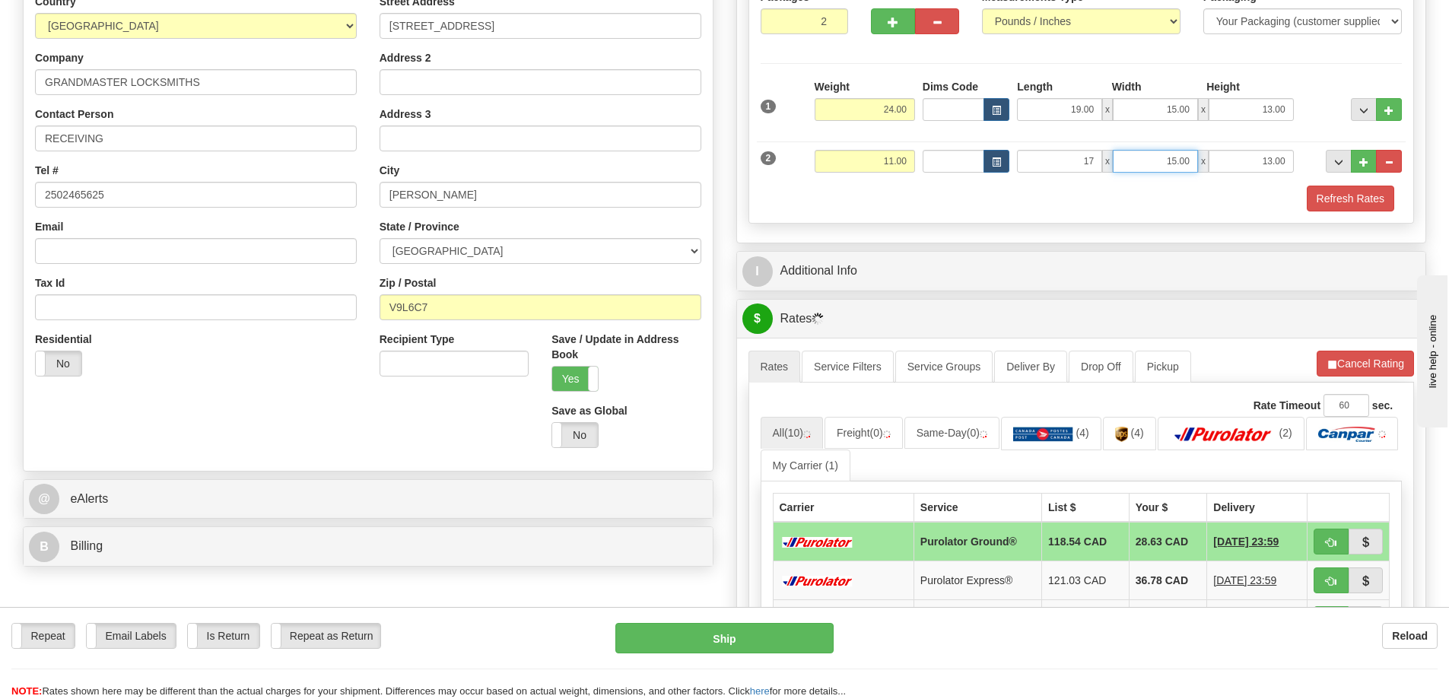
type input "17.00"
type input "11.00"
type input "12.00"
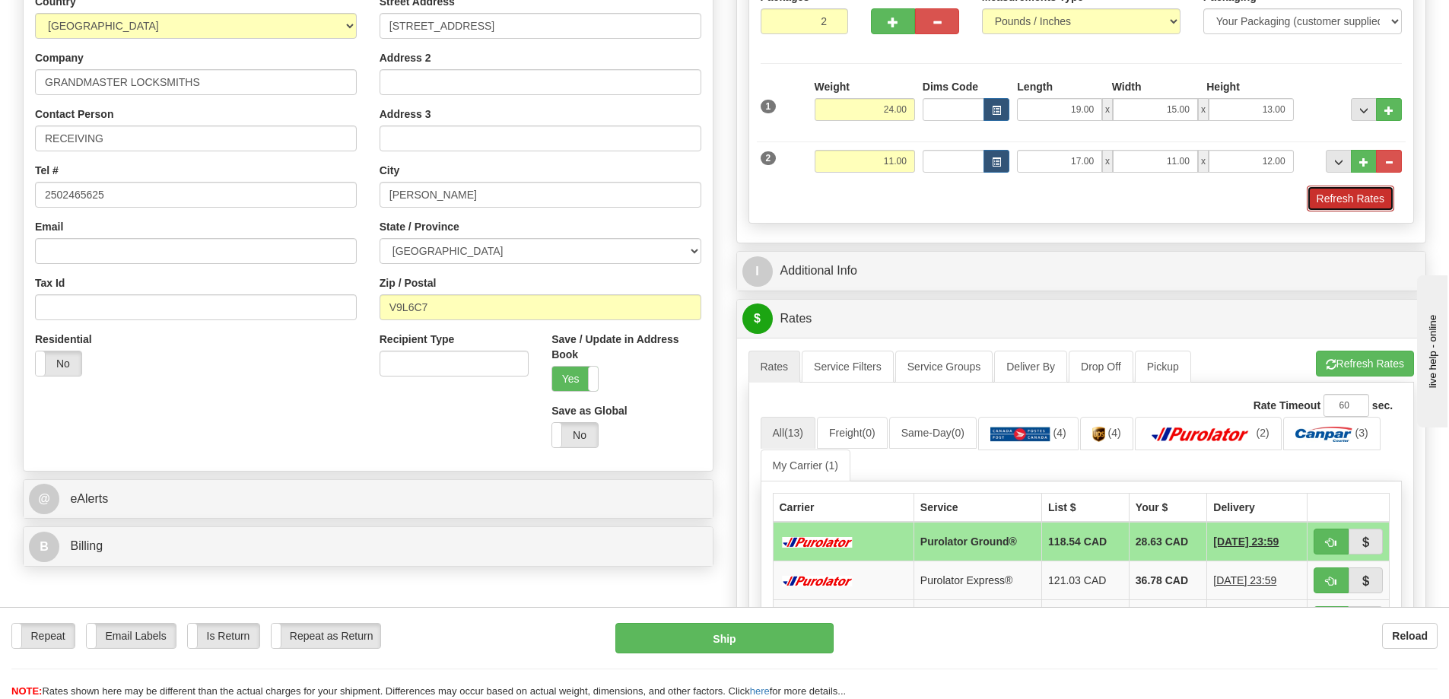
click at [1331, 202] on button "Refresh Rates" at bounding box center [1349, 199] width 87 height 26
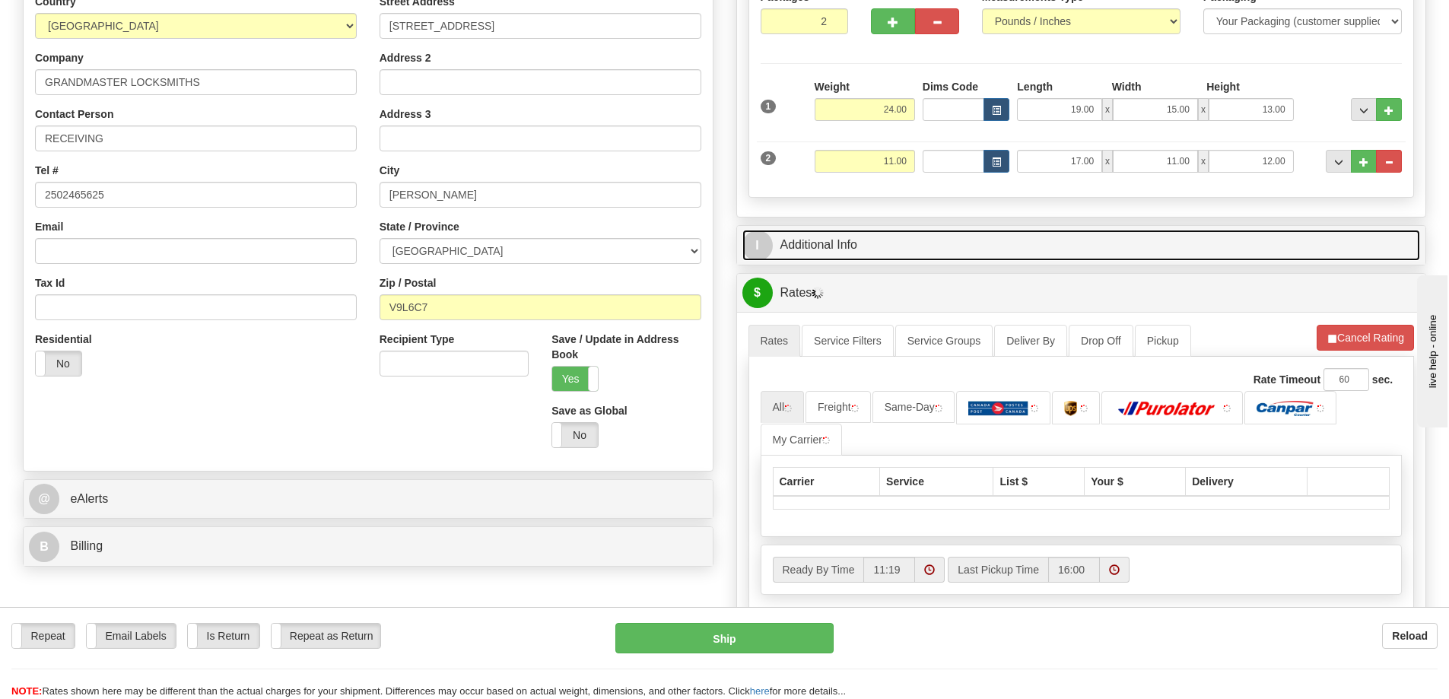
click at [1126, 239] on link "I Additional Info" at bounding box center [1081, 245] width 678 height 31
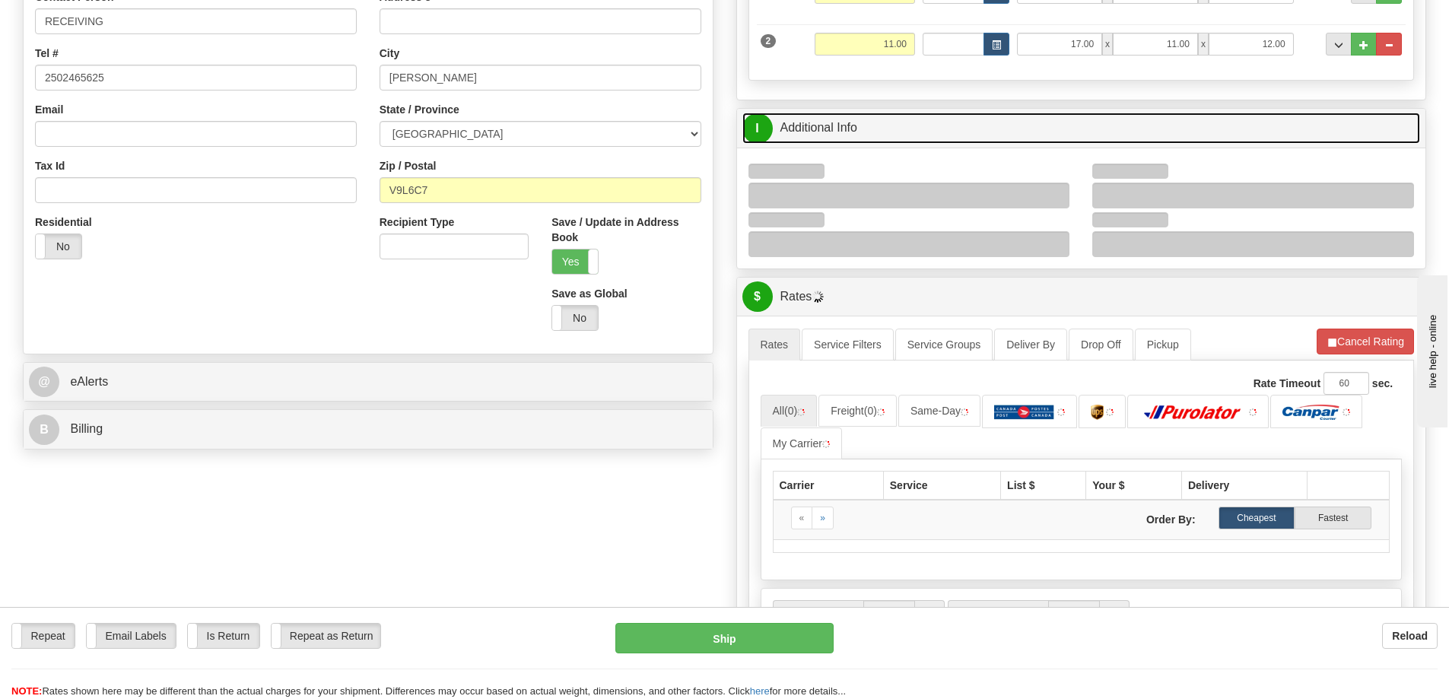
scroll to position [456, 0]
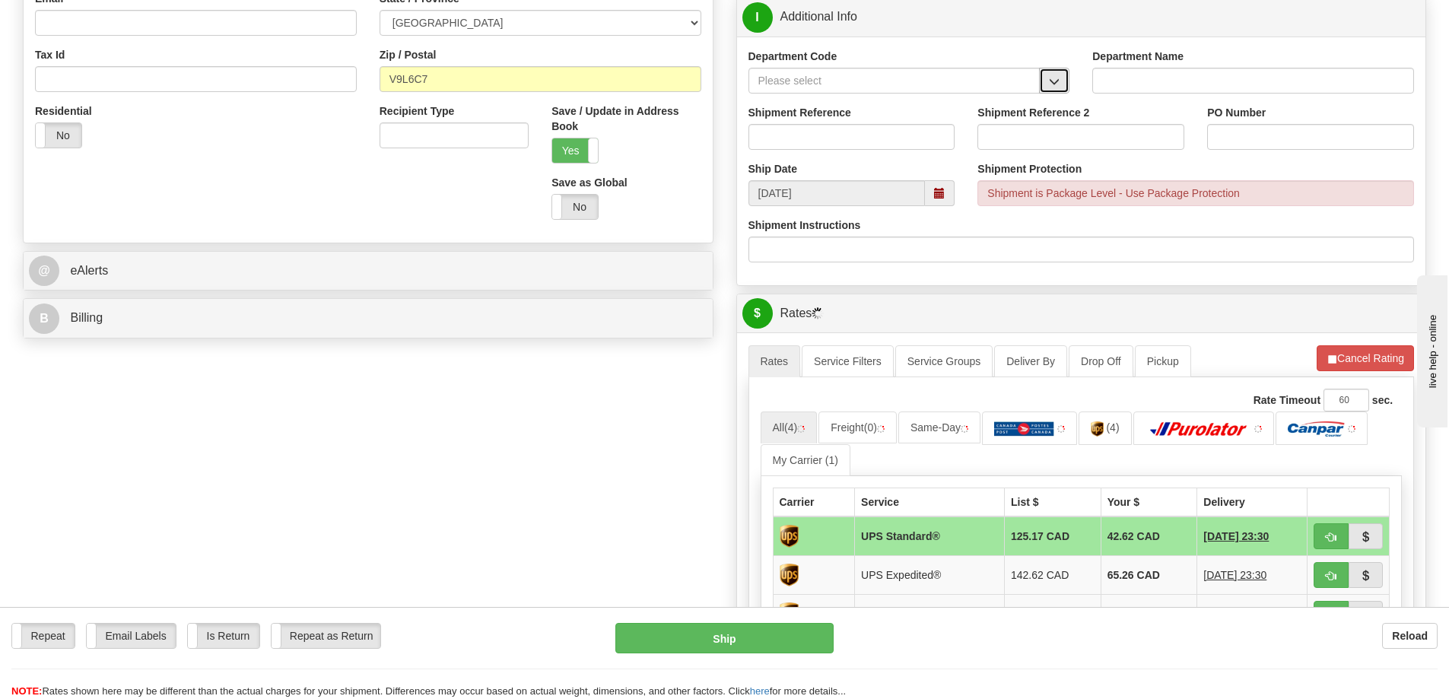
click at [1054, 86] on span "button" at bounding box center [1054, 82] width 11 height 10
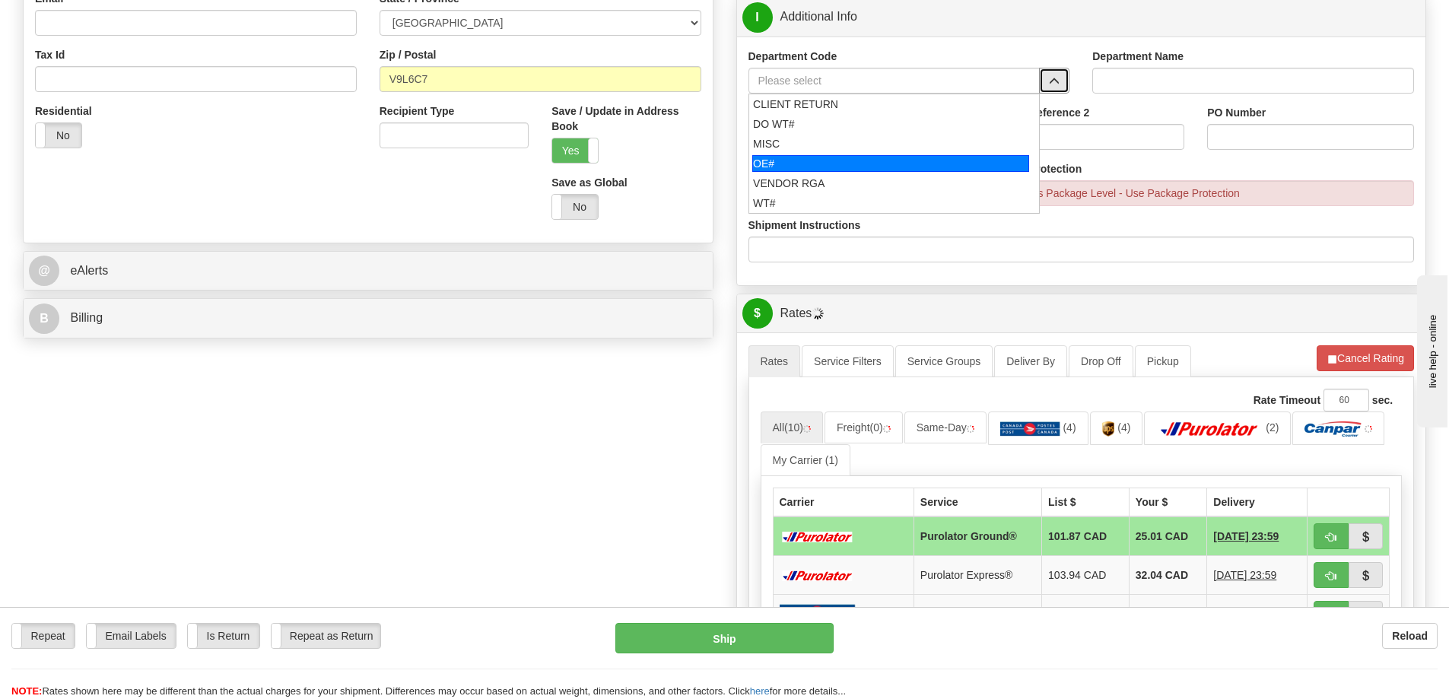
click at [800, 163] on div "OE#" at bounding box center [890, 163] width 277 height 17
type input "OE#"
type input "ORDERS"
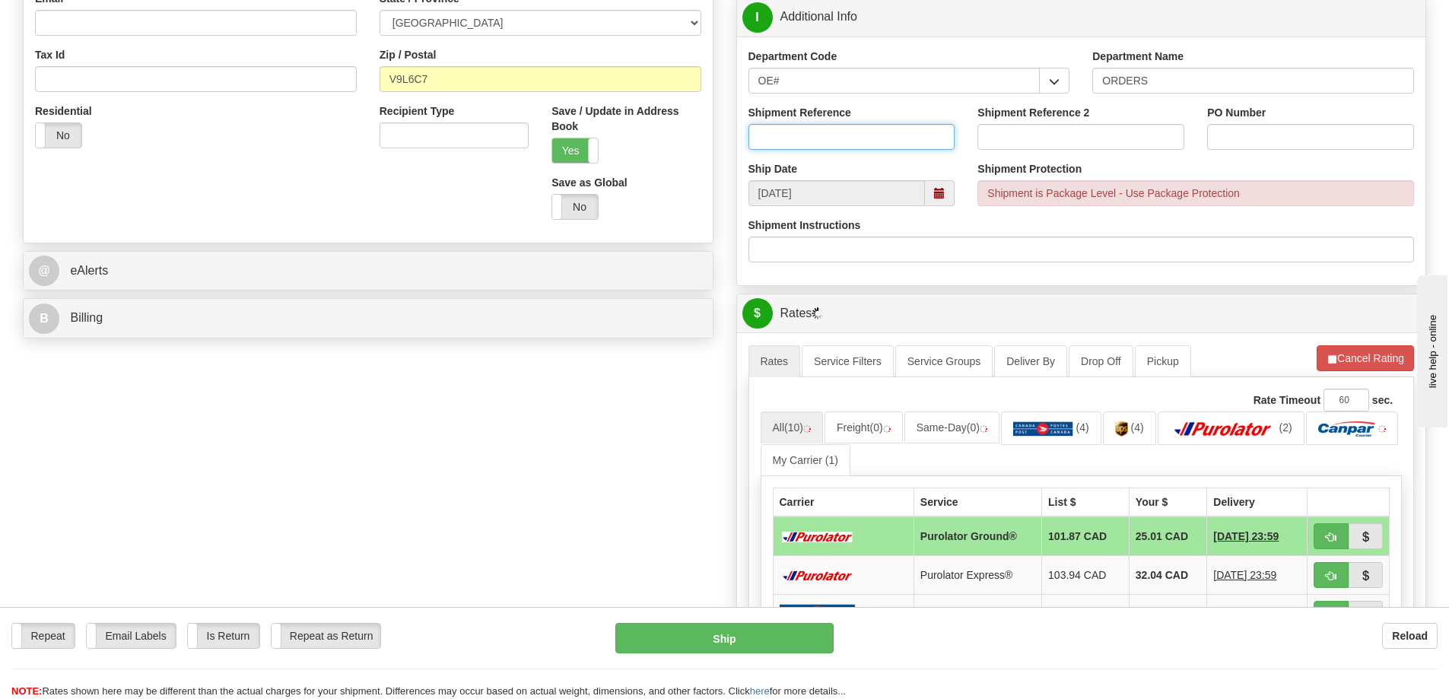
click at [811, 136] on input "Shipment Reference" at bounding box center [851, 137] width 207 height 26
type input "60033580-00"
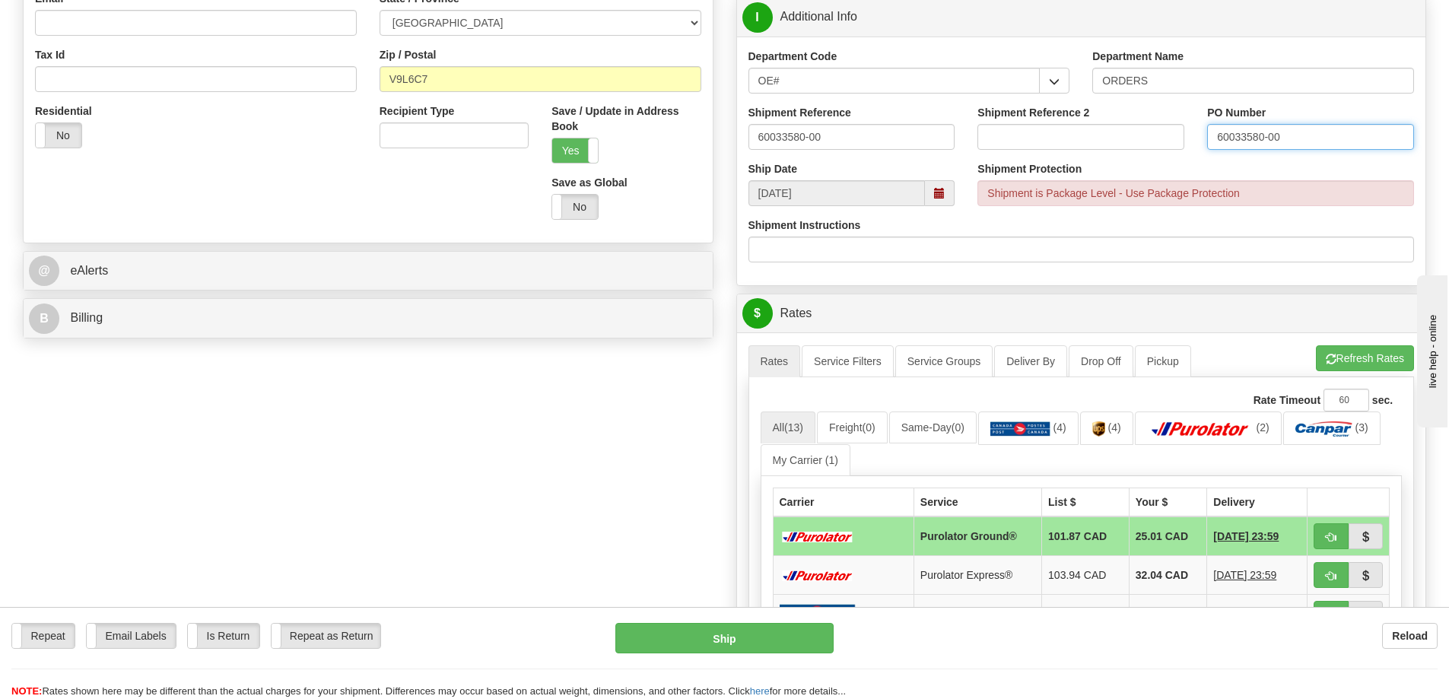
type input "60033580-00"
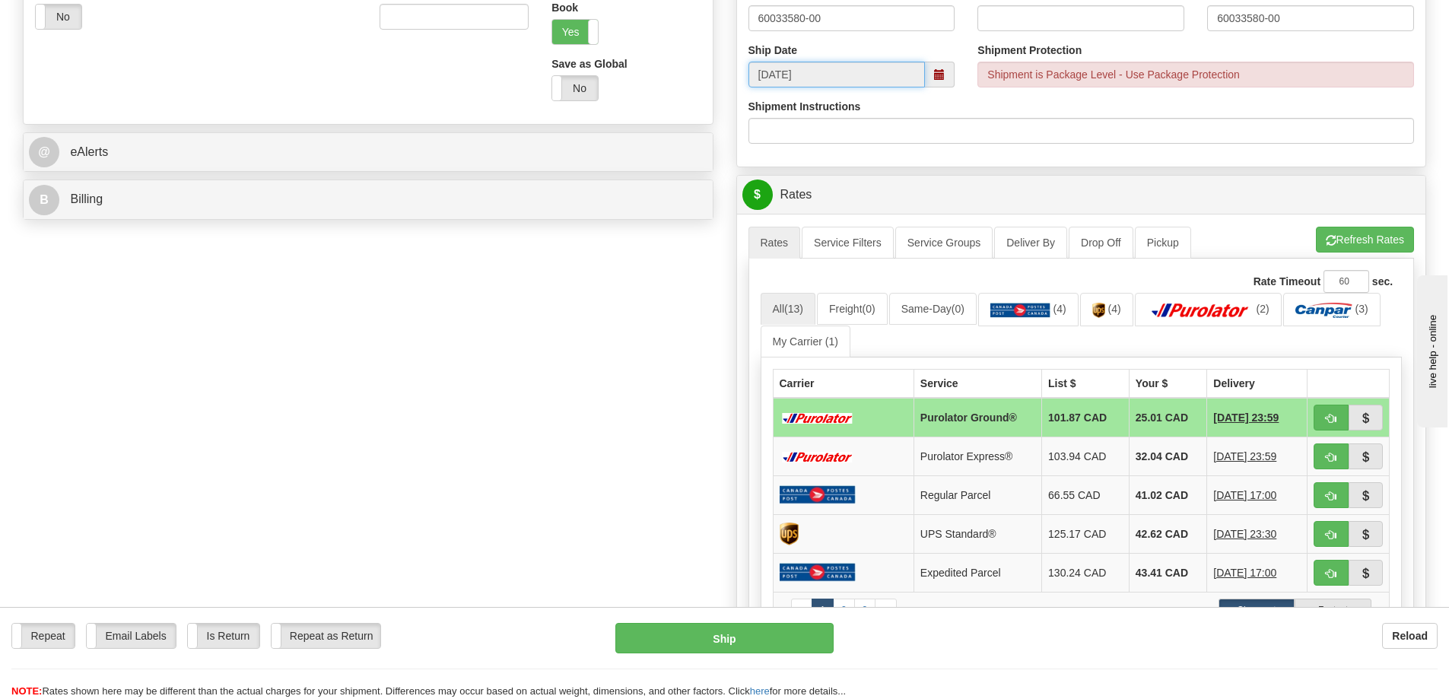
scroll to position [684, 0]
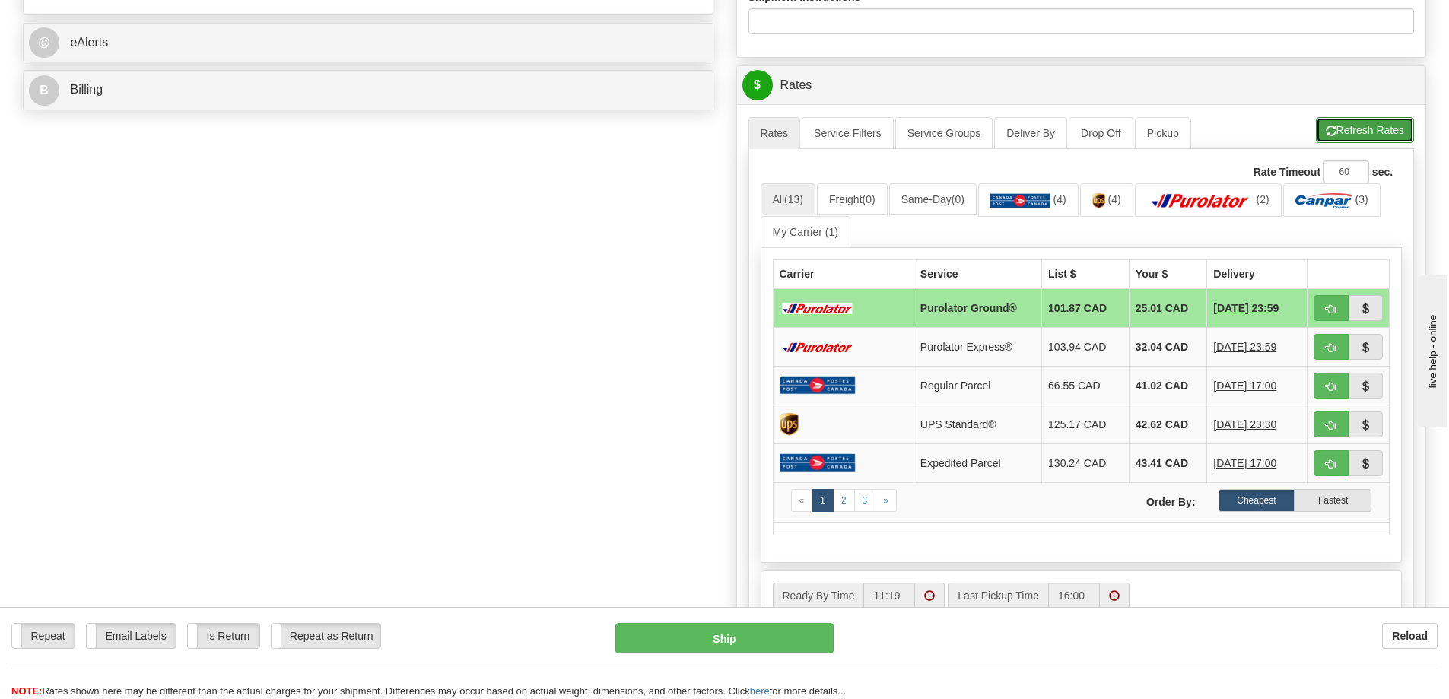
click at [1346, 138] on button "Refresh Rates" at bounding box center [1364, 130] width 98 height 26
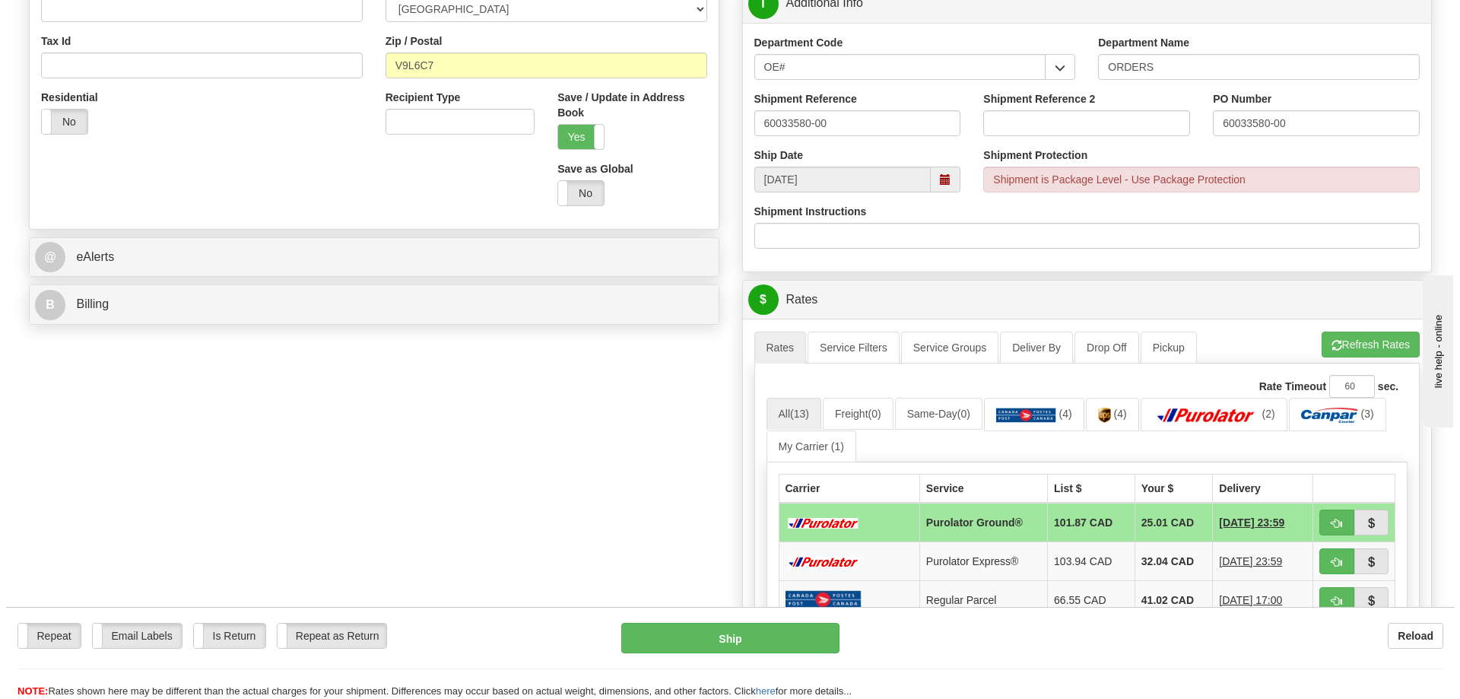
scroll to position [608, 0]
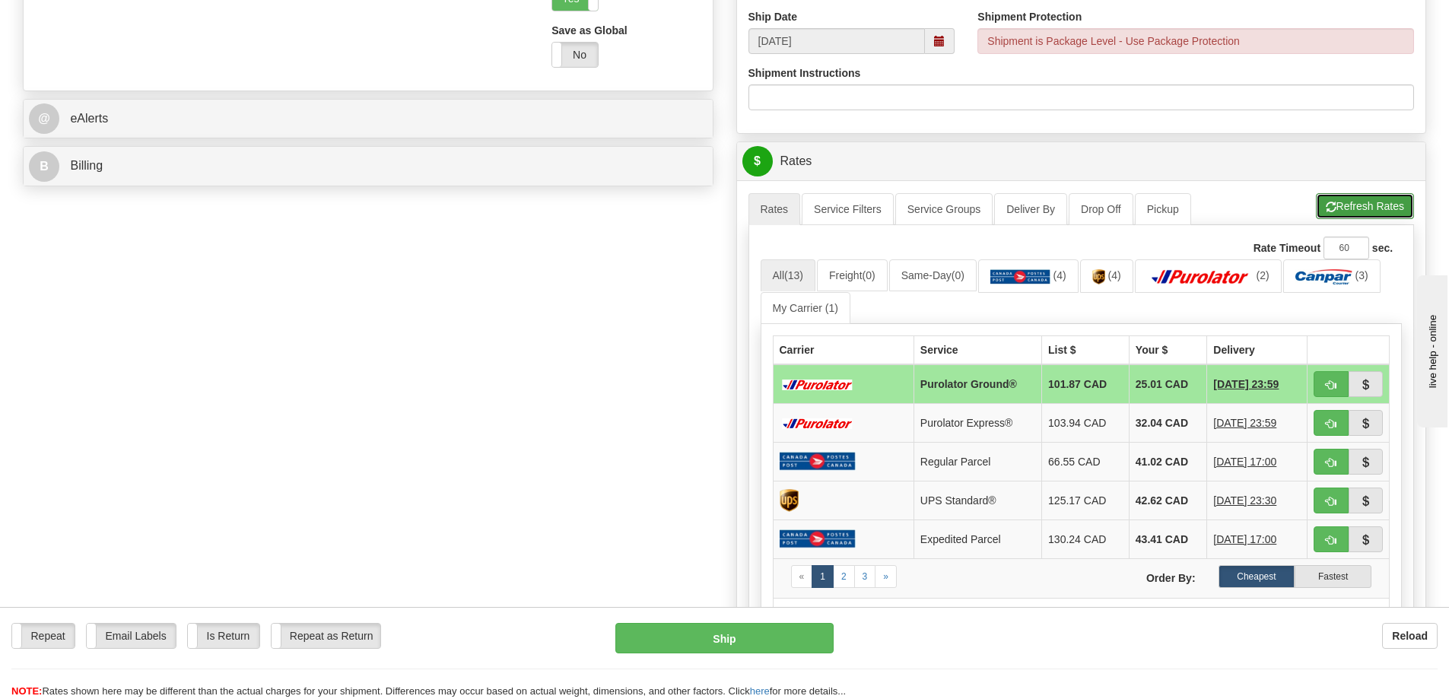
click at [1341, 216] on button "Refresh Rates" at bounding box center [1364, 206] width 98 height 26
click at [1344, 386] on button "button" at bounding box center [1330, 384] width 35 height 26
type input "260"
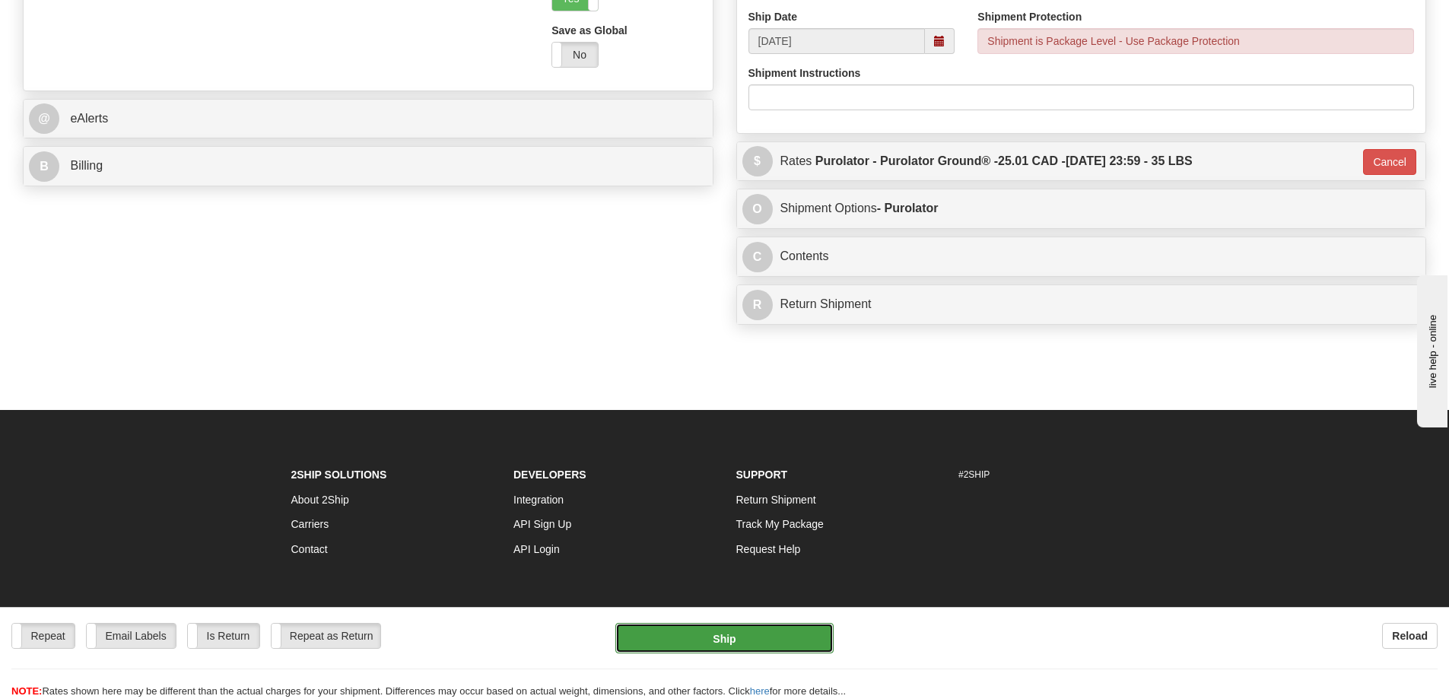
click at [757, 639] on button "Ship" at bounding box center [724, 638] width 218 height 30
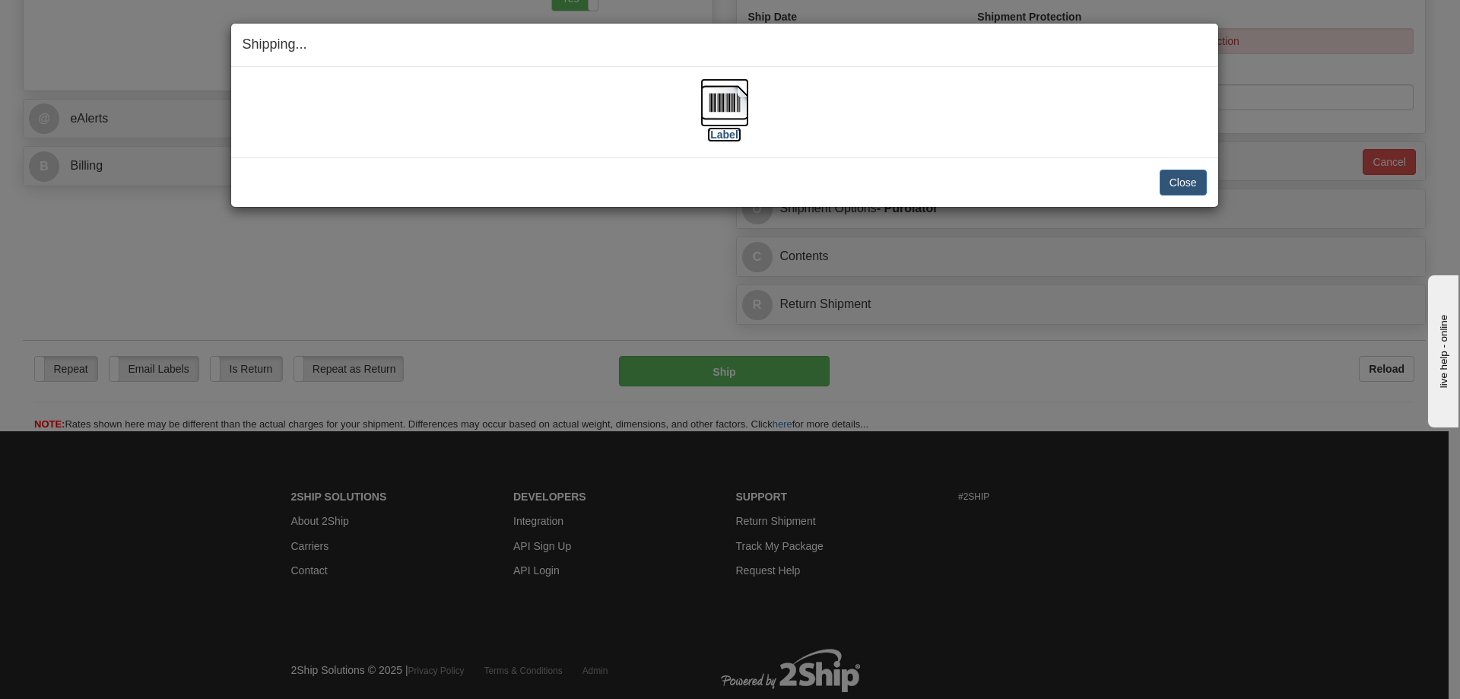
click at [728, 134] on label "[Label]" at bounding box center [724, 134] width 35 height 15
click at [1188, 172] on button "Close" at bounding box center [1183, 183] width 47 height 26
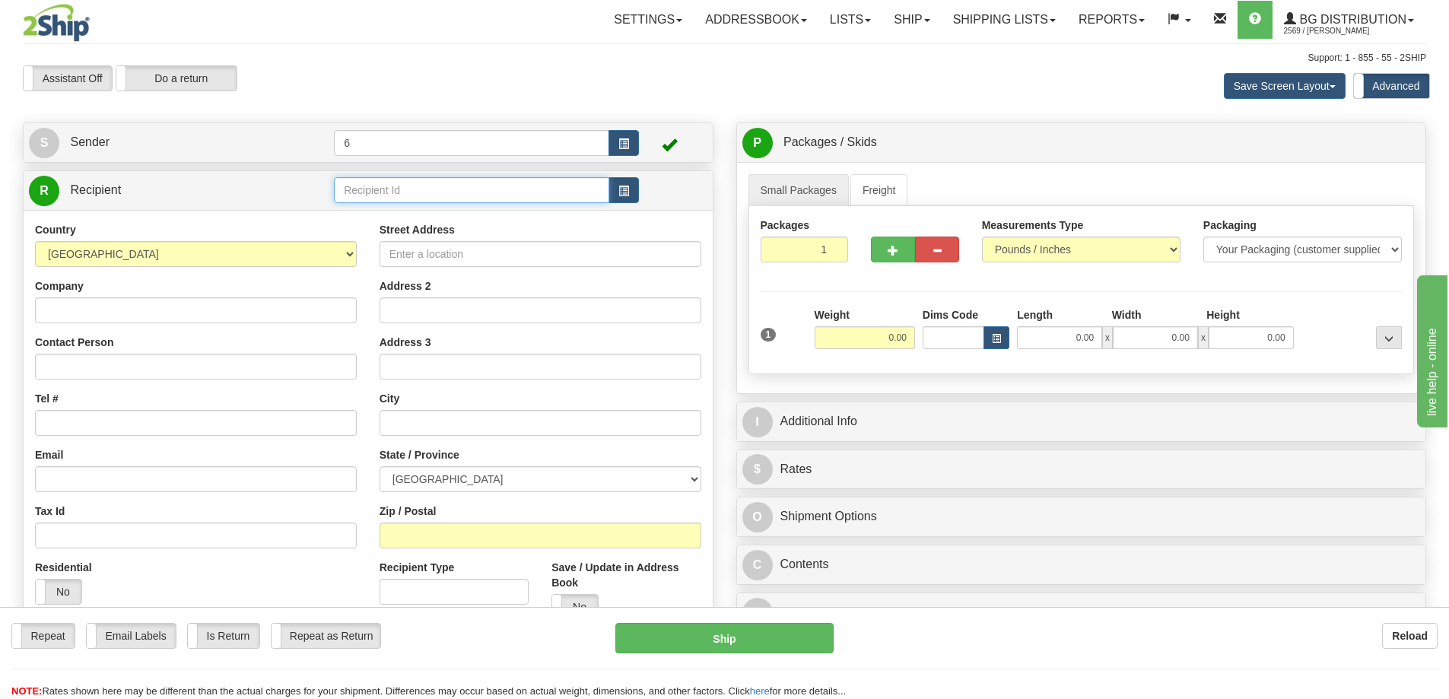
click at [426, 192] on input "text" at bounding box center [471, 190] width 275 height 26
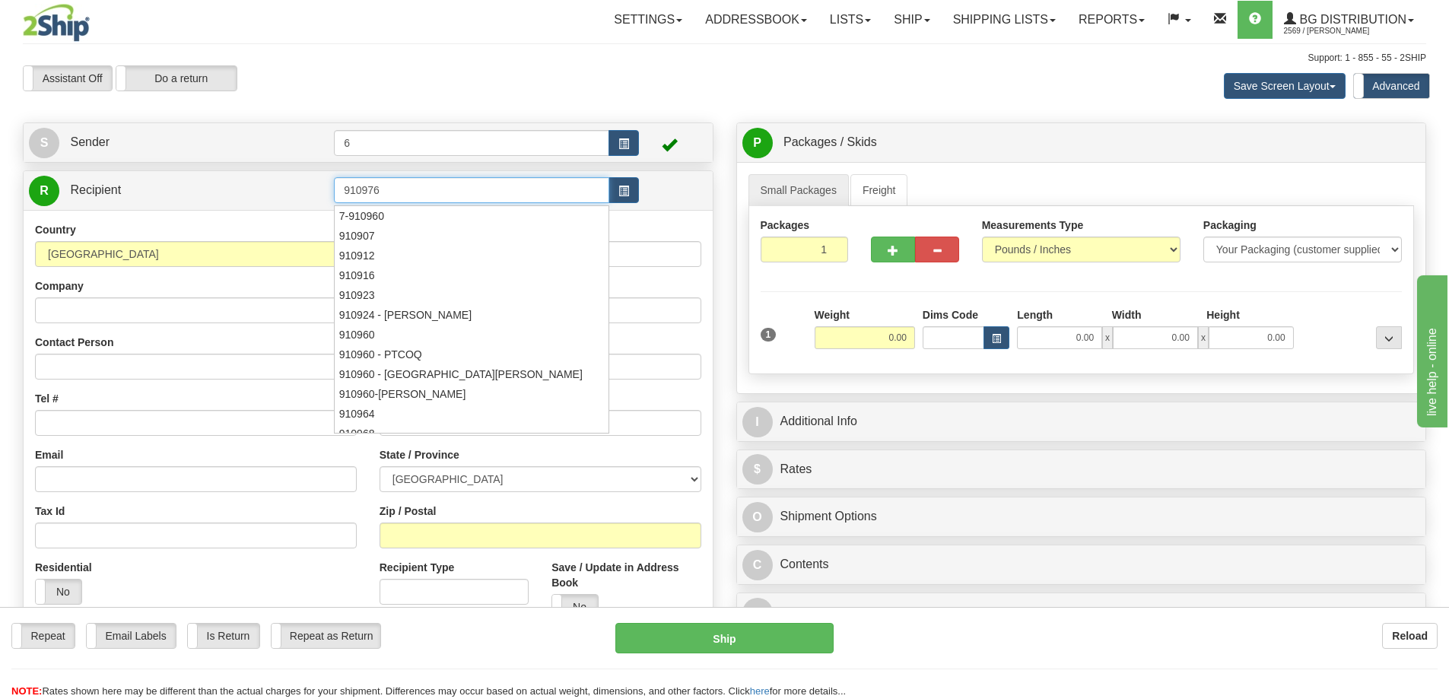
type input "910976"
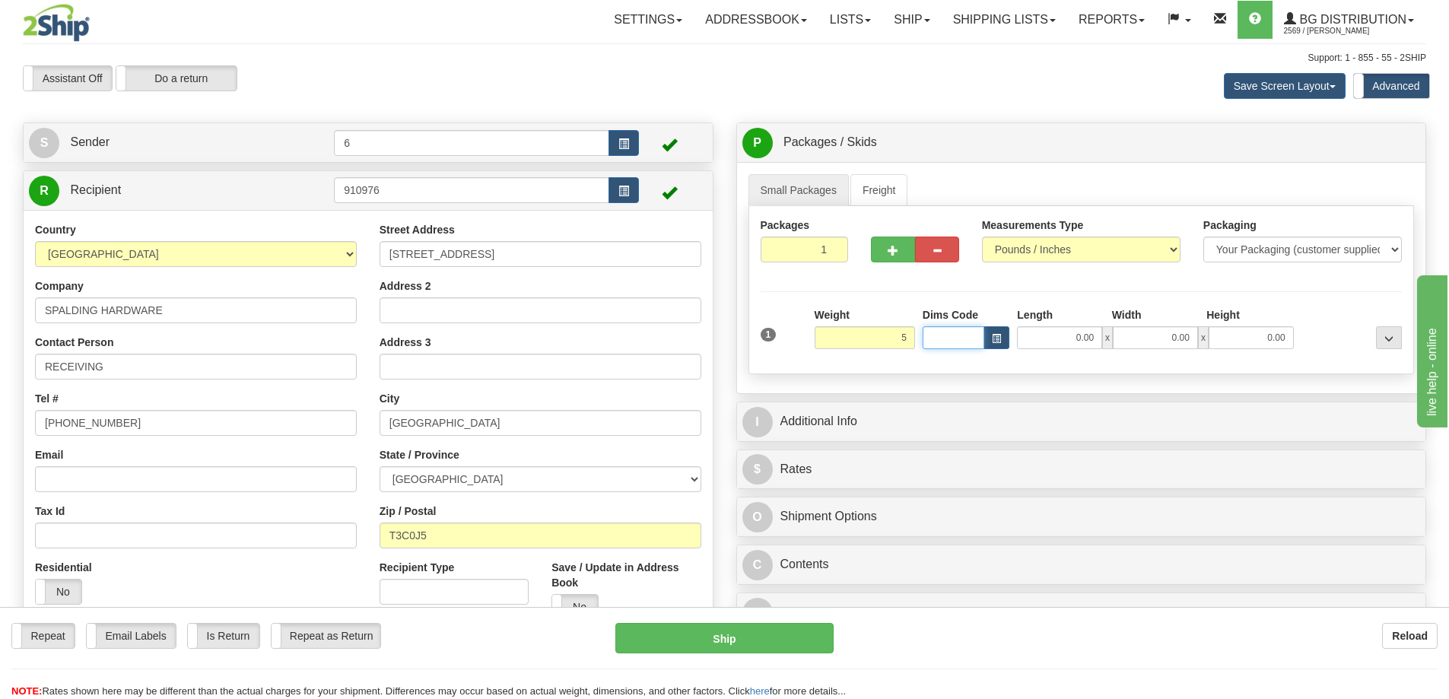
type input "5.00"
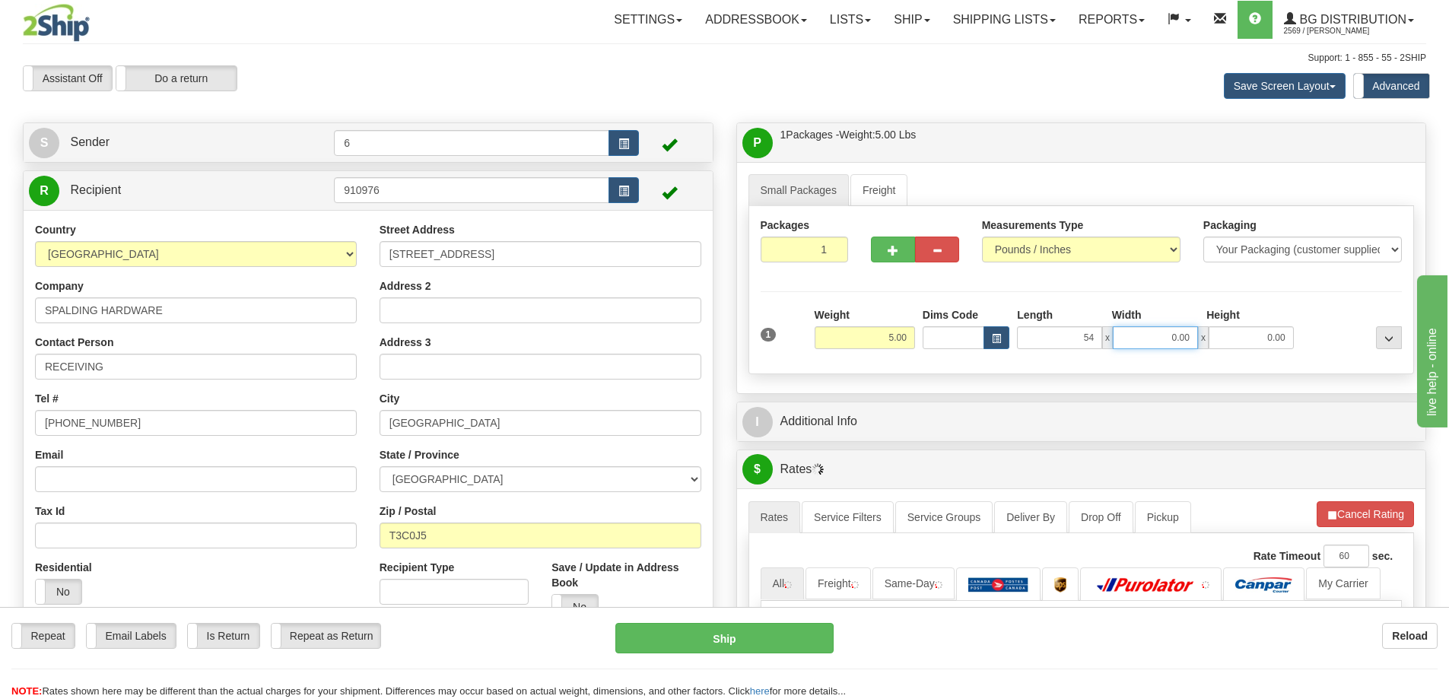
type input "54.00"
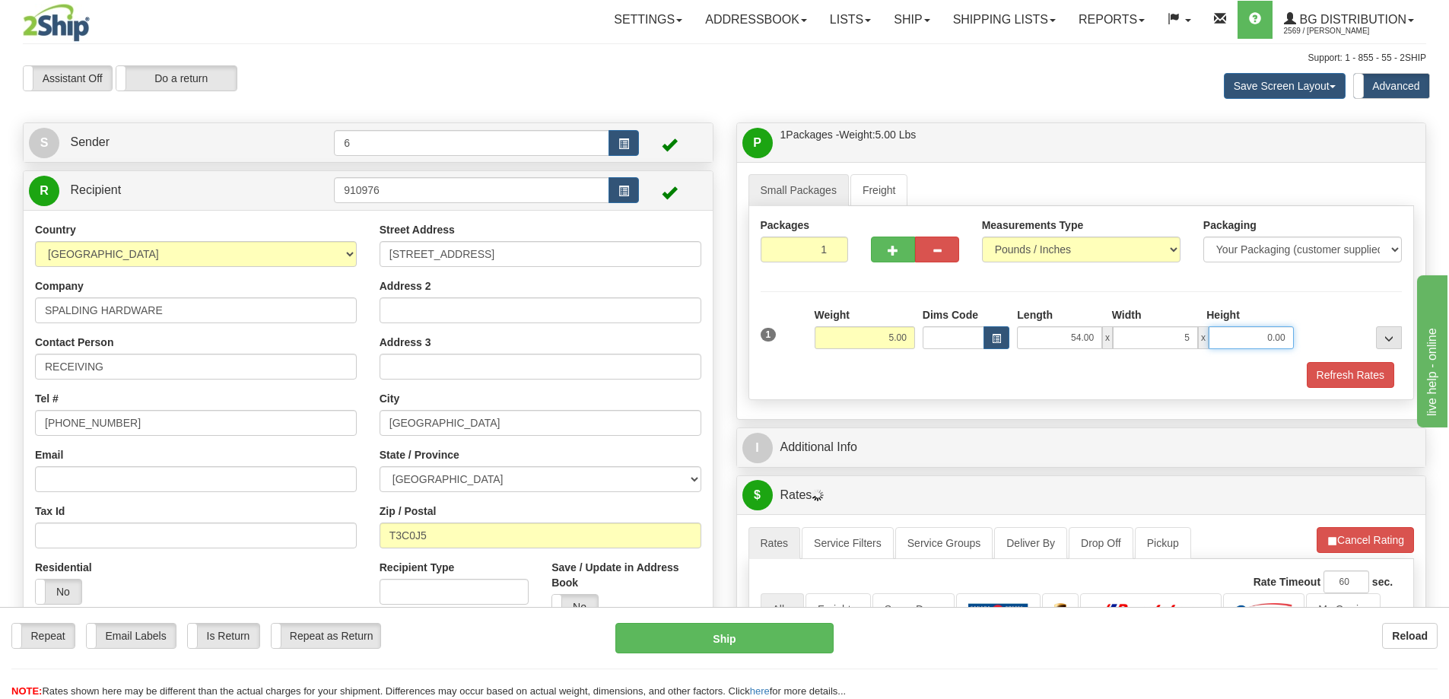
type input "5.00"
type input "0.00"
type input "4.00"
type input "2.00"
click at [898, 246] on button "button" at bounding box center [893, 249] width 44 height 26
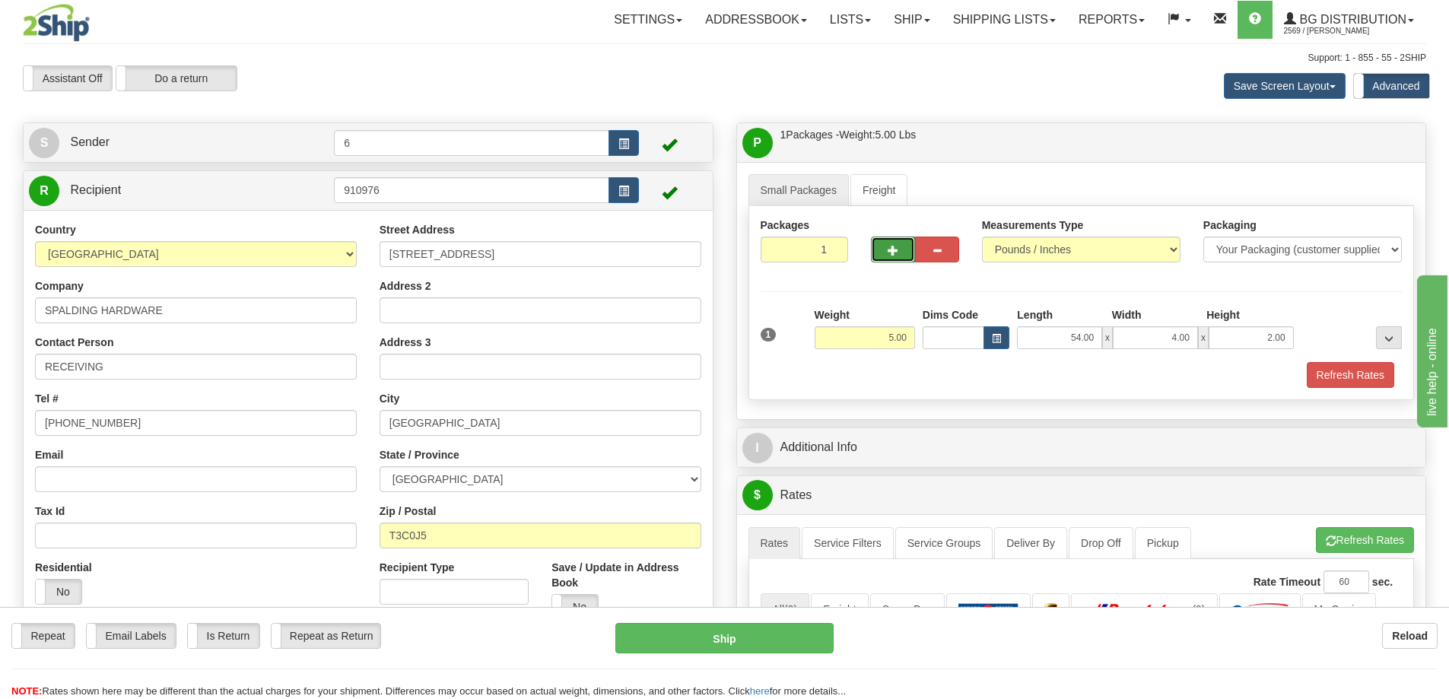
radio input "true"
type input "2"
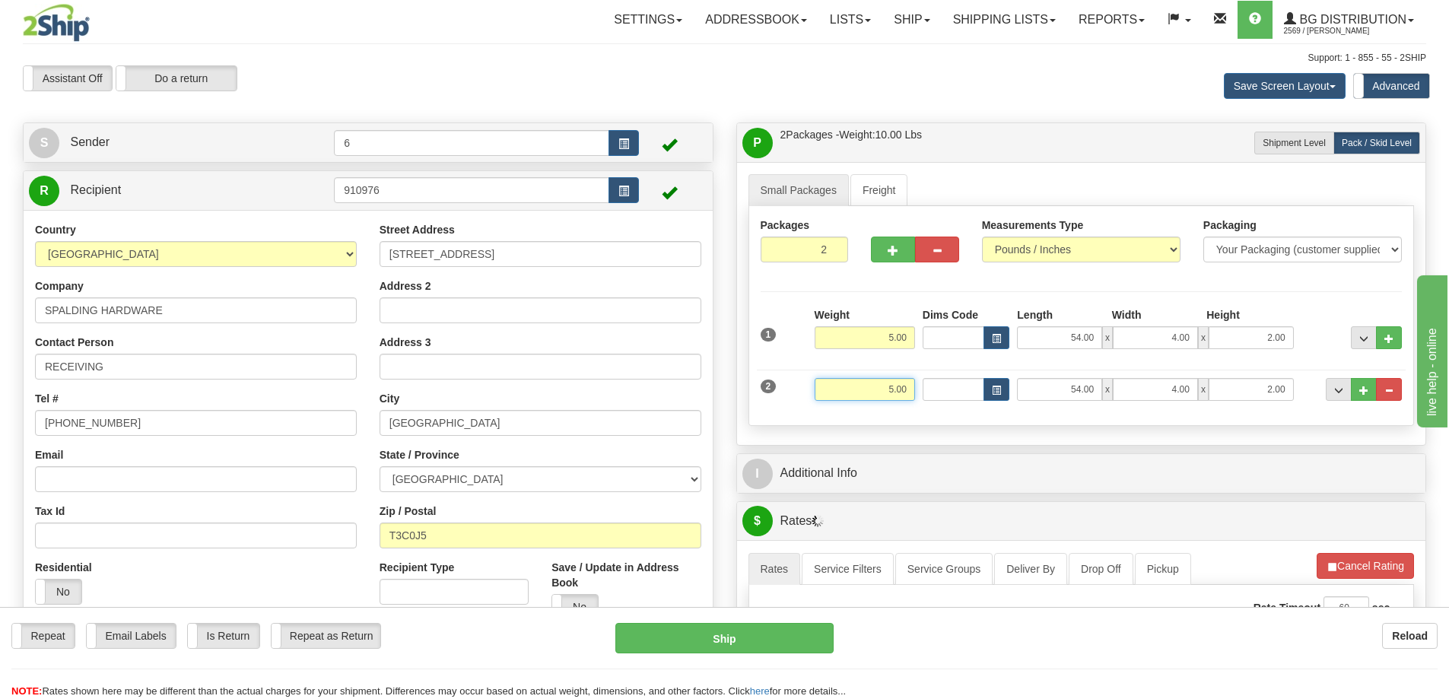
drag, startPoint x: 870, startPoint y: 384, endPoint x: 950, endPoint y: 374, distance: 81.2
click at [963, 378] on div "2 Weight 5.00 Dims Code Length Width Height" at bounding box center [1081, 387] width 649 height 51
type input "4.00"
type input "24.00"
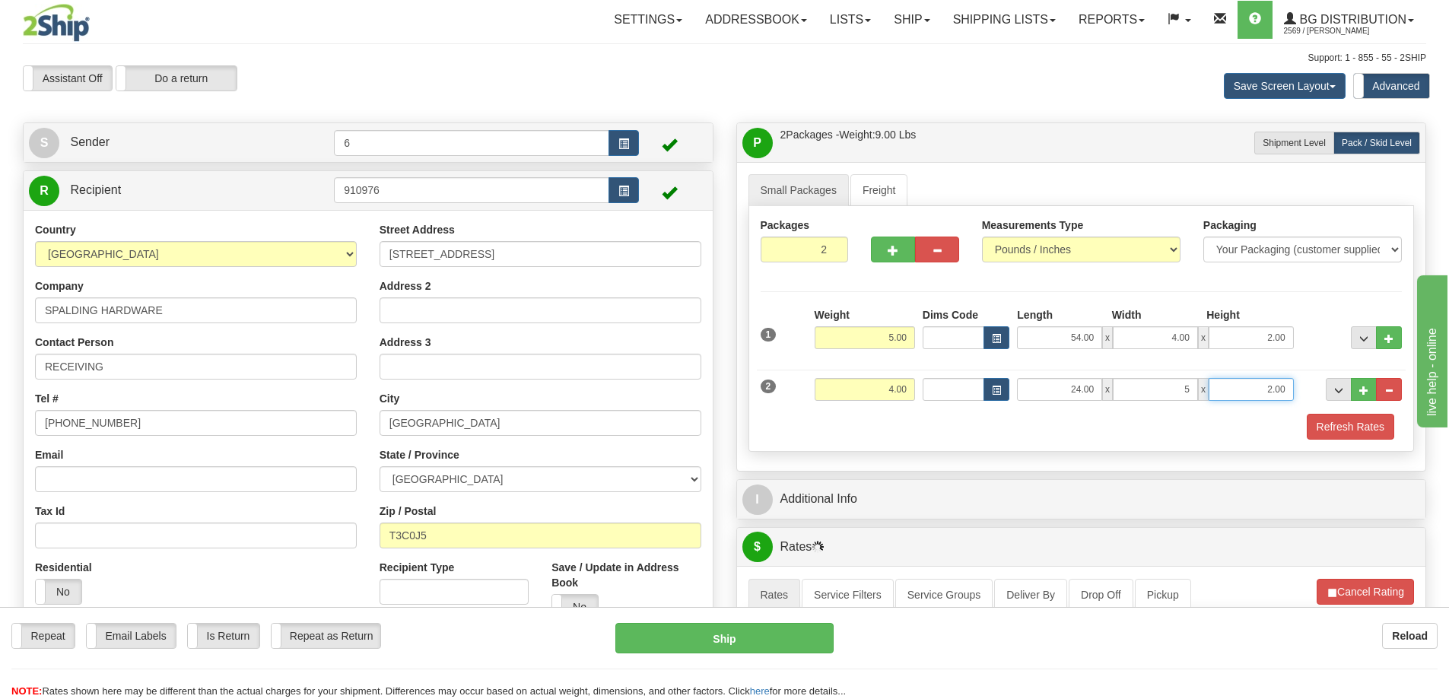
type input "5.00"
type input "5"
type input "5.00"
click at [1331, 414] on div "Packaging Your Packaging (customer supplied) Envelope (carrier supplied) Pack (…" at bounding box center [1108, 413] width 595 height 1
click at [1340, 420] on button "Refresh Rates" at bounding box center [1349, 427] width 87 height 26
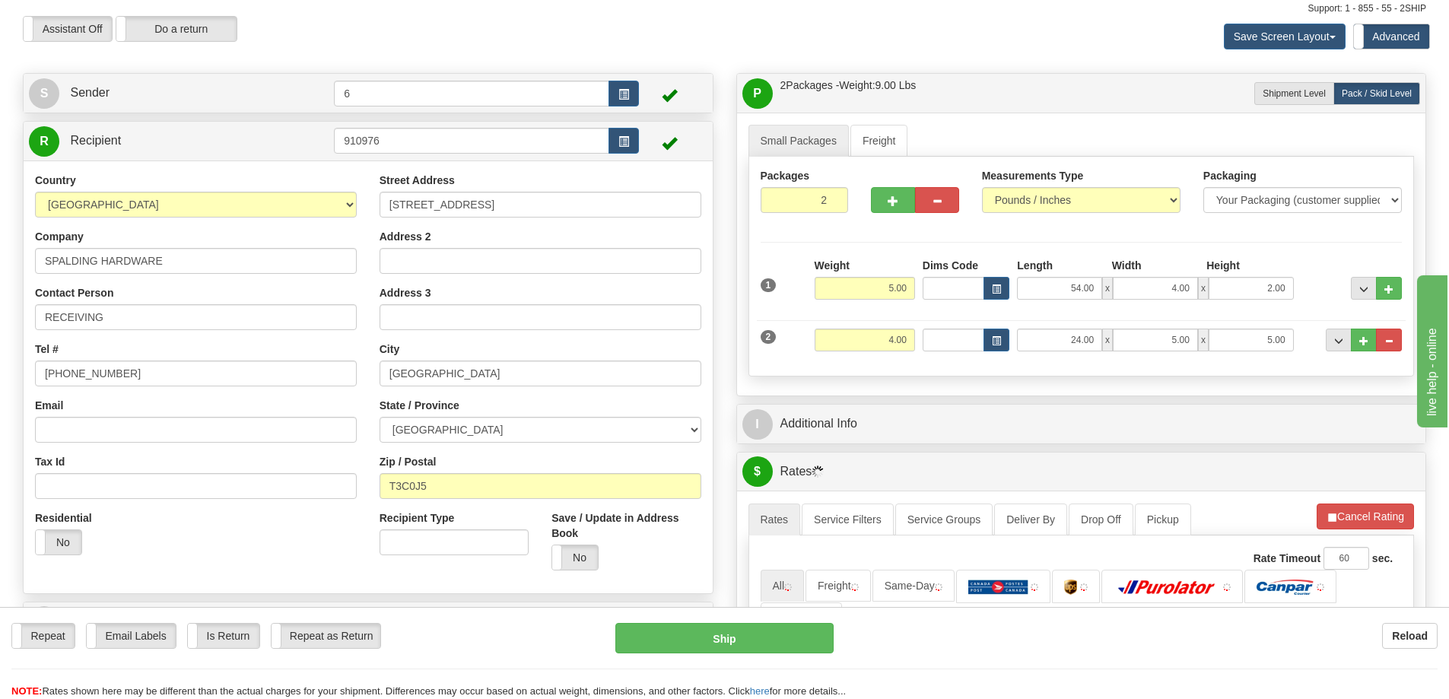
scroll to position [76, 0]
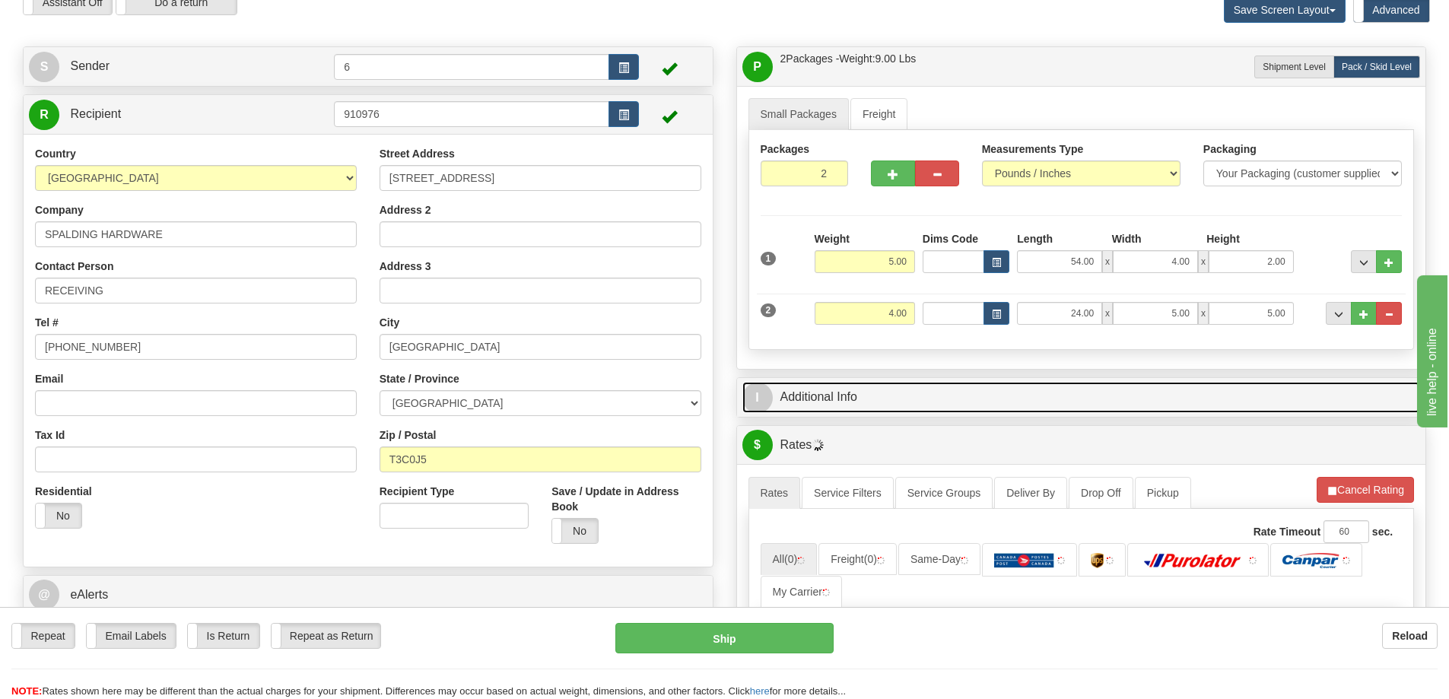
click at [909, 403] on link "I Additional Info" at bounding box center [1081, 397] width 678 height 31
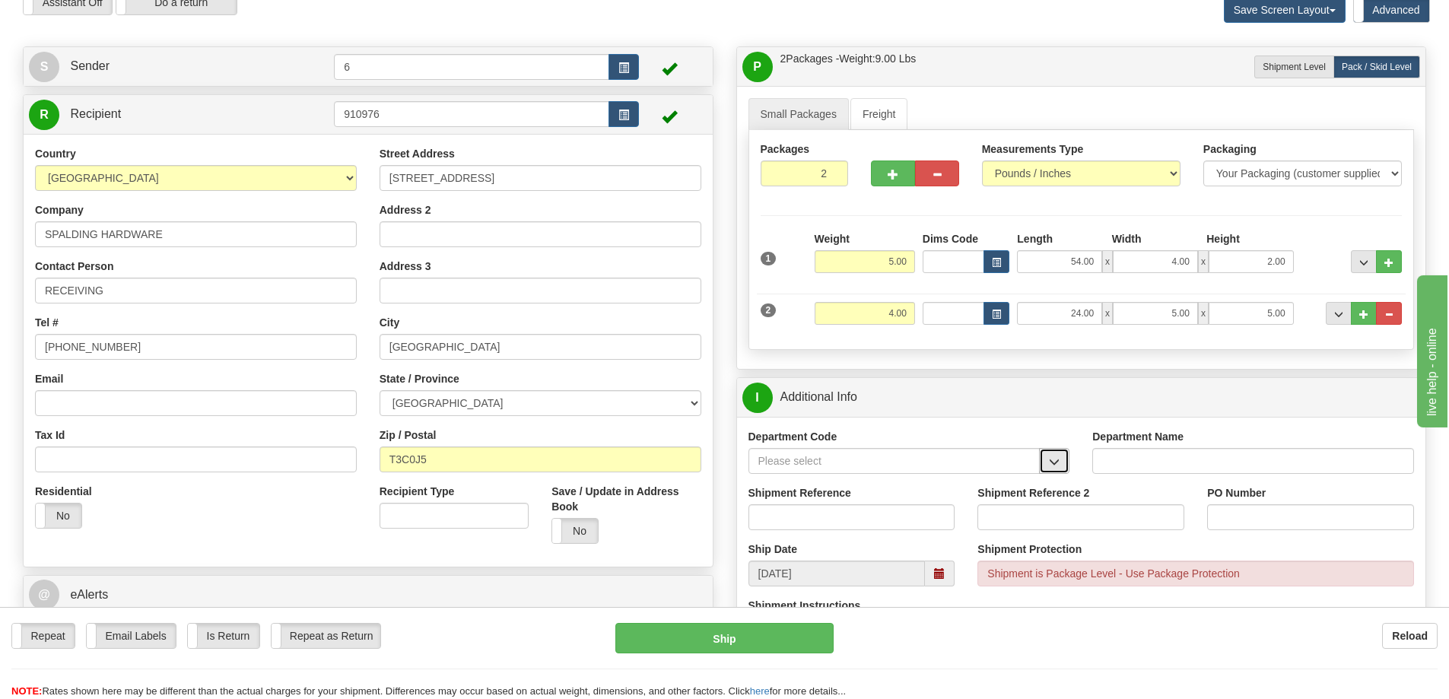
click at [1059, 461] on span "button" at bounding box center [1054, 462] width 11 height 10
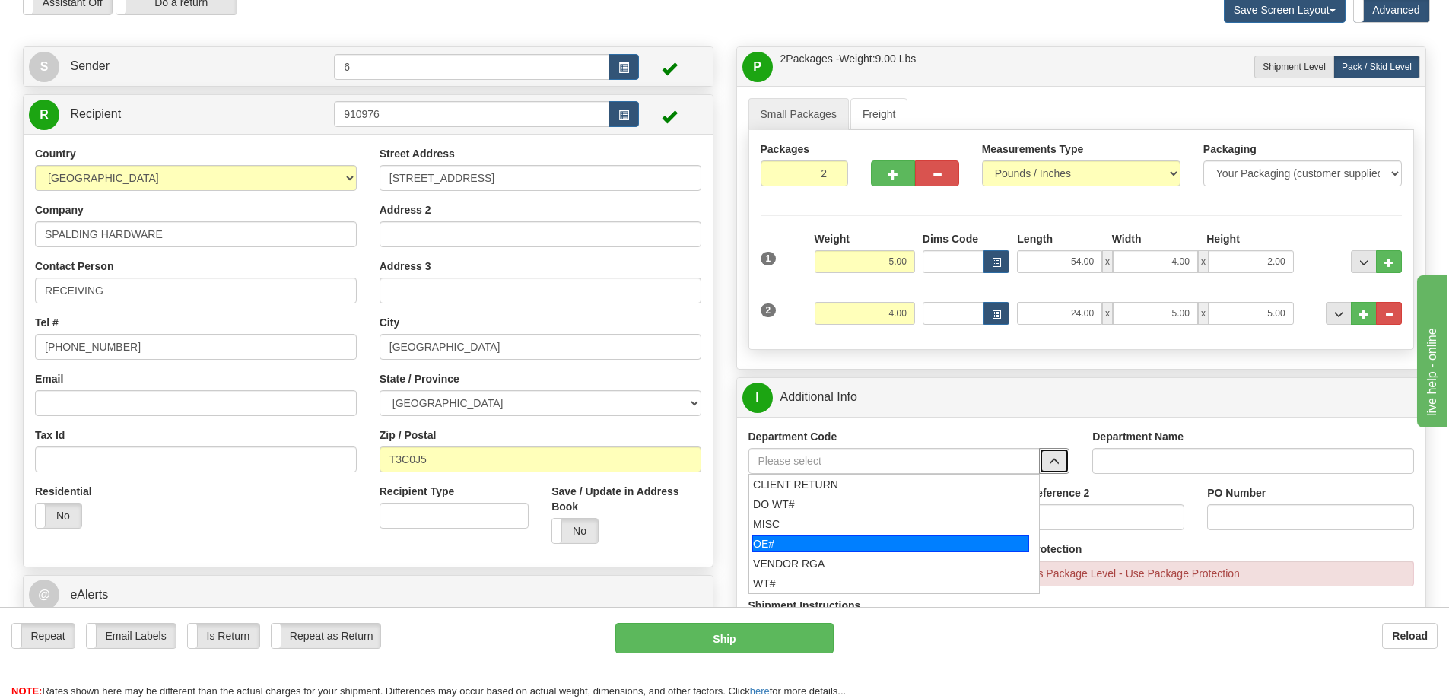
click at [853, 544] on div "OE#" at bounding box center [890, 543] width 277 height 17
type input "OE#"
type input "ORDERS"
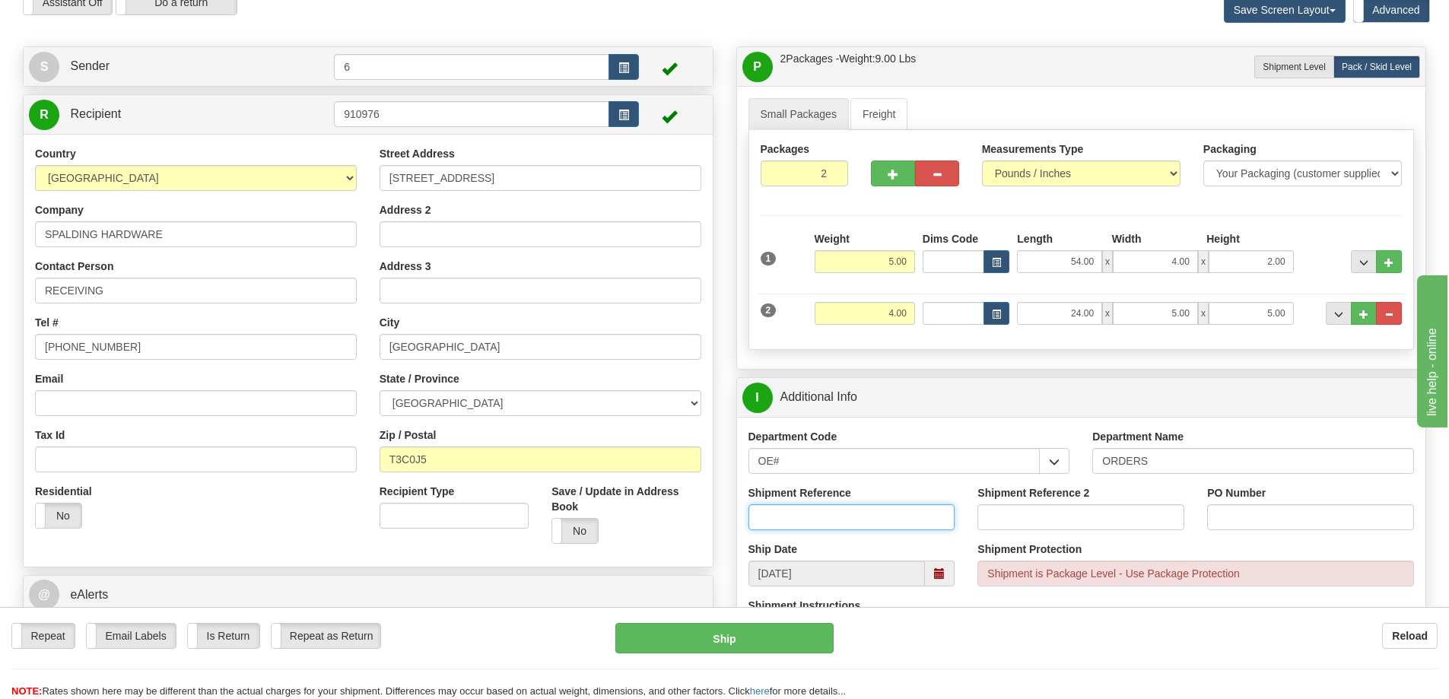
click at [852, 530] on input "Shipment Reference" at bounding box center [851, 517] width 207 height 26
type input "60033591-00"
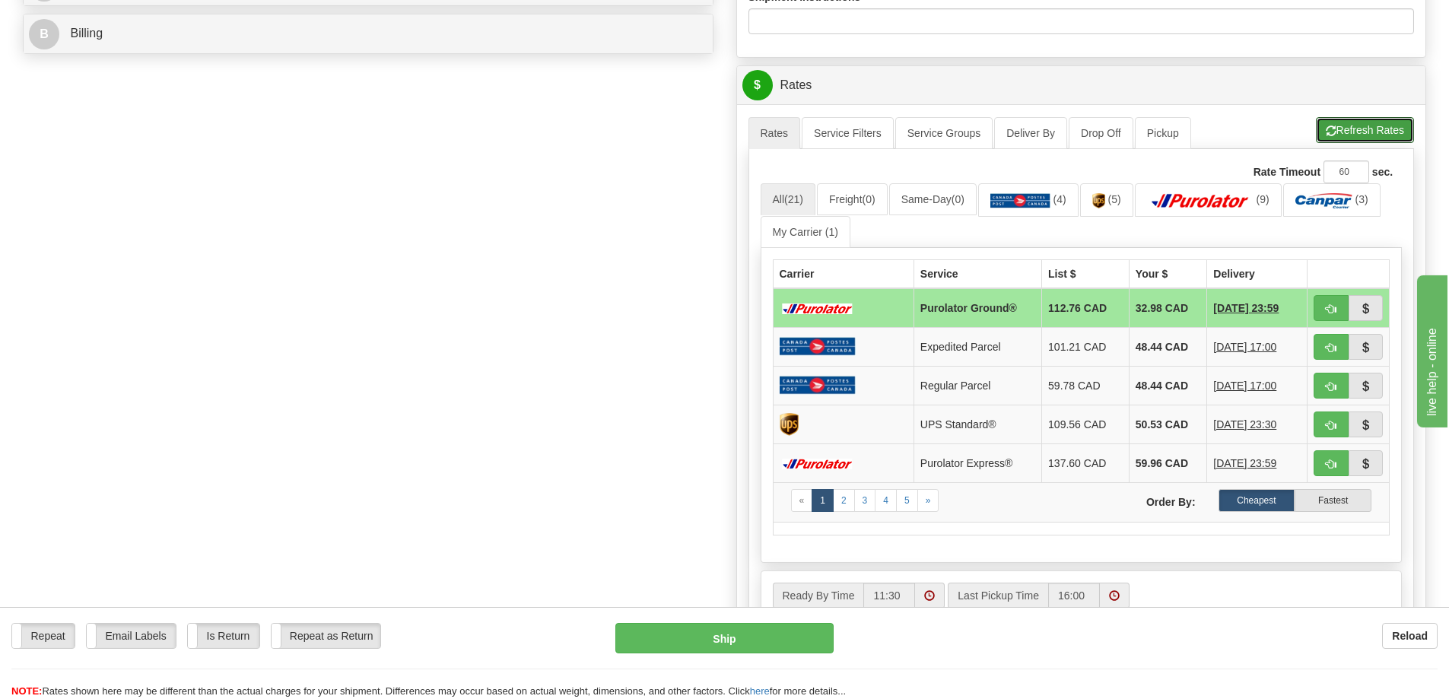
drag, startPoint x: 1331, startPoint y: 137, endPoint x: 1310, endPoint y: 122, distance: 25.5
click at [1325, 136] on span "button" at bounding box center [1330, 131] width 11 height 10
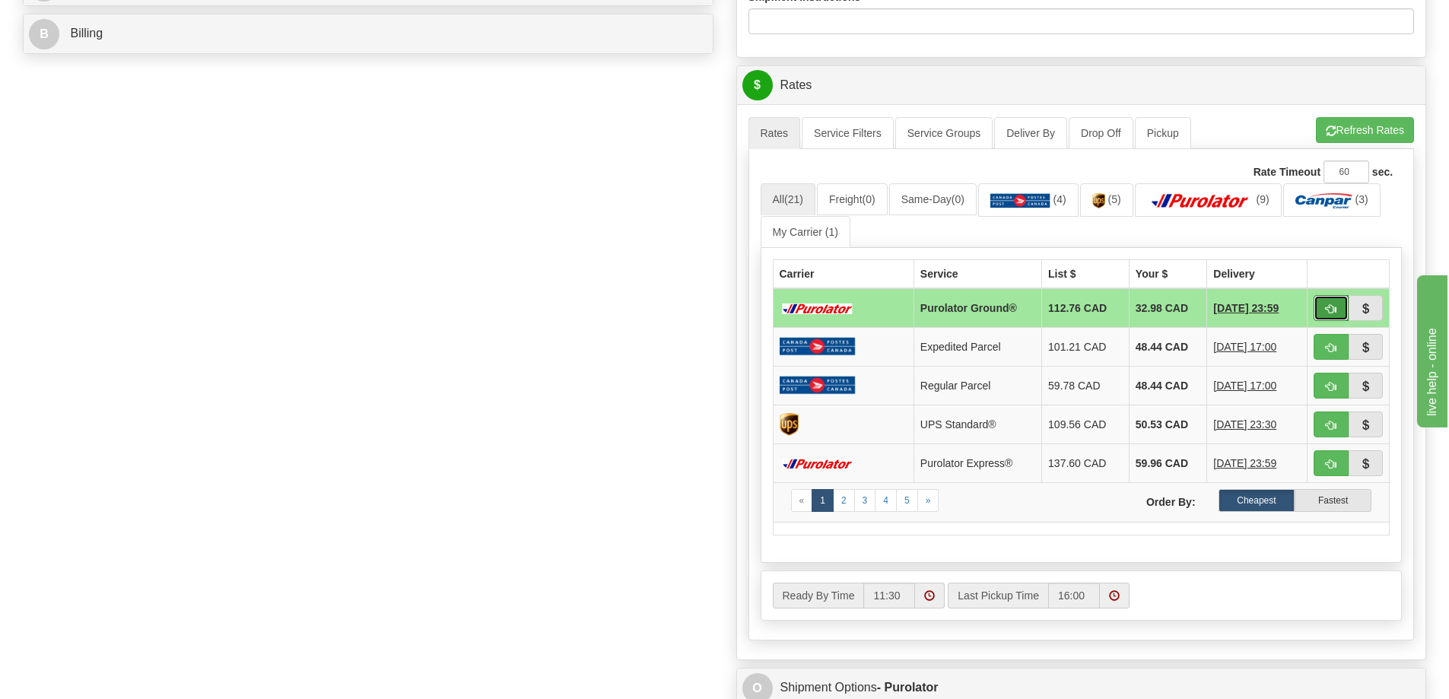
click at [1322, 319] on button "button" at bounding box center [1330, 308] width 35 height 26
type input "260"
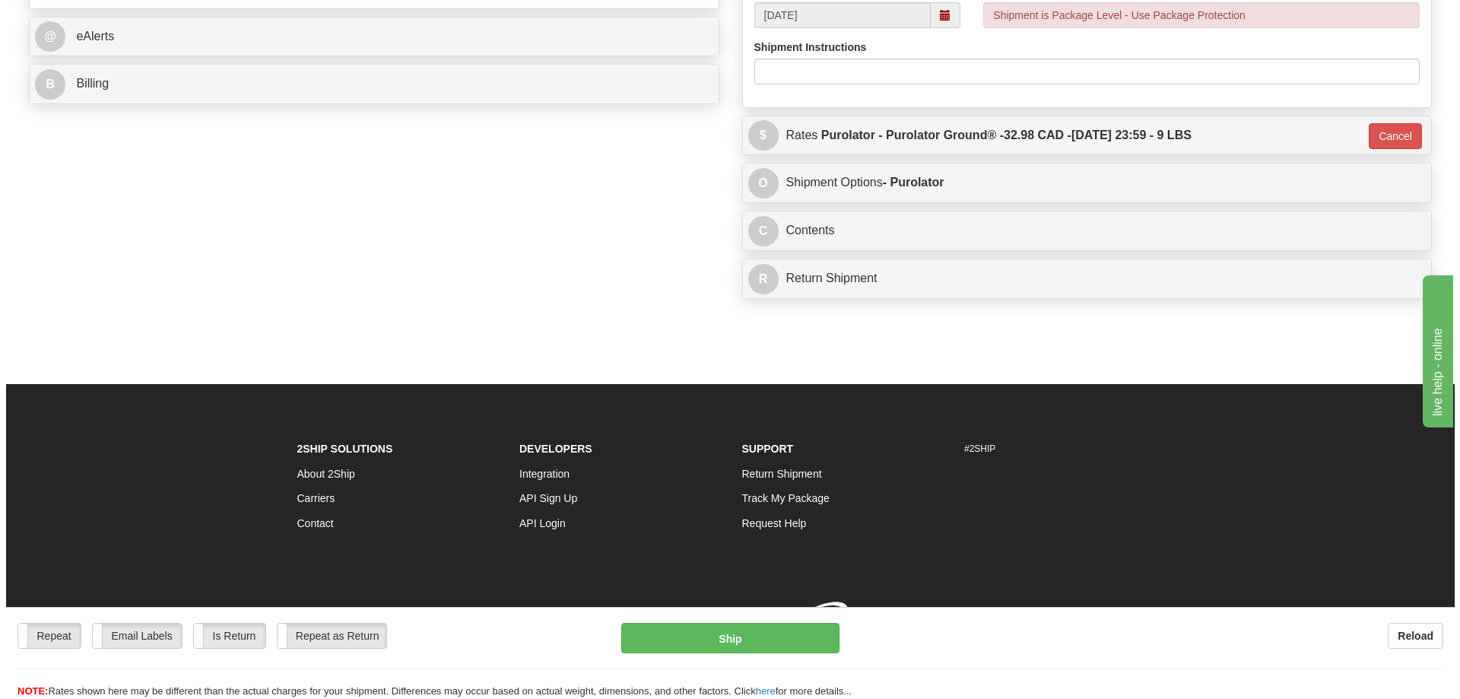
scroll to position [682, 0]
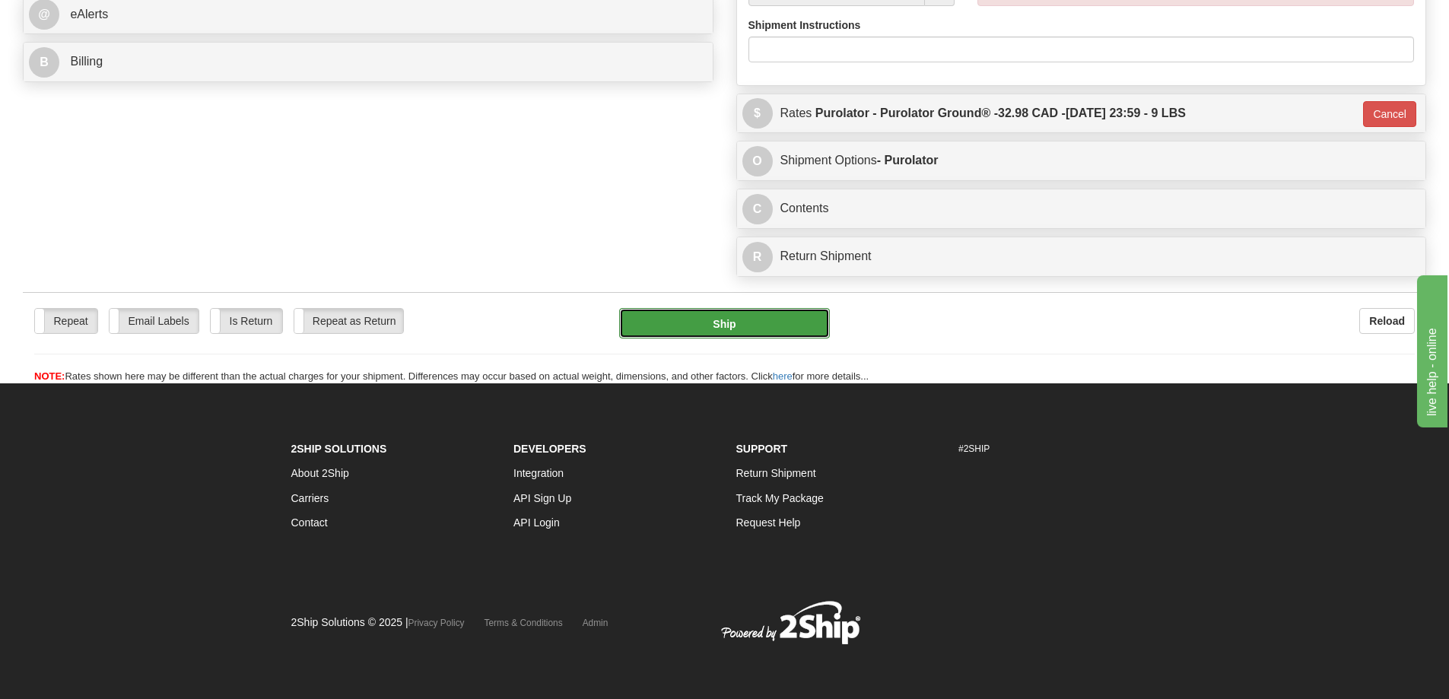
click at [769, 308] on button "Ship" at bounding box center [724, 323] width 211 height 30
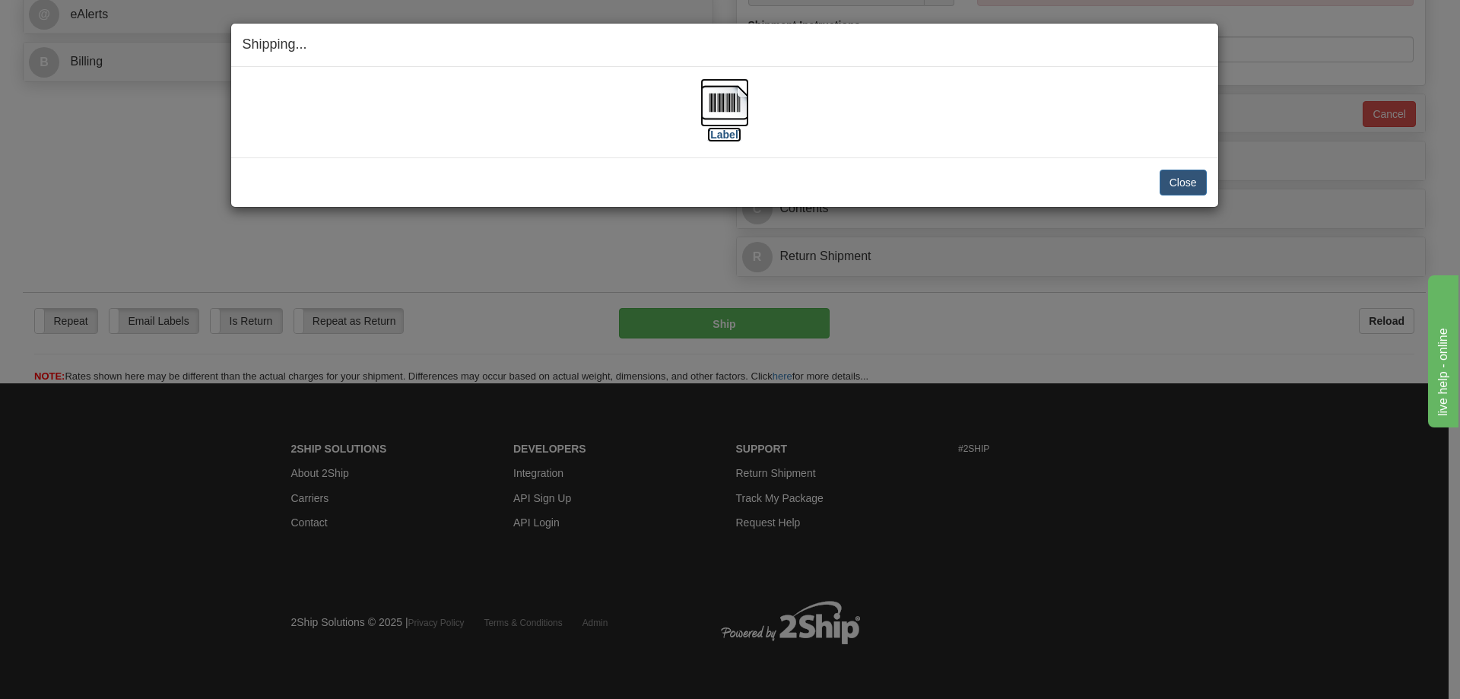
click at [725, 138] on label "[Label]" at bounding box center [724, 134] width 35 height 15
click at [1176, 177] on button "Close" at bounding box center [1183, 183] width 47 height 26
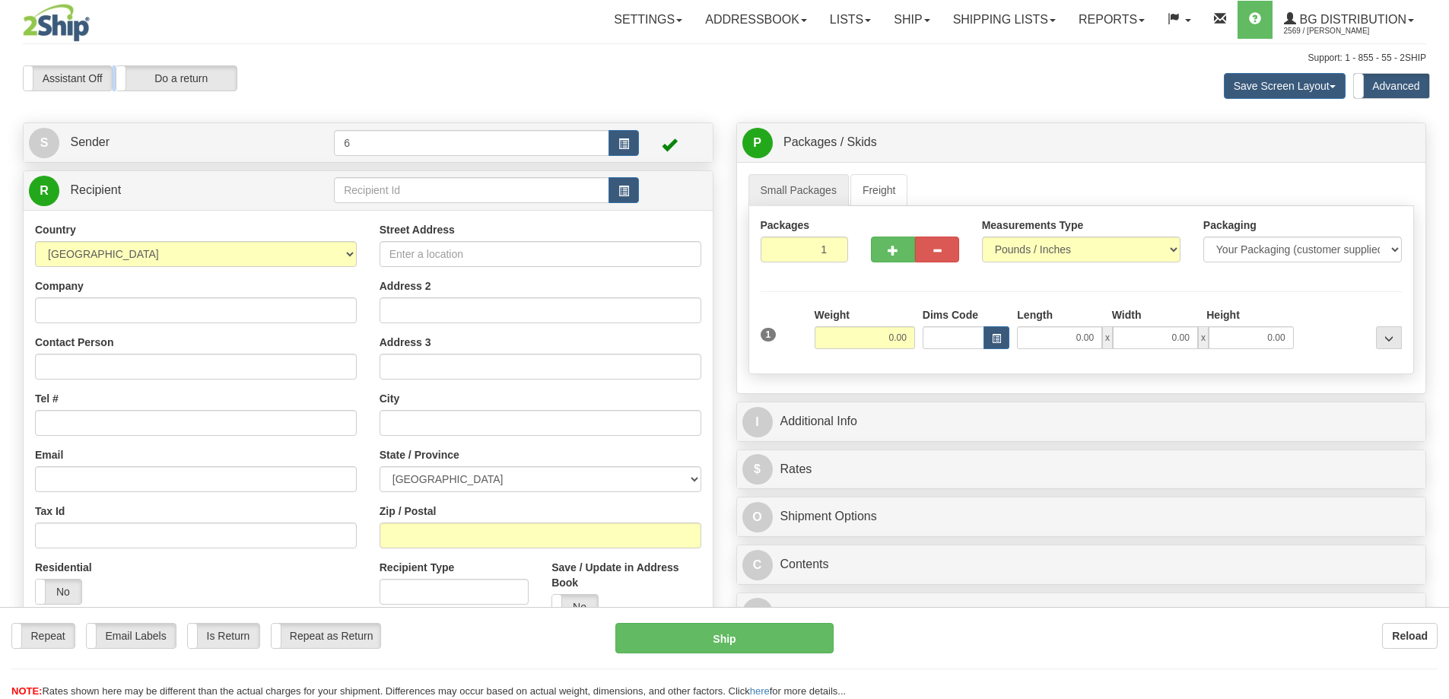
click at [367, 189] on div "Toggle navigation Settings Shipping Preferences Fields Preferences New" at bounding box center [724, 440] width 1449 height 880
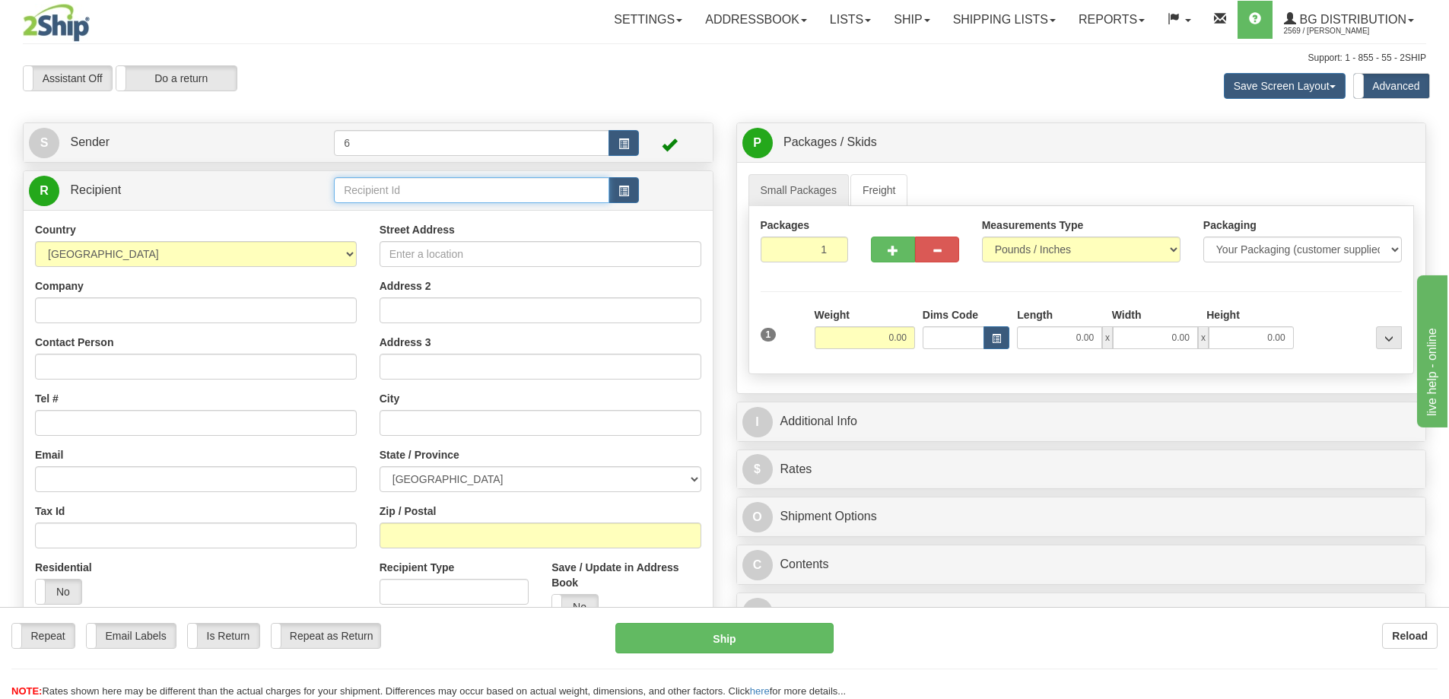
click at [367, 189] on input "text" at bounding box center [471, 190] width 275 height 26
type input "80004"
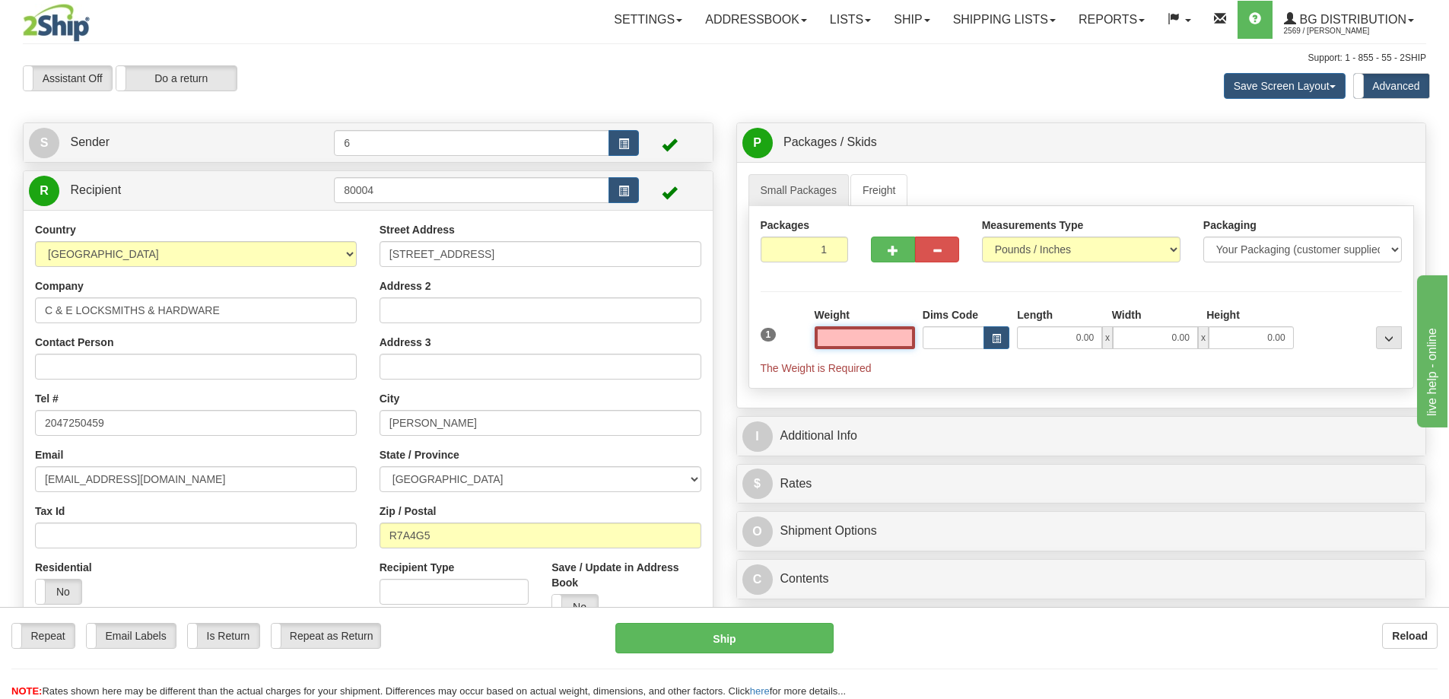
click at [868, 328] on input "text" at bounding box center [864, 337] width 100 height 23
type input "13.00"
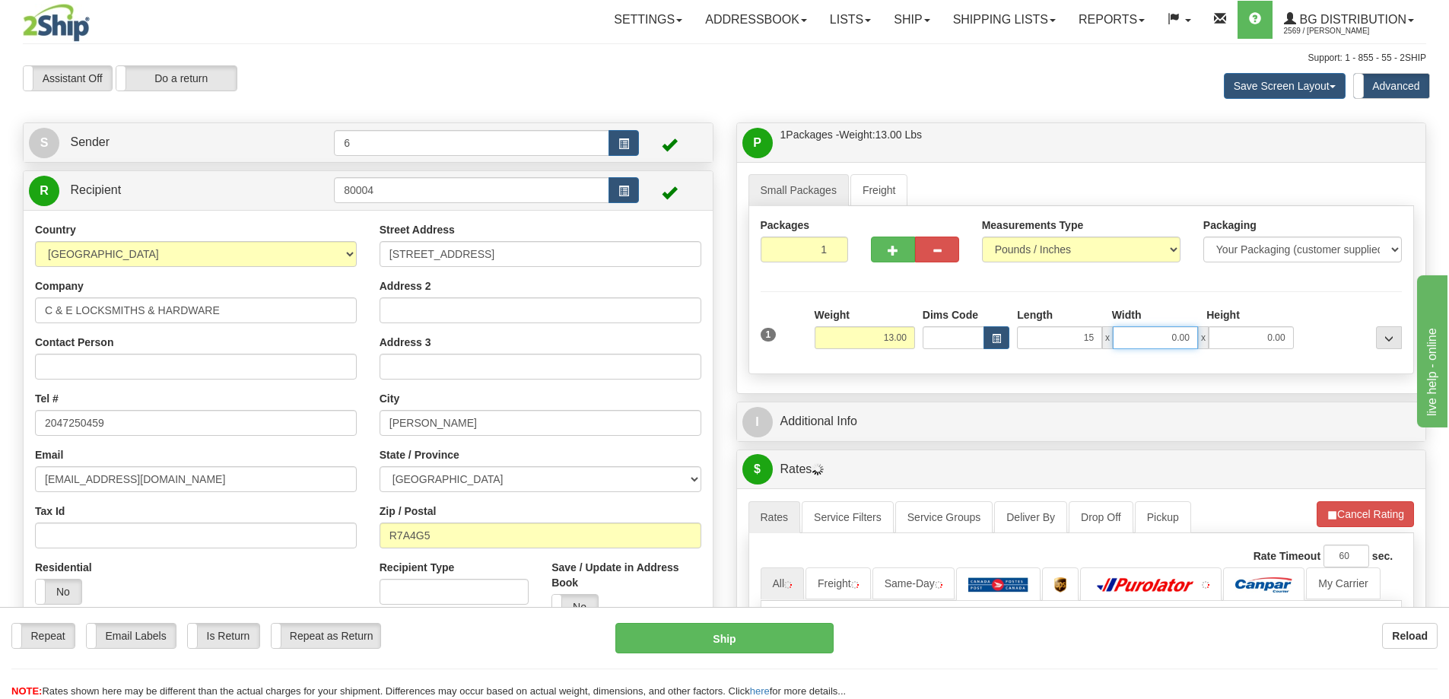
type input "15.00"
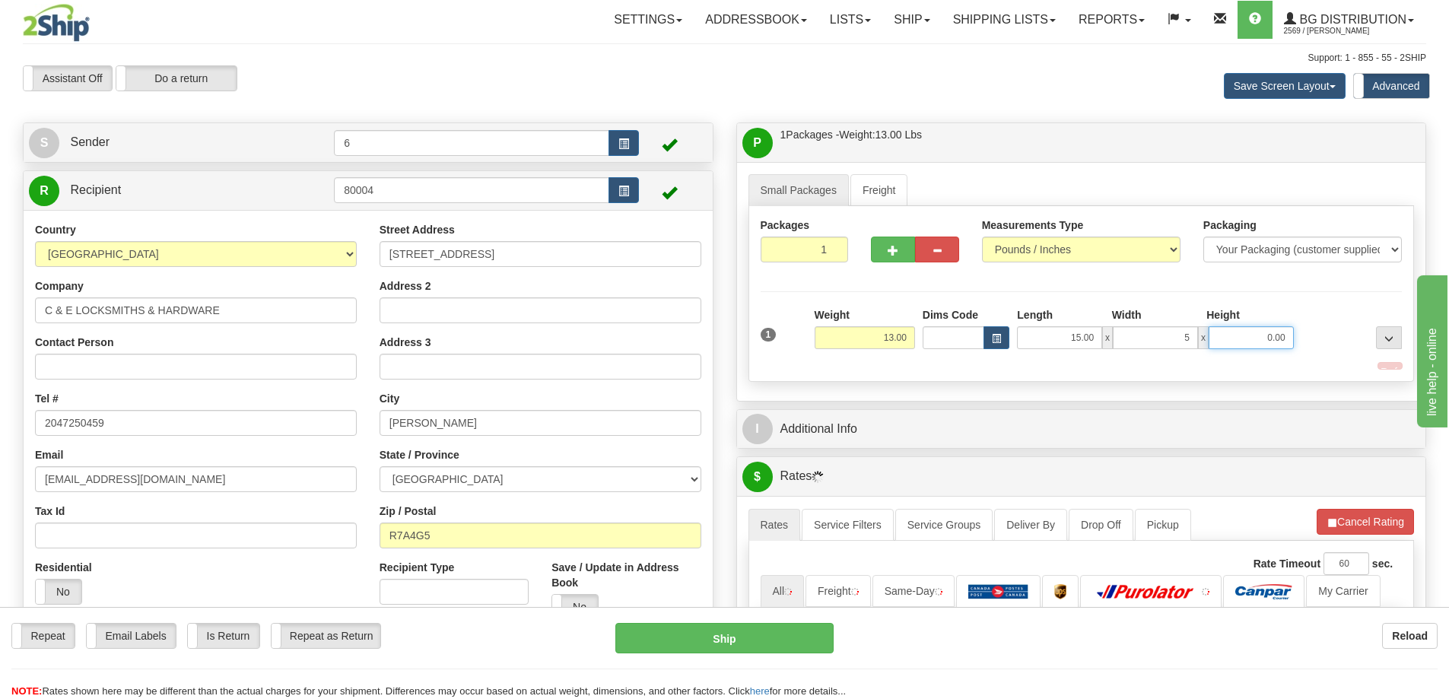
type input "5.00"
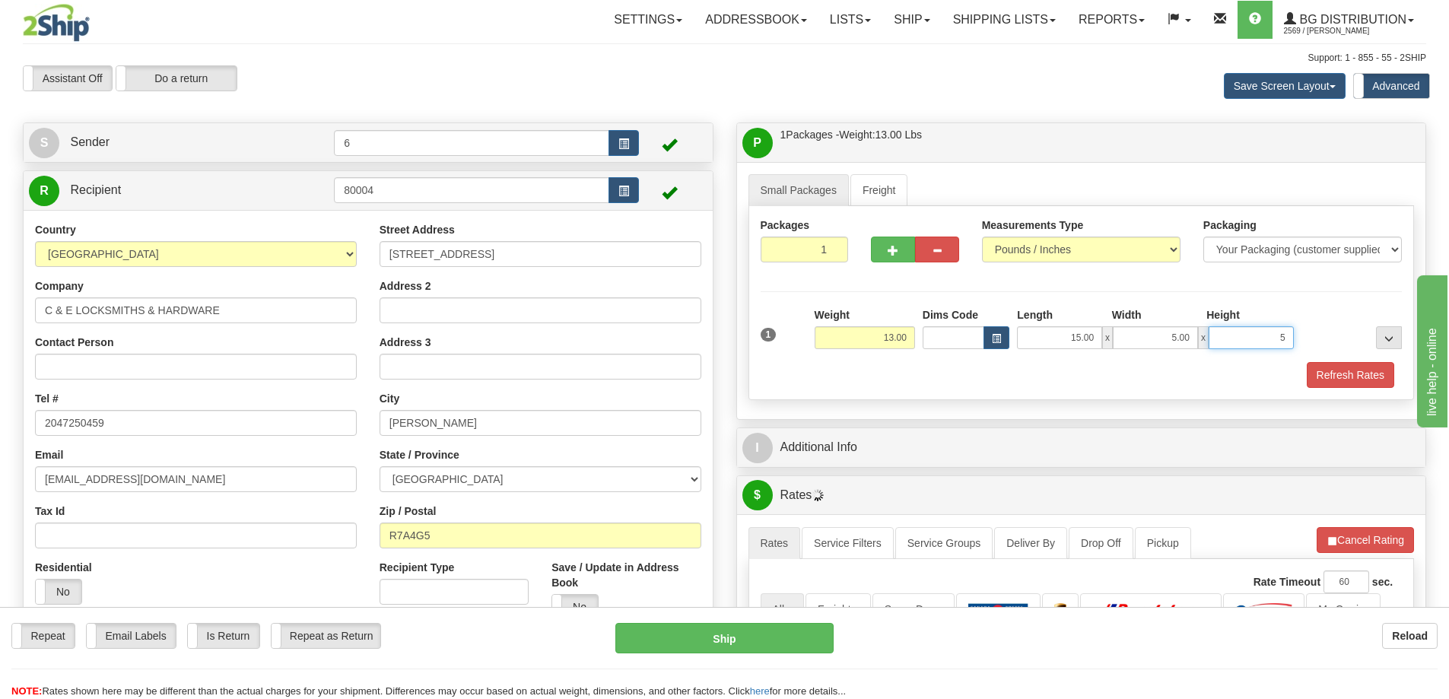
type input "5"
type input "5.00"
click at [1341, 373] on button "Refresh Rates" at bounding box center [1349, 375] width 87 height 26
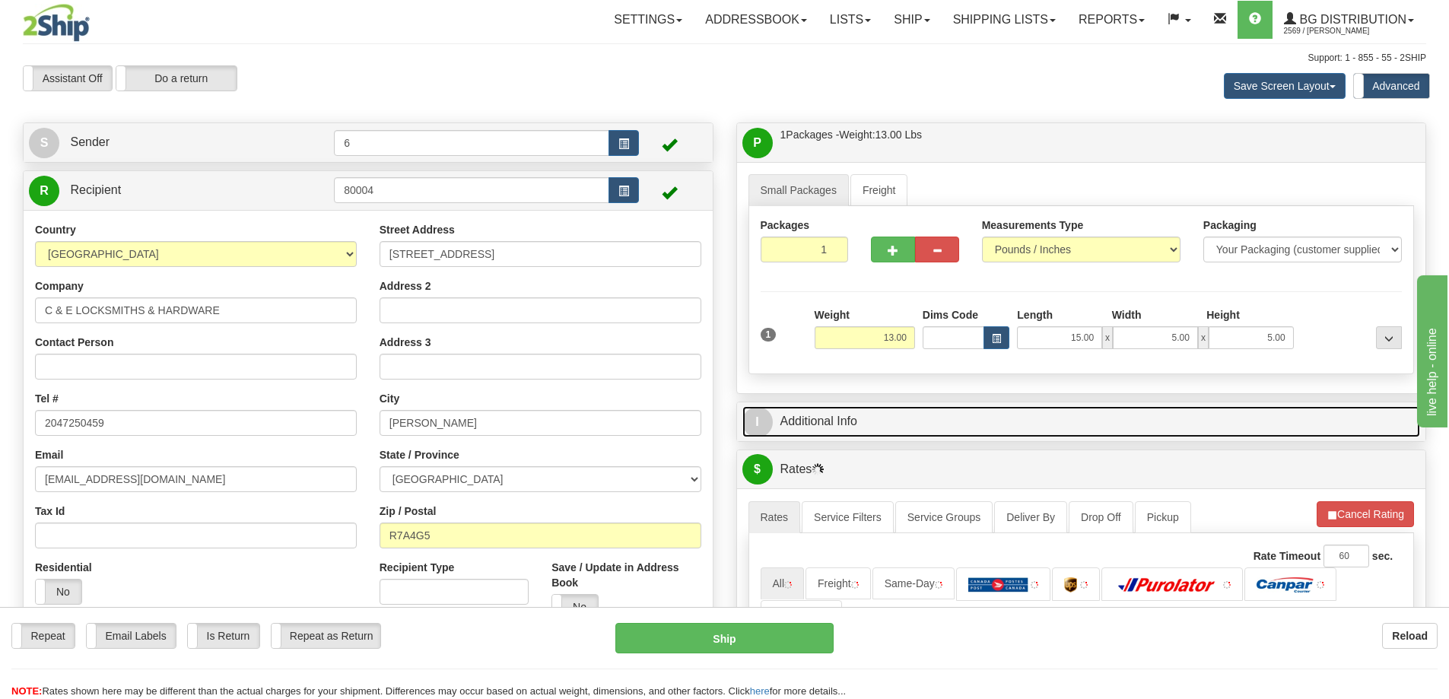
click at [1281, 420] on link "I Additional Info" at bounding box center [1081, 421] width 678 height 31
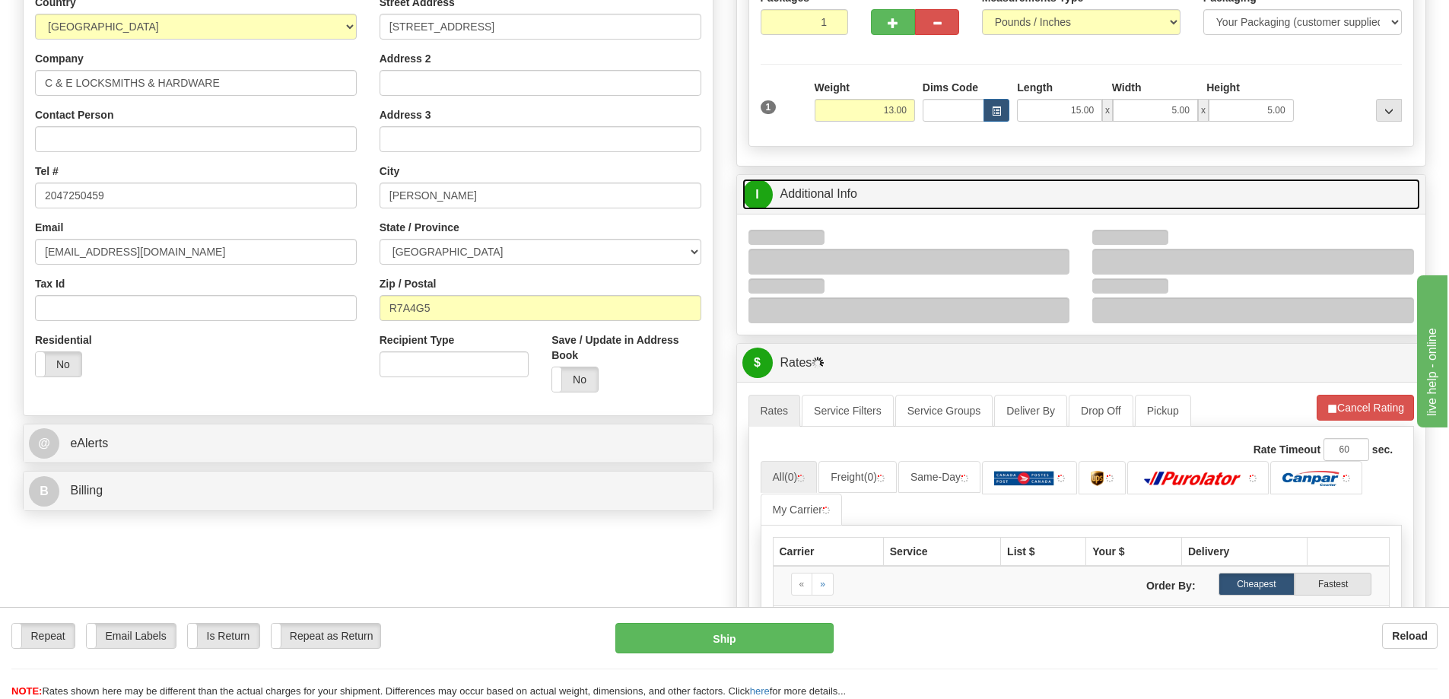
scroll to position [228, 0]
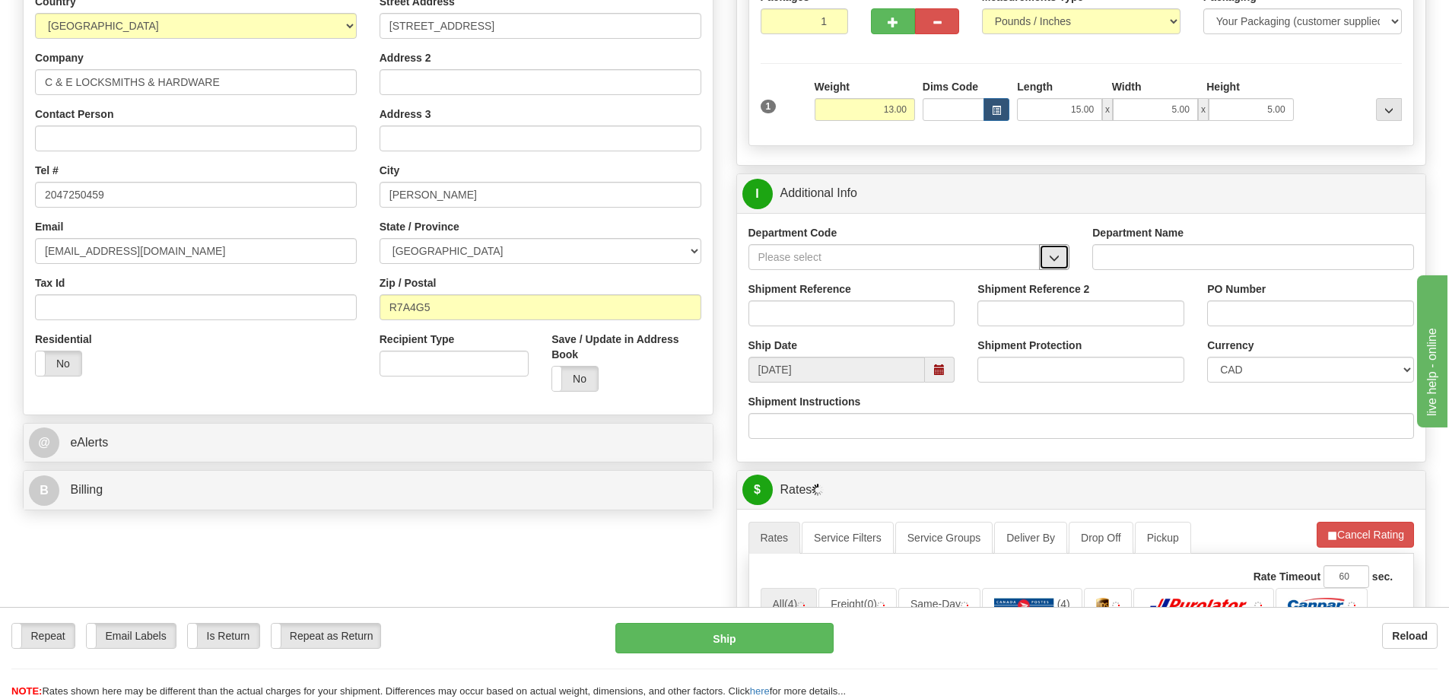
click at [1055, 258] on span "button" at bounding box center [1054, 258] width 11 height 10
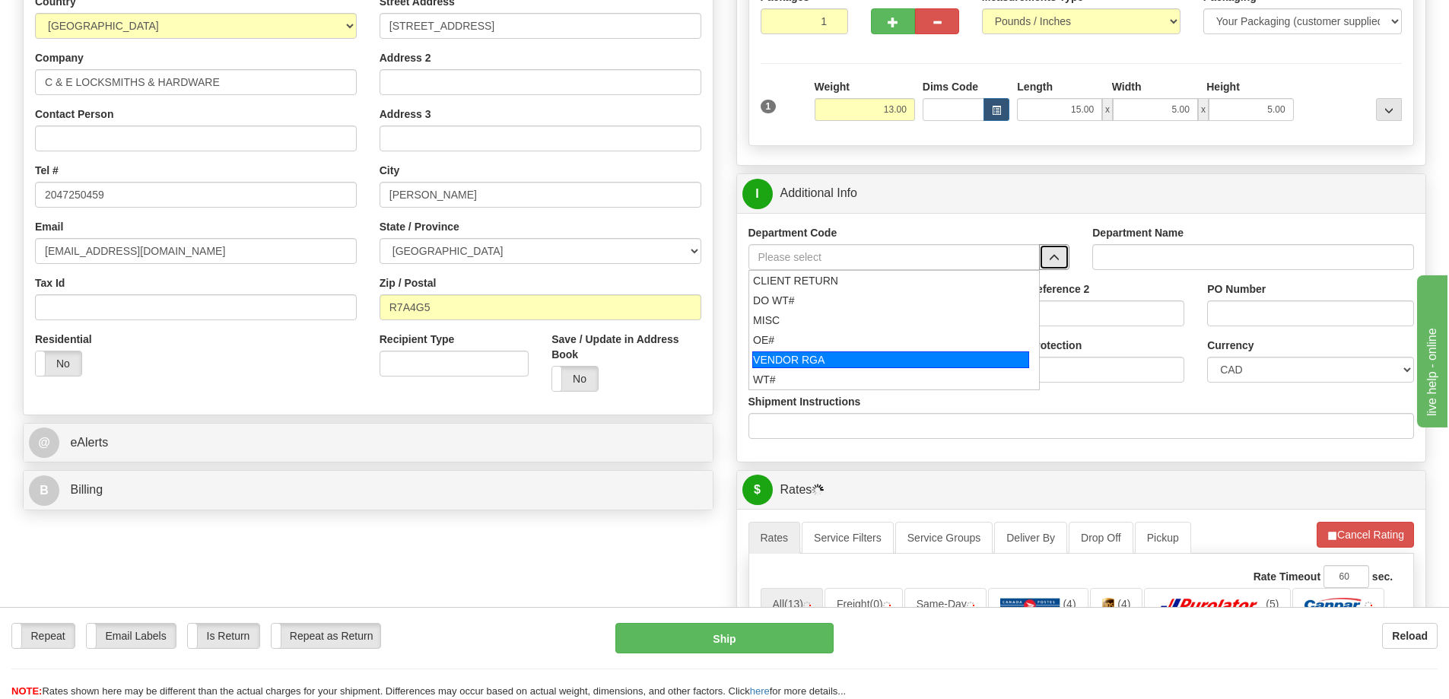
click at [839, 351] on li "VENDOR RGA" at bounding box center [894, 360] width 290 height 20
type input "VENDOR RGA"
type input "VENDOR RETURNS"
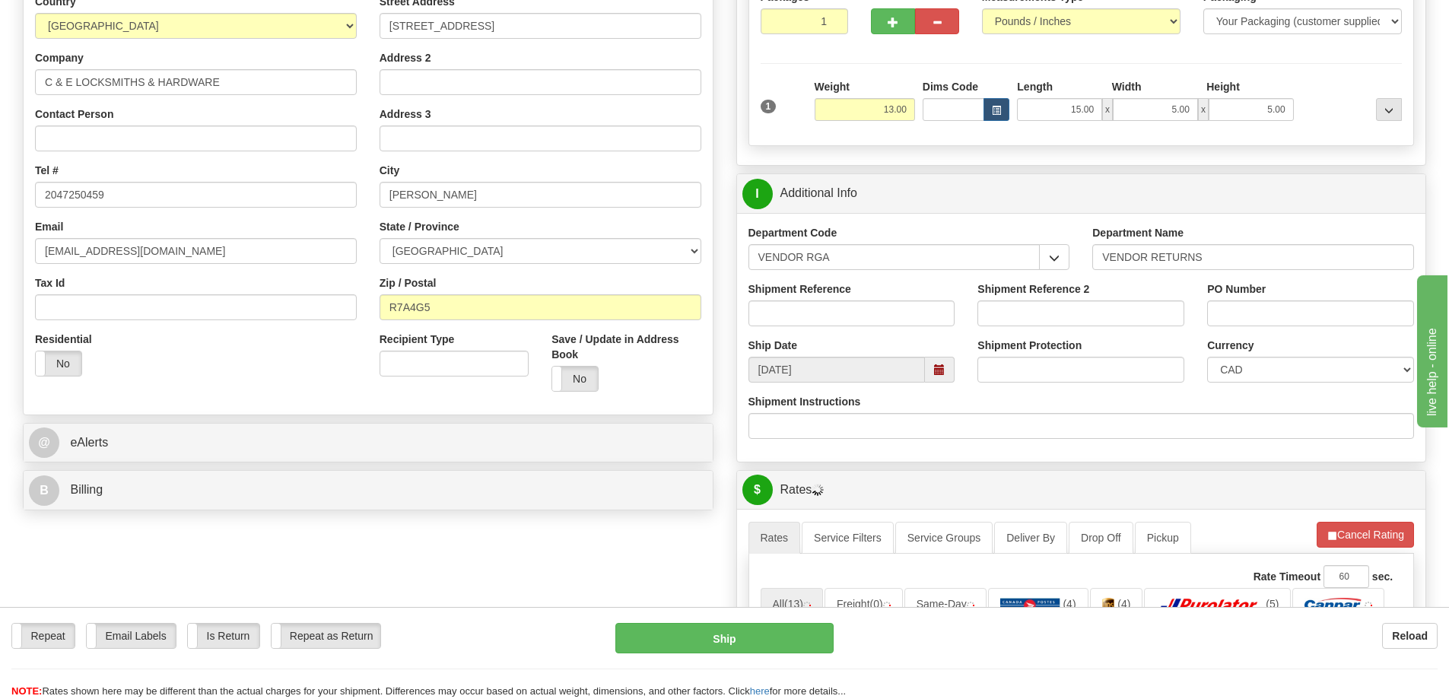
click at [839, 351] on div "Ship Date 10/02/2025" at bounding box center [852, 360] width 230 height 45
drag, startPoint x: 834, startPoint y: 257, endPoint x: 564, endPoint y: 294, distance: 272.5
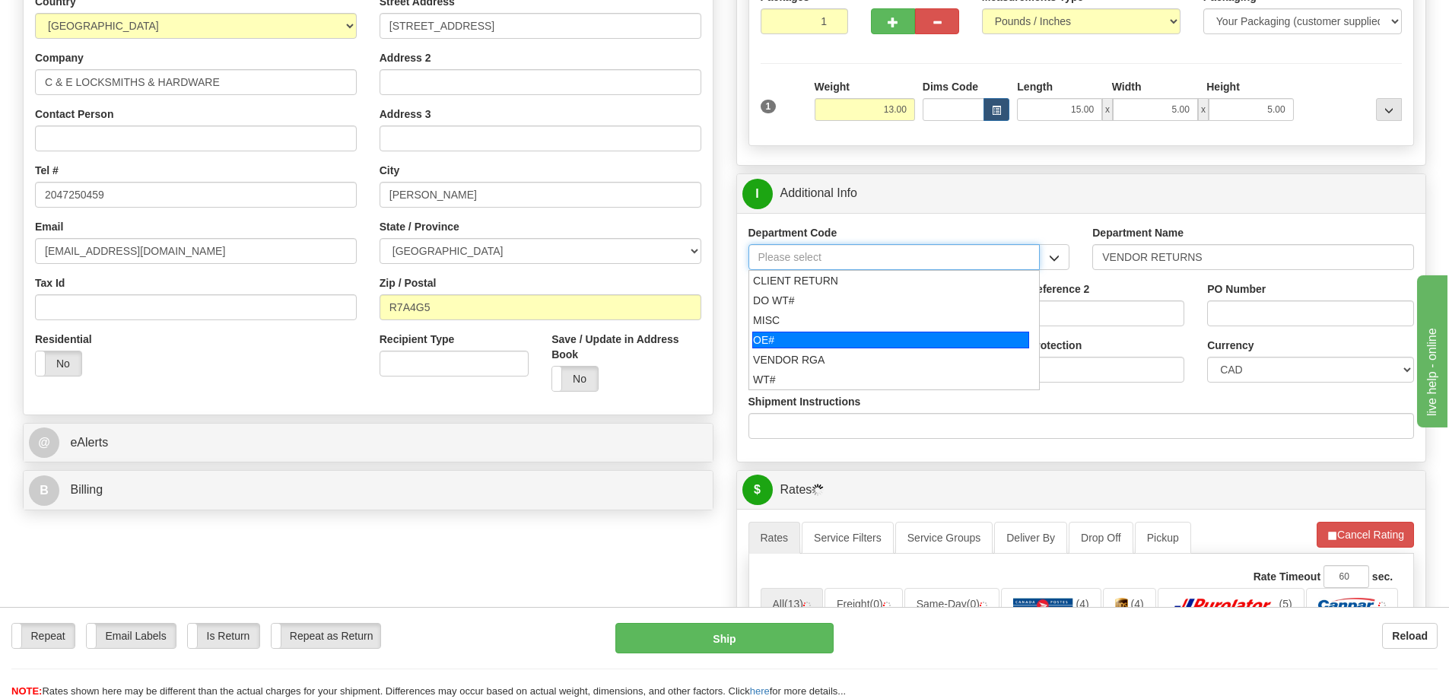
click at [756, 338] on div "OE#" at bounding box center [890, 340] width 277 height 17
type input "OE#"
type input "ORDERS"
type input "OE#"
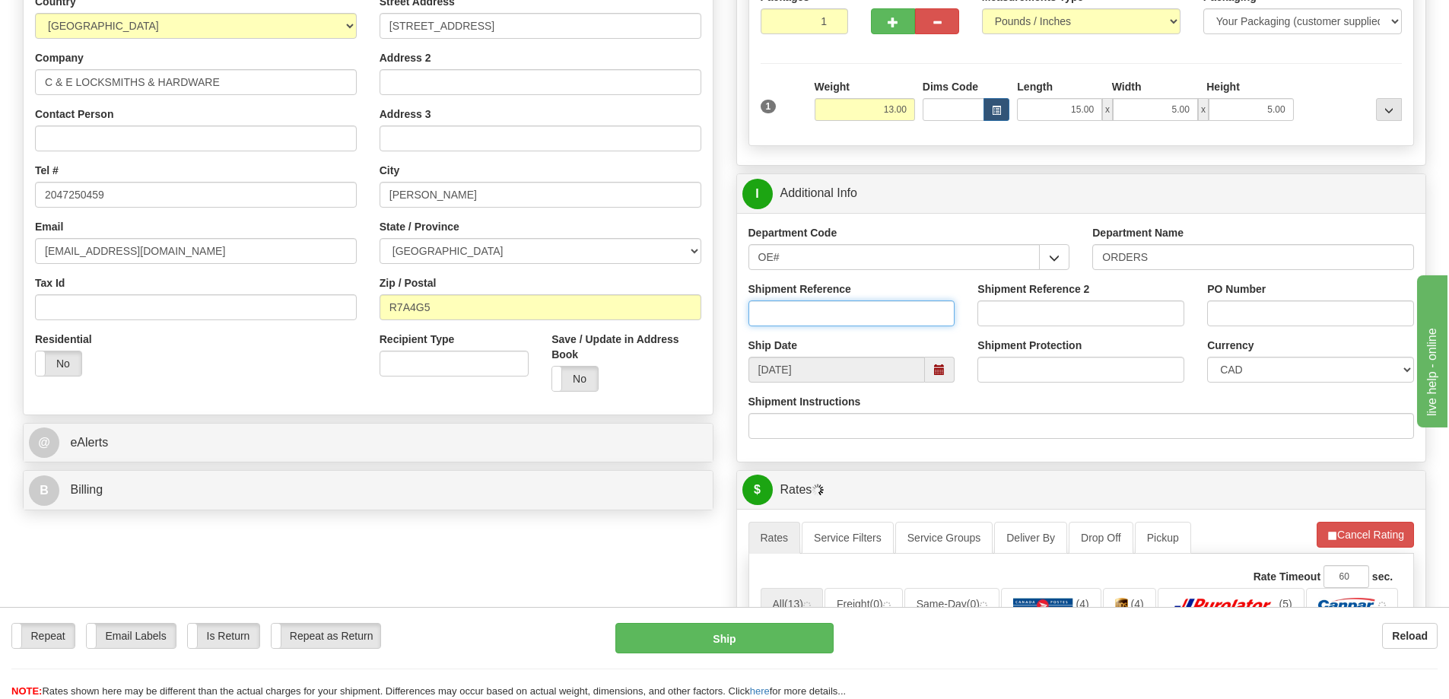
click at [756, 312] on input "Shipment Reference" at bounding box center [851, 313] width 207 height 26
type input "60033593-00"
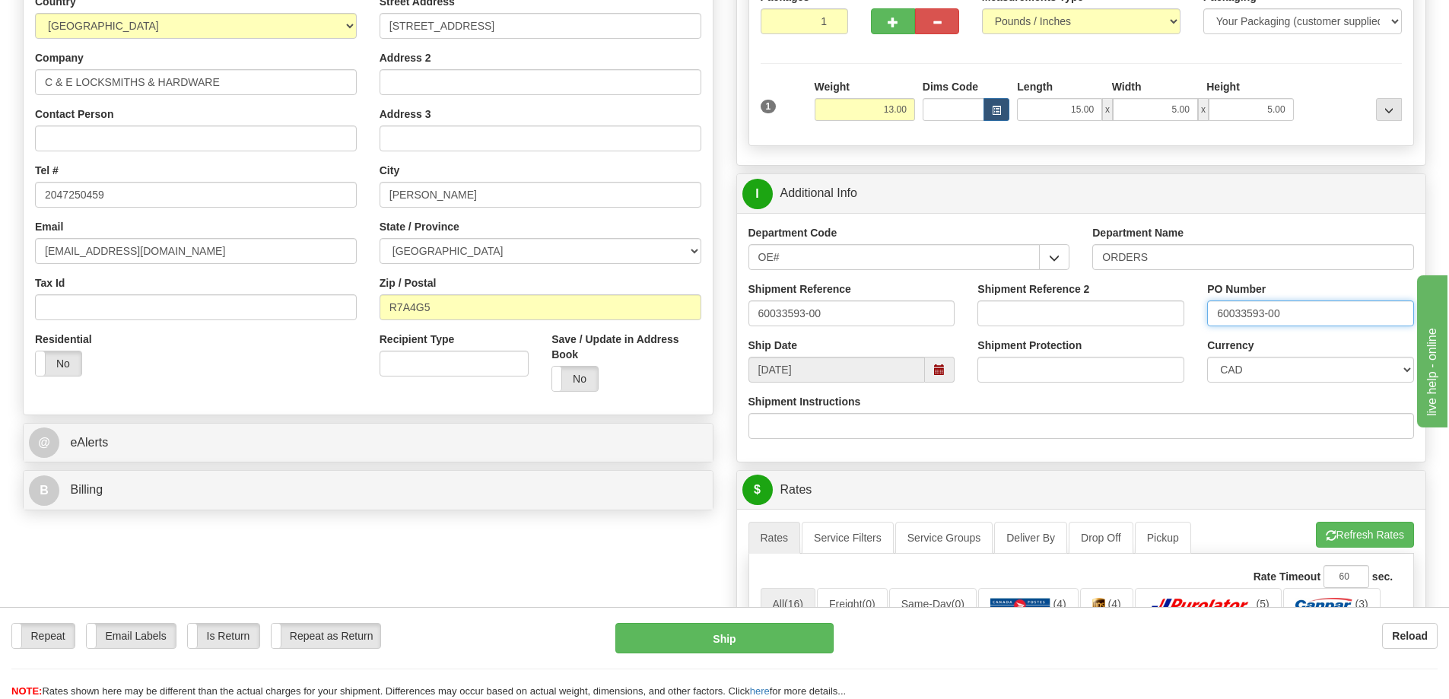
type input "60033593-00"
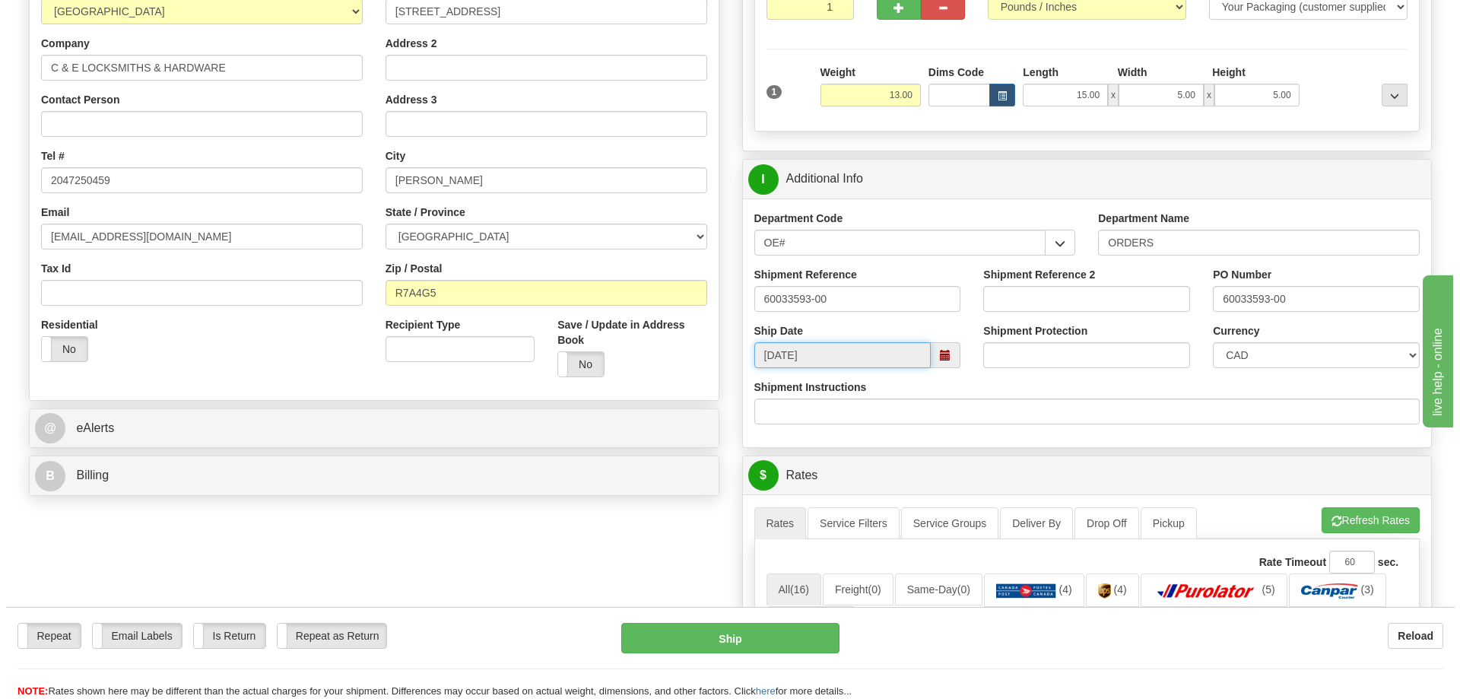
scroll to position [532, 0]
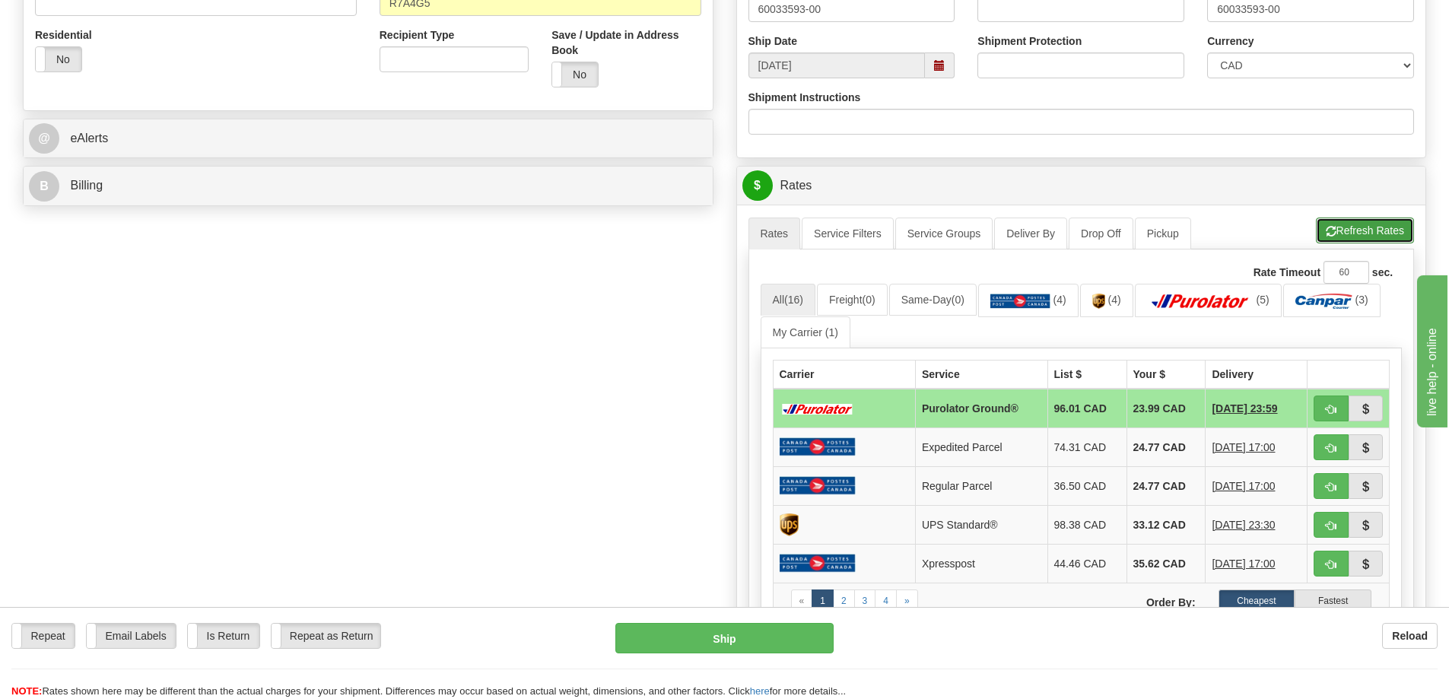
click at [1328, 234] on span "button" at bounding box center [1330, 232] width 11 height 10
click at [1331, 414] on span "button" at bounding box center [1330, 410] width 11 height 10
type input "260"
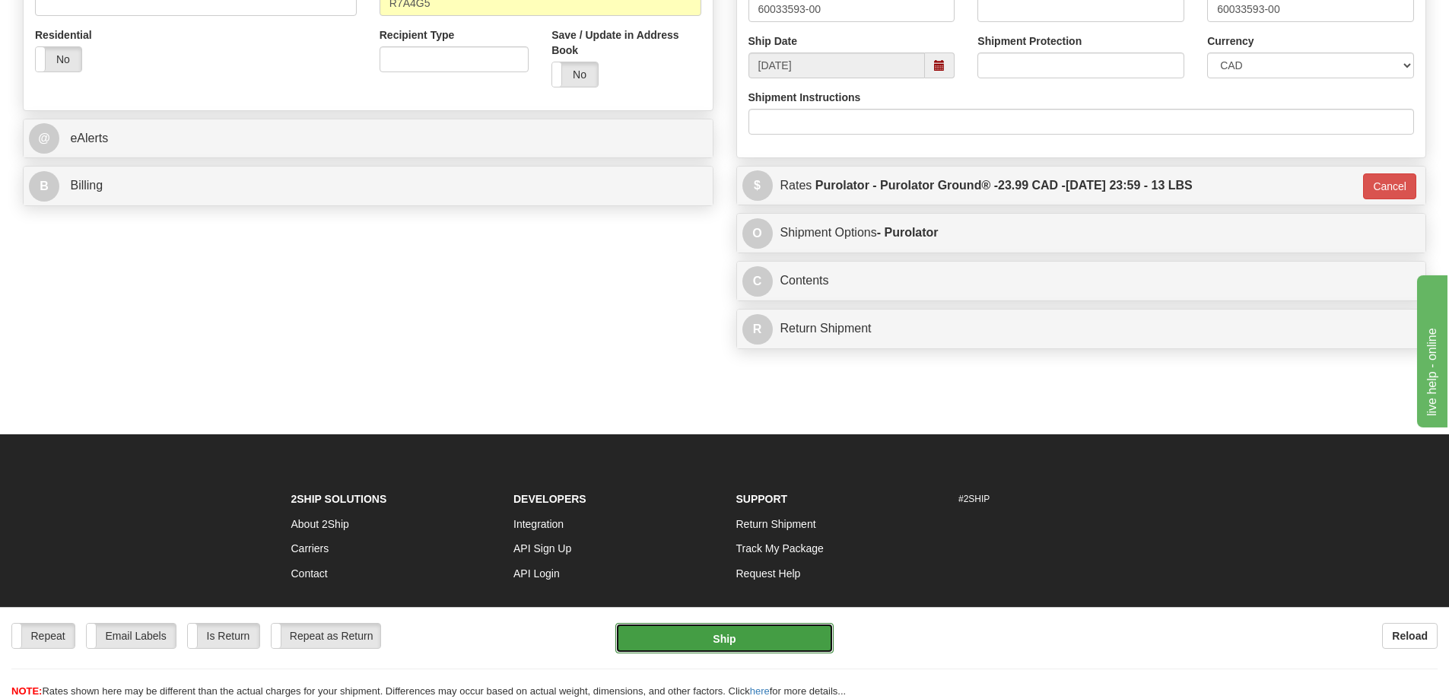
click at [703, 639] on button "Ship" at bounding box center [724, 638] width 218 height 30
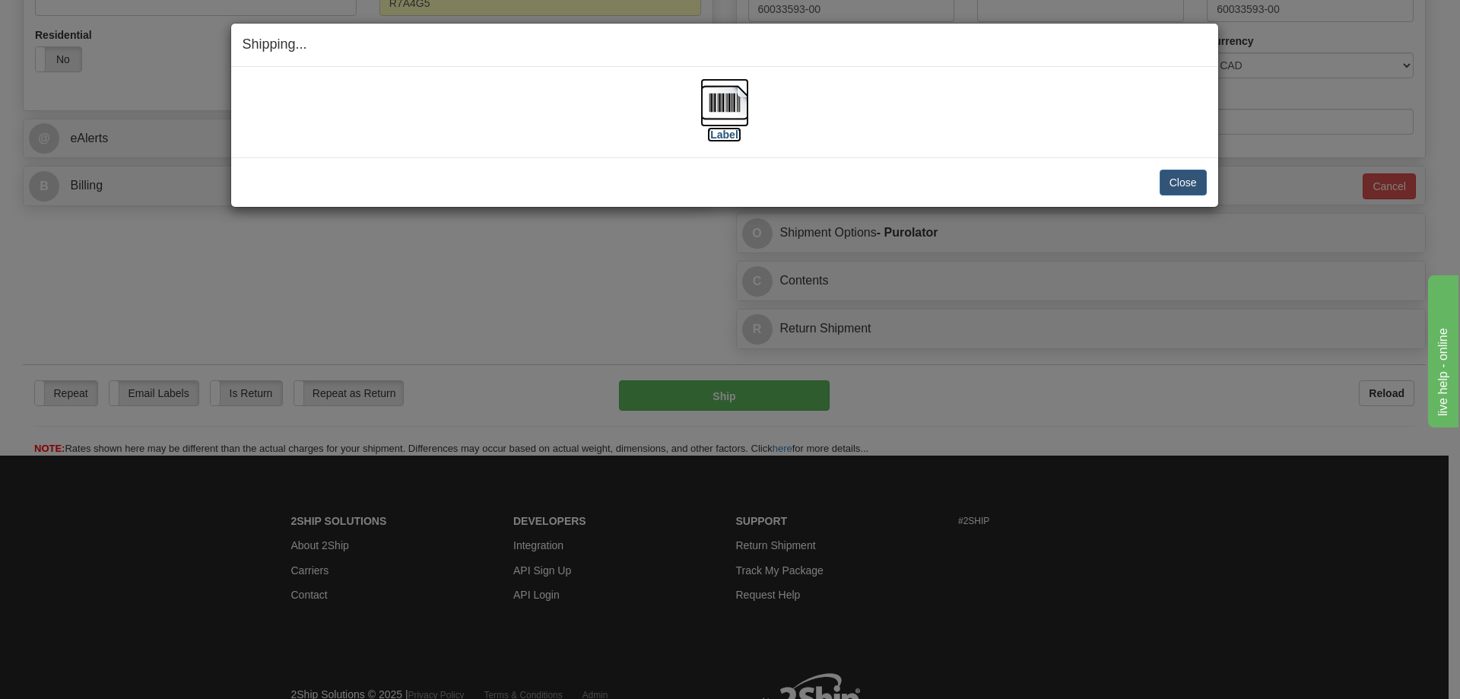
click at [718, 133] on label "[Label]" at bounding box center [724, 134] width 35 height 15
click at [1177, 182] on button "Close" at bounding box center [1183, 183] width 47 height 26
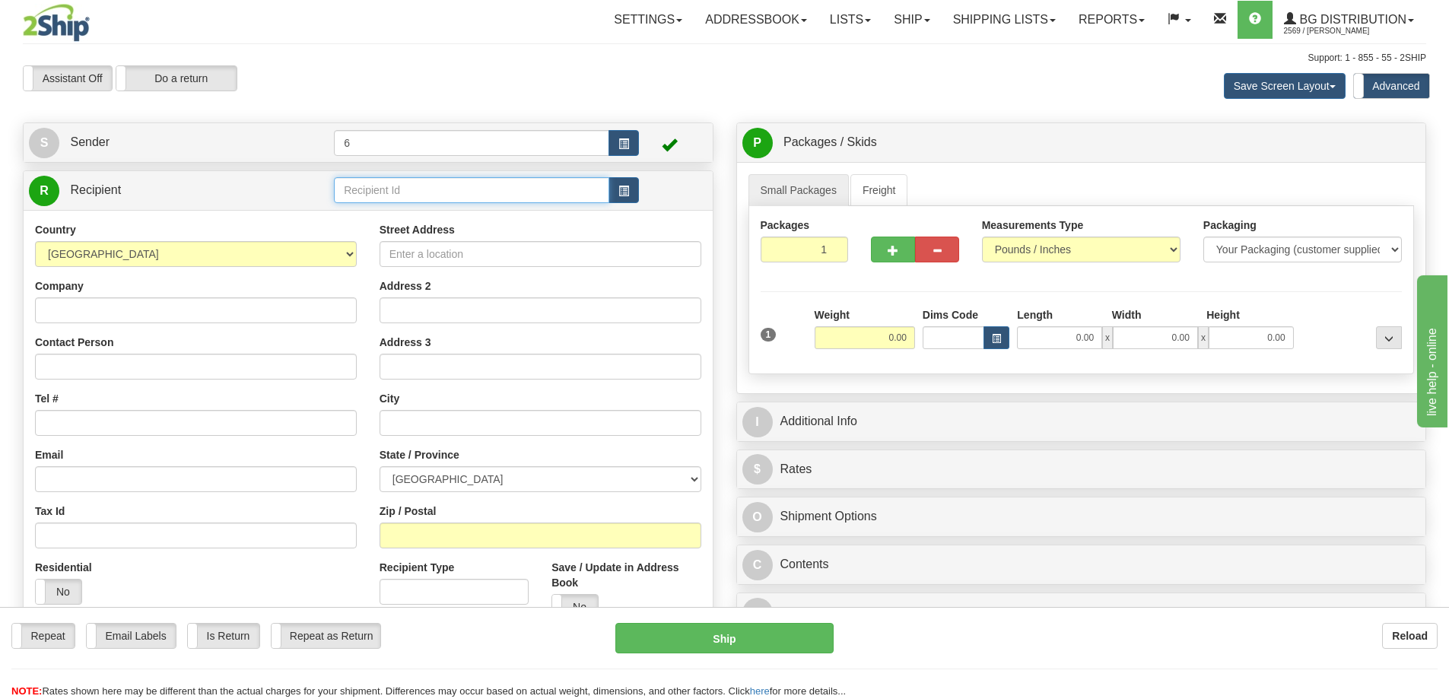
click at [442, 184] on input "text" at bounding box center [471, 190] width 275 height 26
type input "41013"
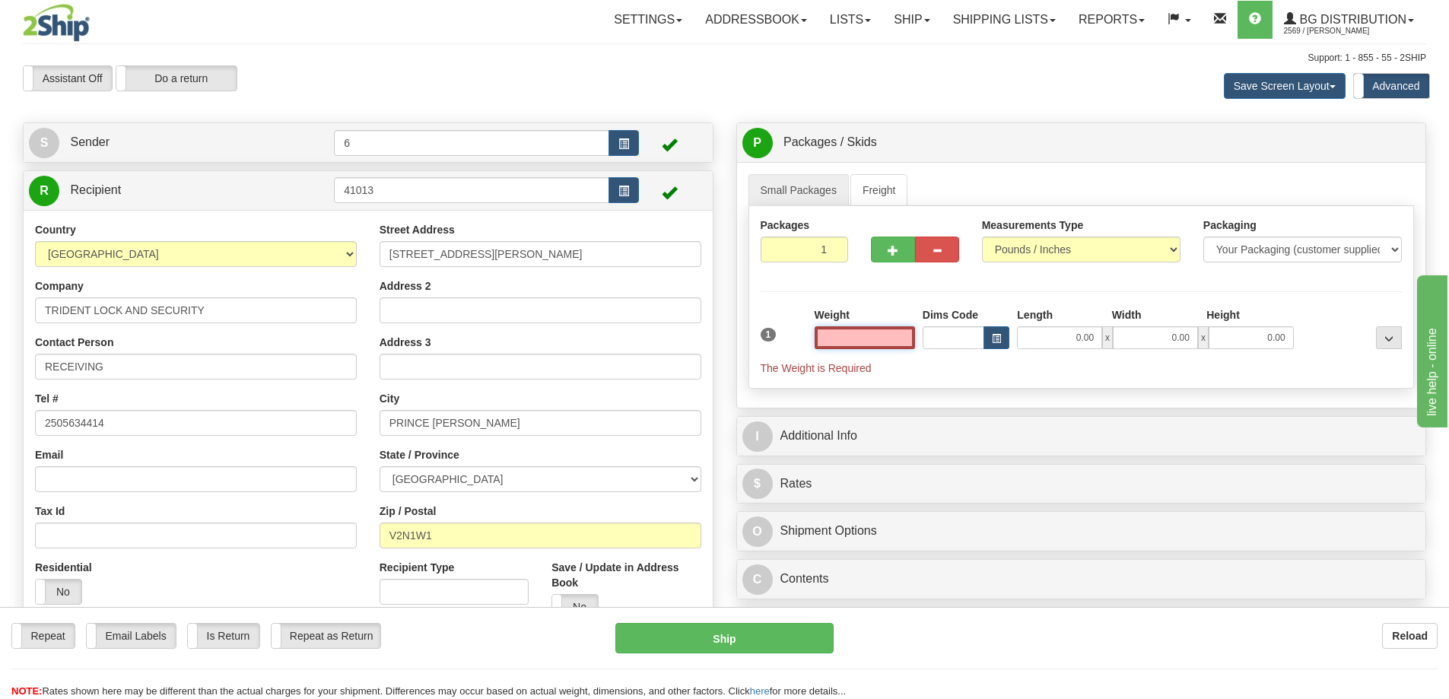
click at [846, 336] on input "text" at bounding box center [864, 337] width 100 height 23
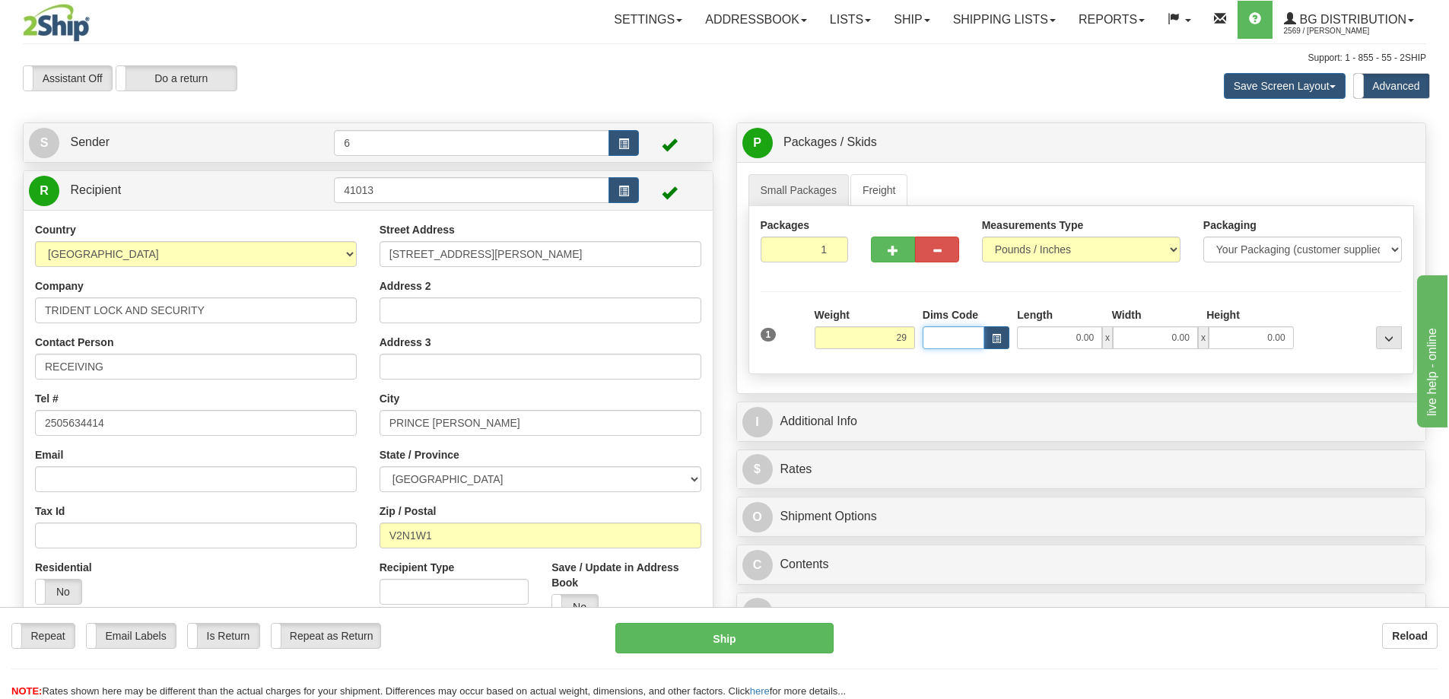
type input "29.00"
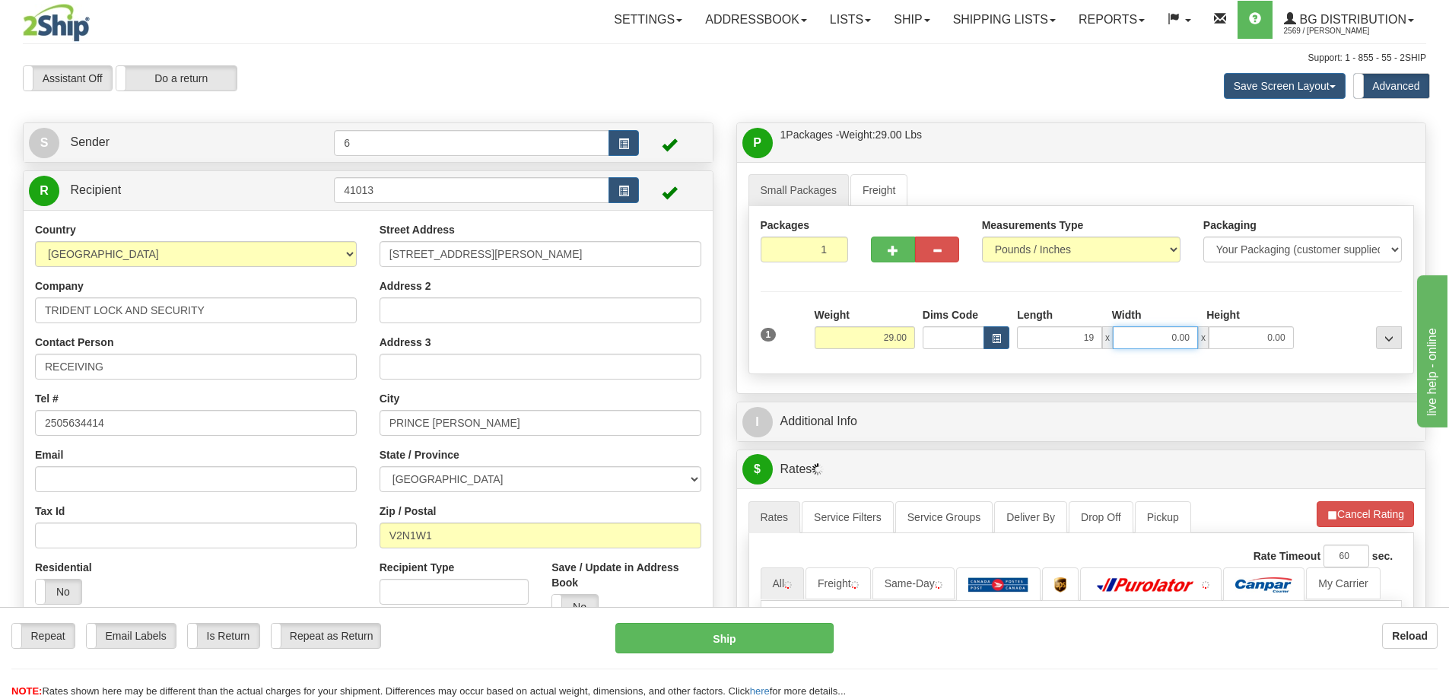
type input "19.00"
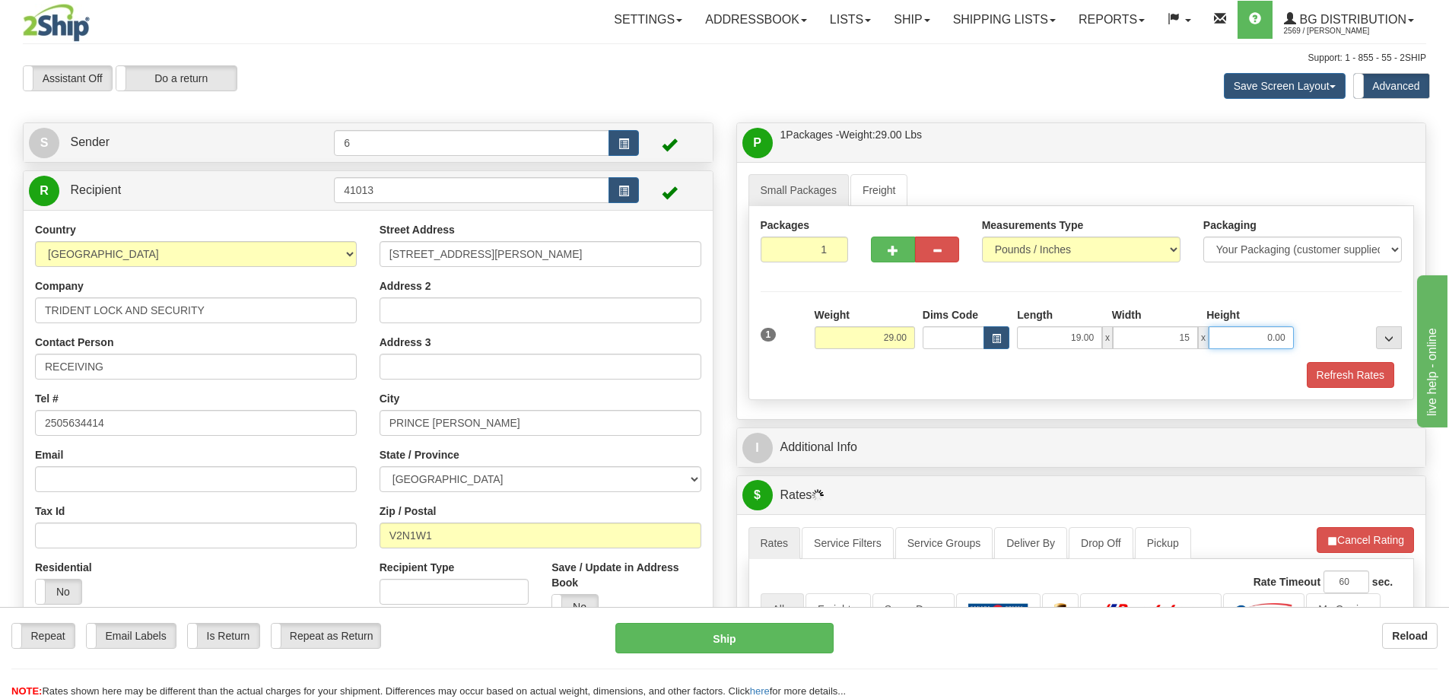
type input "15.00"
type input "13.00"
click at [1338, 376] on button "Refresh Rates" at bounding box center [1349, 375] width 87 height 26
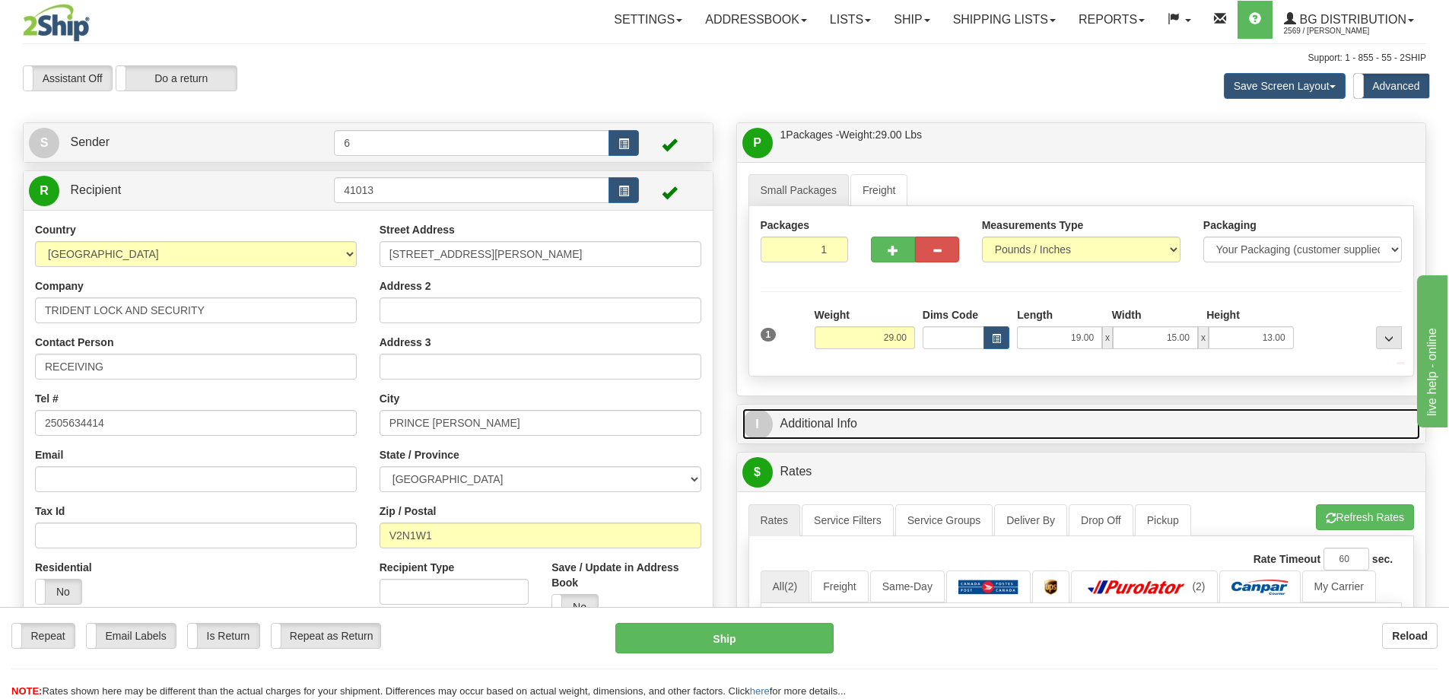
click at [1294, 424] on link "I Additional Info" at bounding box center [1081, 423] width 678 height 31
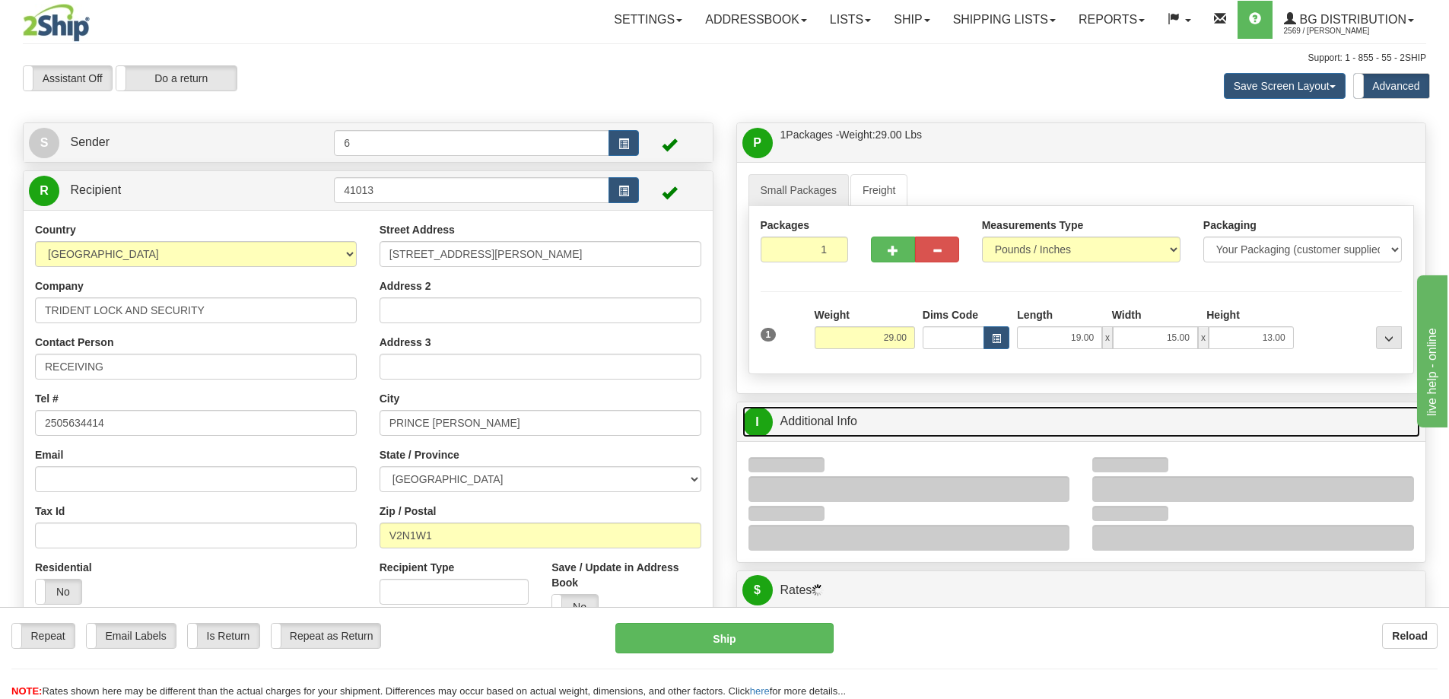
scroll to position [228, 0]
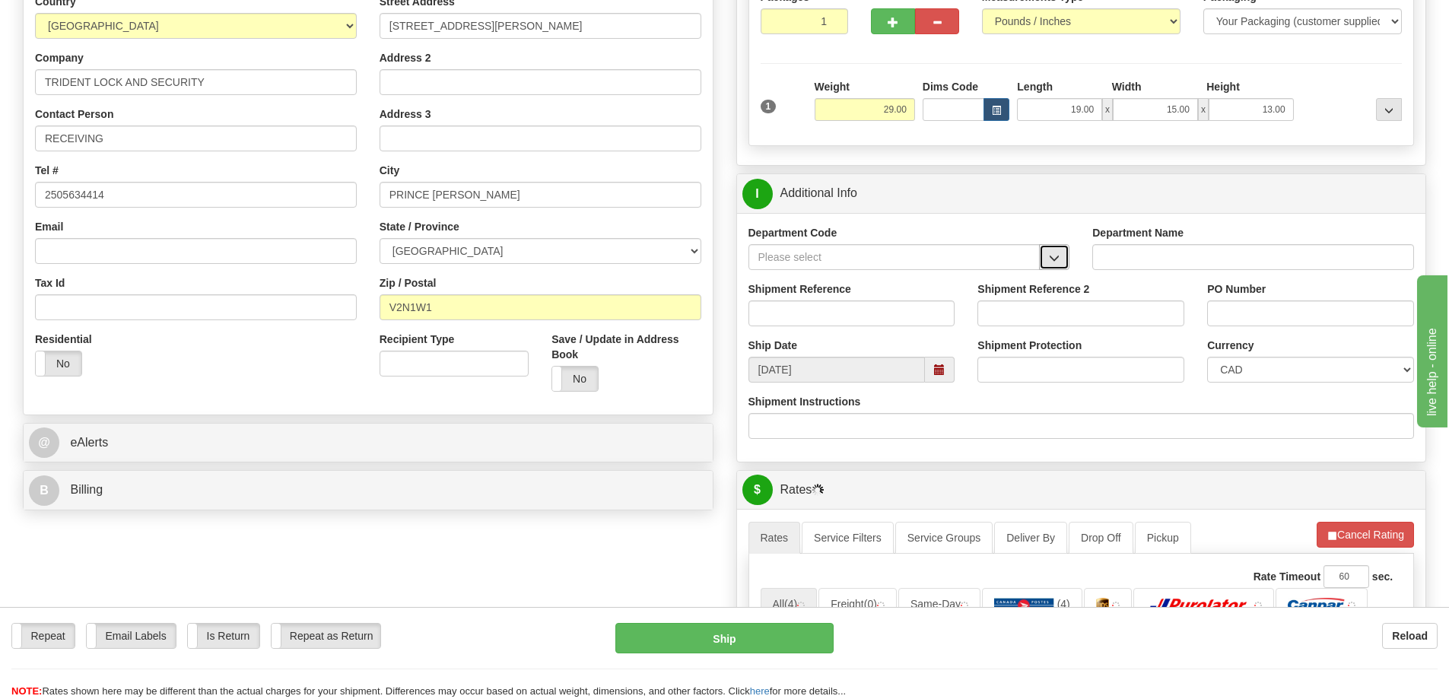
click at [1058, 267] on button "button" at bounding box center [1054, 257] width 30 height 26
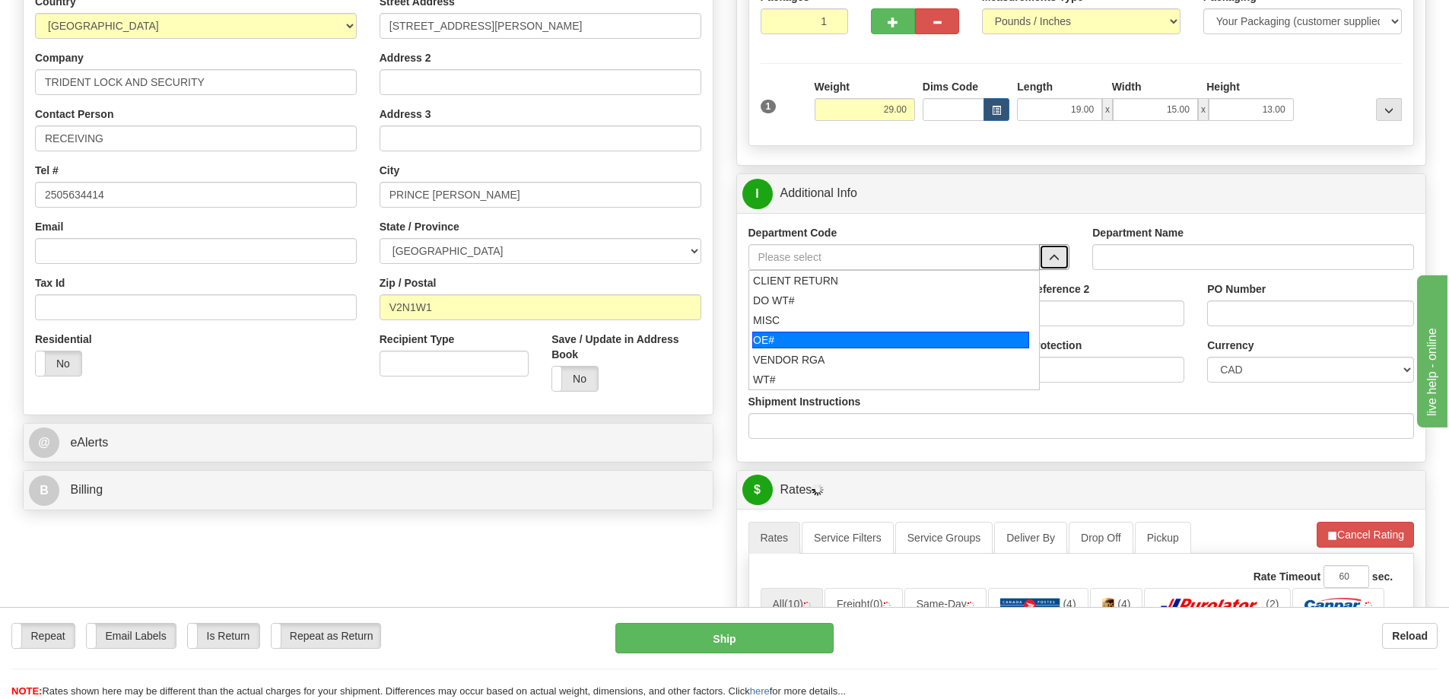
click at [852, 341] on div "OE#" at bounding box center [890, 340] width 277 height 17
type input "OE#"
type input "ORDERS"
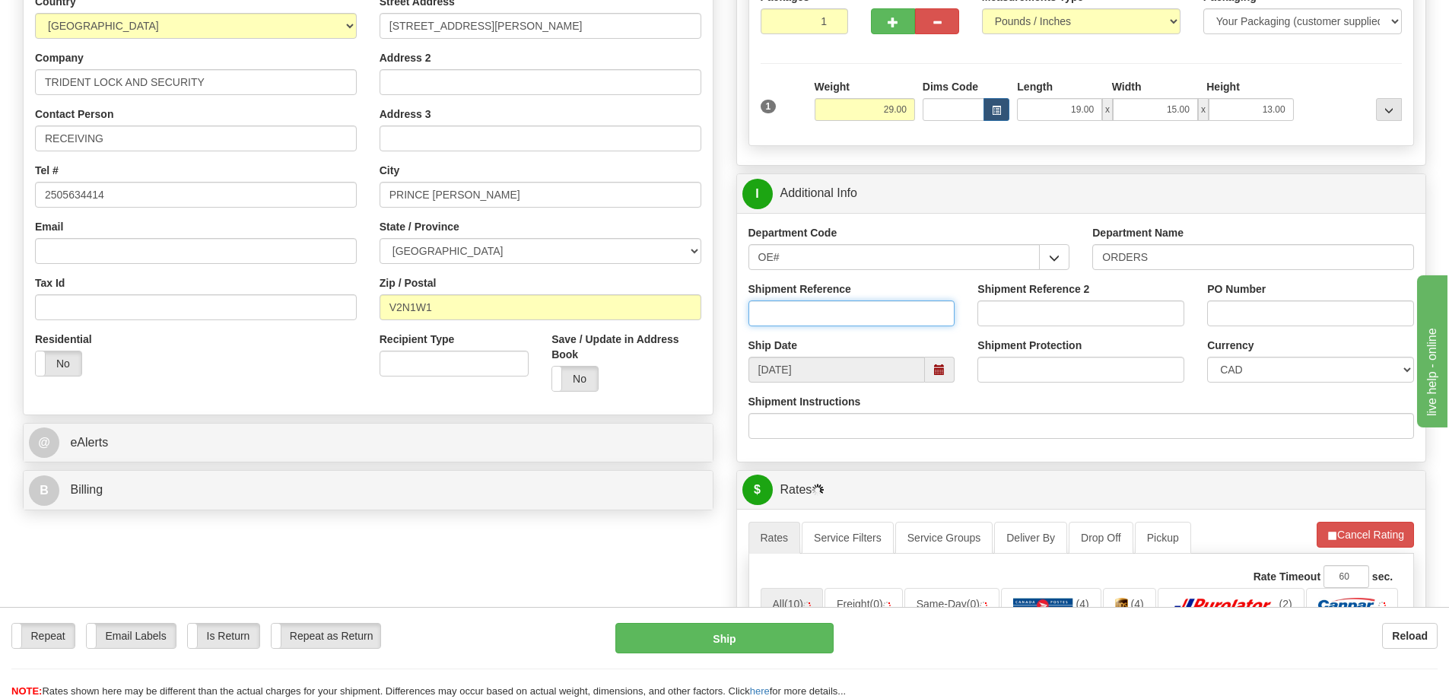
click at [845, 306] on input "Shipment Reference" at bounding box center [851, 313] width 207 height 26
type input "60033592-00"
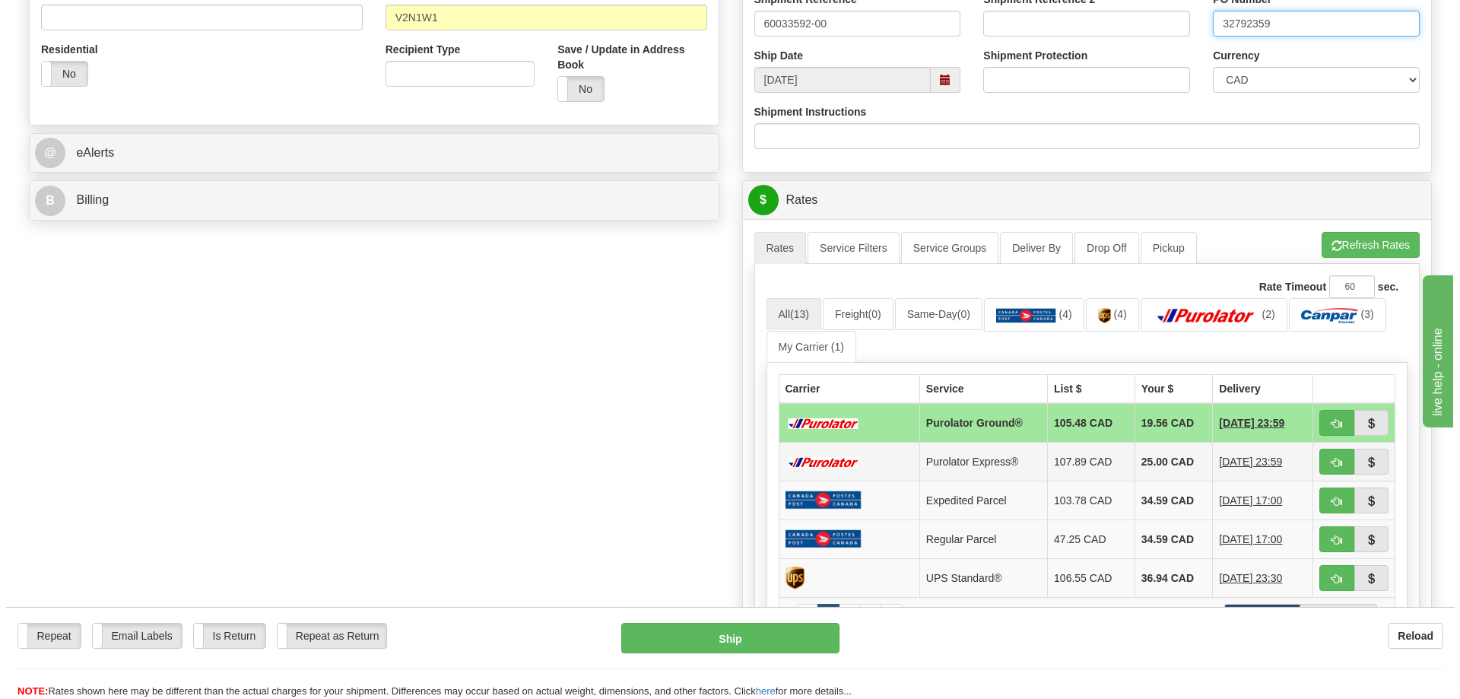
scroll to position [608, 0]
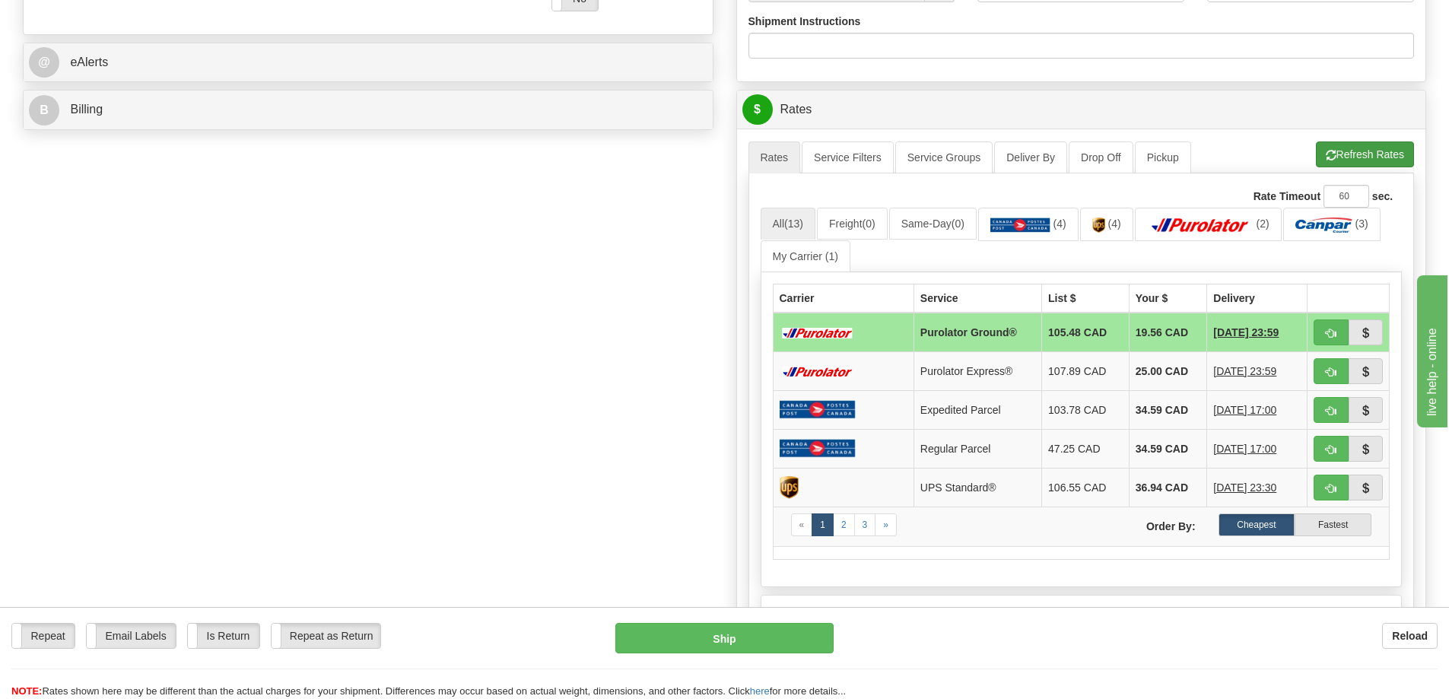
type input "32792359"
click at [1342, 157] on button "Refresh Rates" at bounding box center [1364, 154] width 98 height 26
click at [1320, 342] on button "button" at bounding box center [1330, 332] width 35 height 26
type input "260"
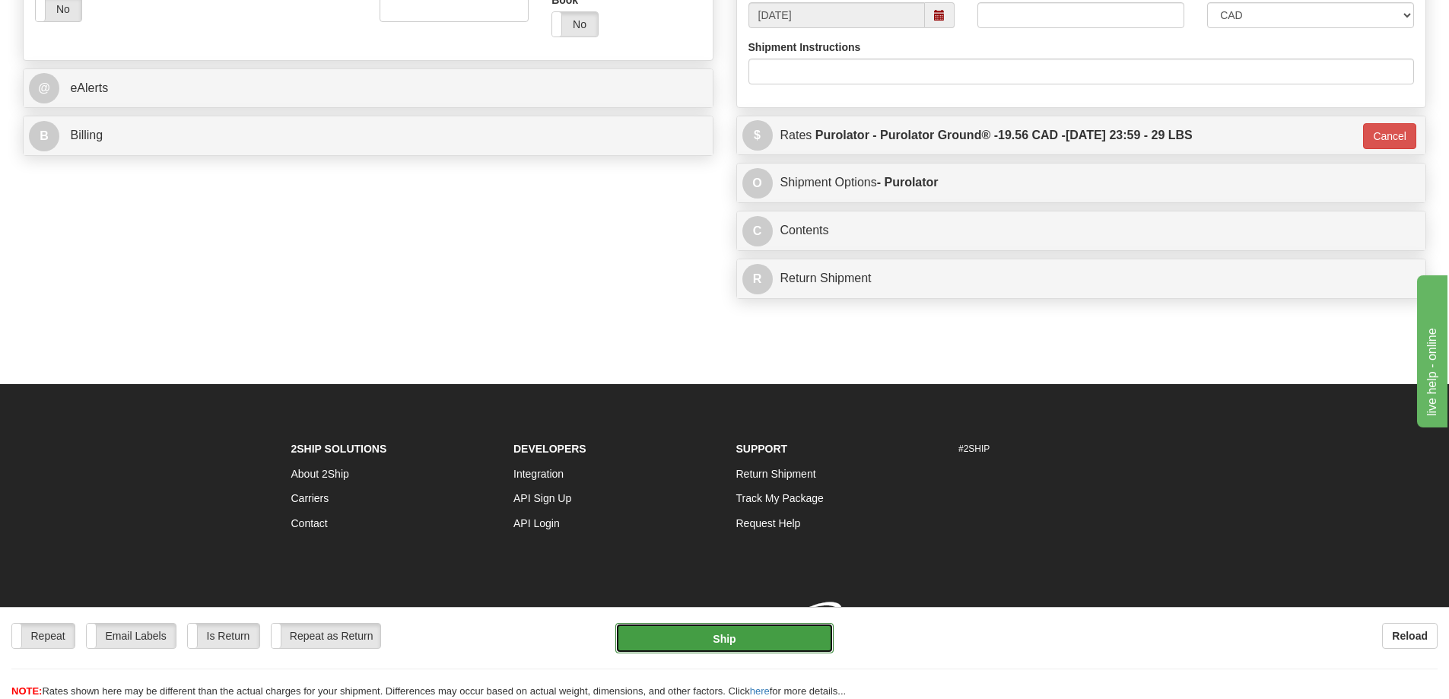
click at [725, 638] on button "Ship" at bounding box center [724, 638] width 218 height 30
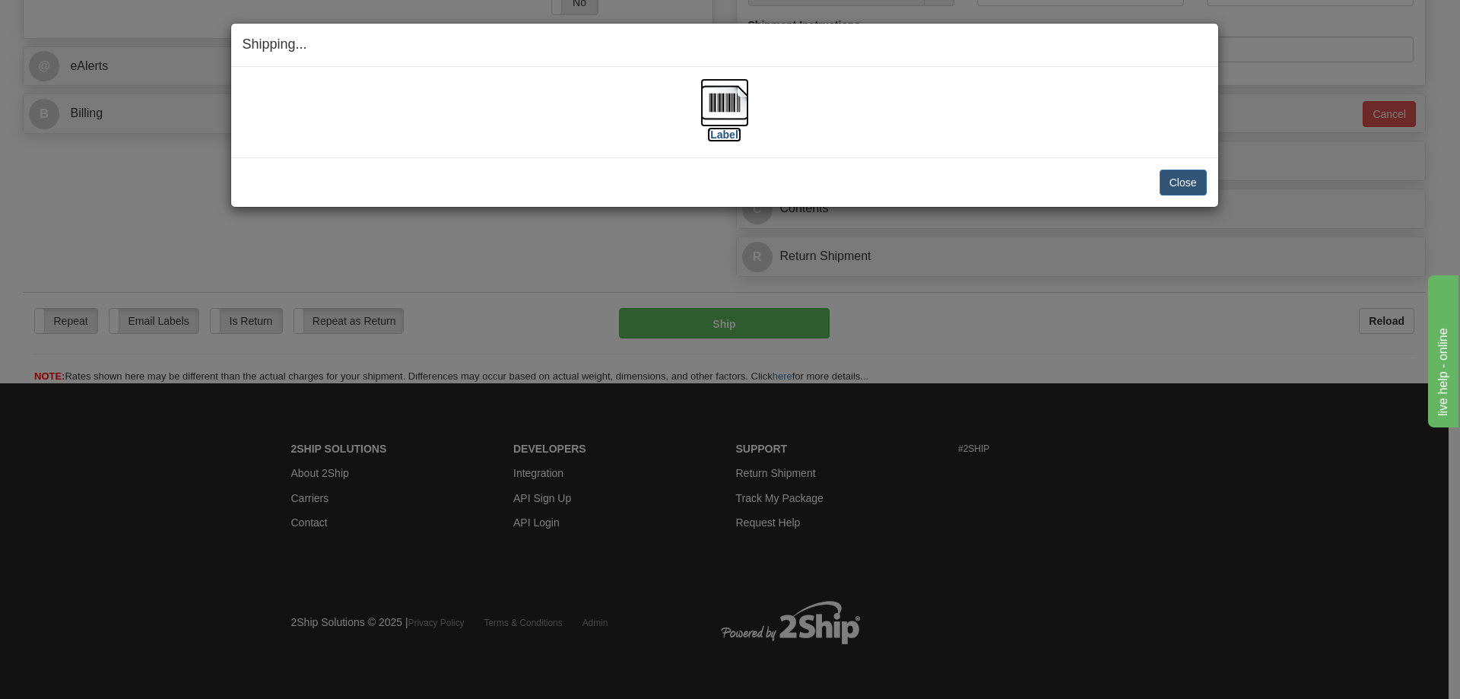
click at [738, 133] on label "[Label]" at bounding box center [724, 134] width 35 height 15
